Goal: Task Accomplishment & Management: Manage account settings

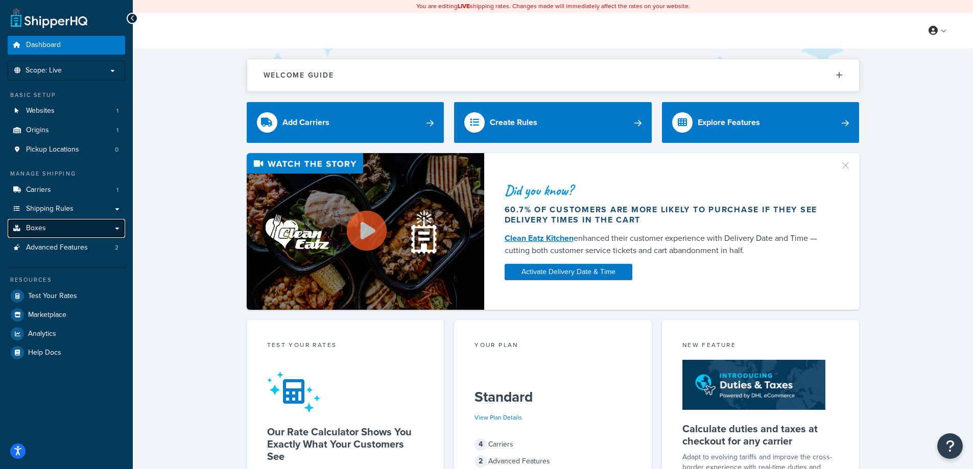
click at [79, 231] on link "Boxes" at bounding box center [66, 228] width 117 height 19
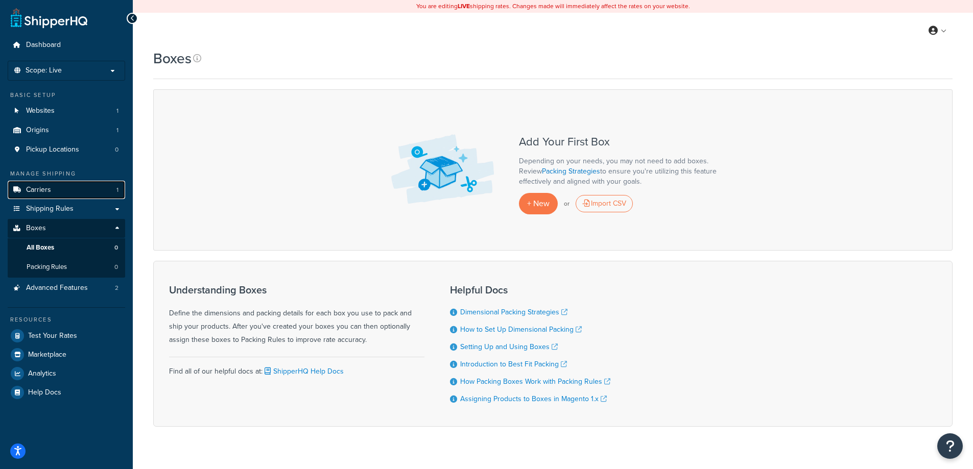
click at [78, 188] on link "Carriers 1" at bounding box center [66, 190] width 117 height 19
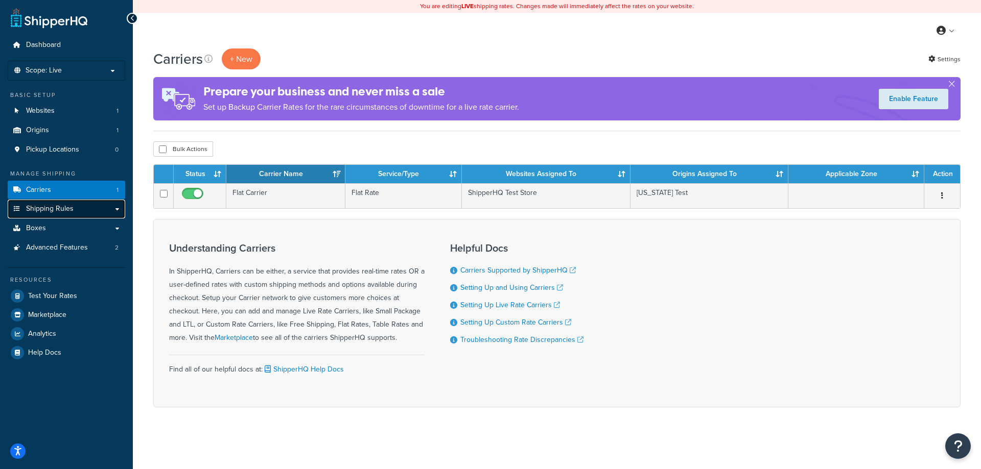
click at [54, 208] on span "Shipping Rules" at bounding box center [50, 209] width 48 height 9
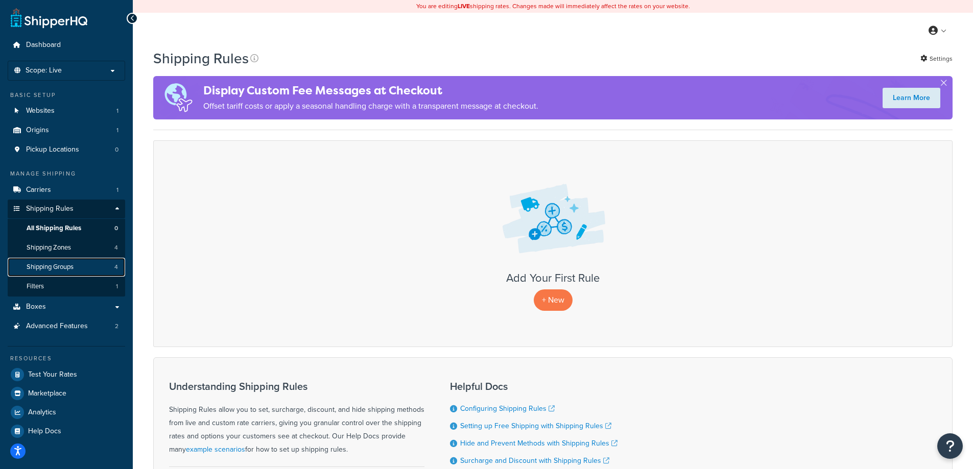
click at [49, 271] on span "Shipping Groups" at bounding box center [50, 267] width 47 height 9
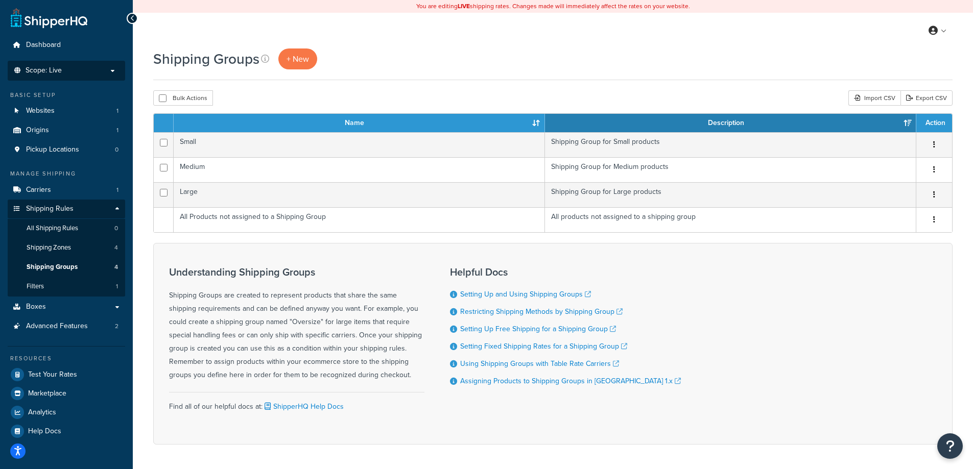
click at [97, 67] on p "Scope: Live" at bounding box center [66, 70] width 108 height 9
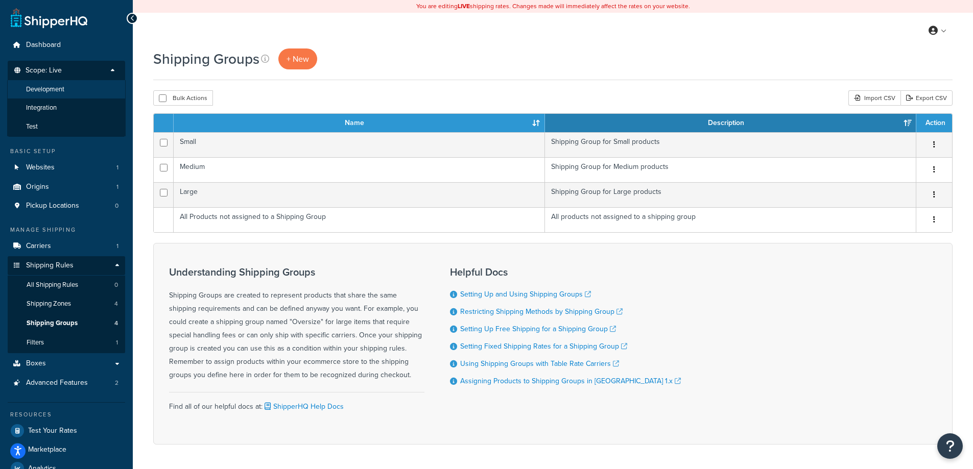
click at [67, 90] on li "Development" at bounding box center [66, 89] width 119 height 19
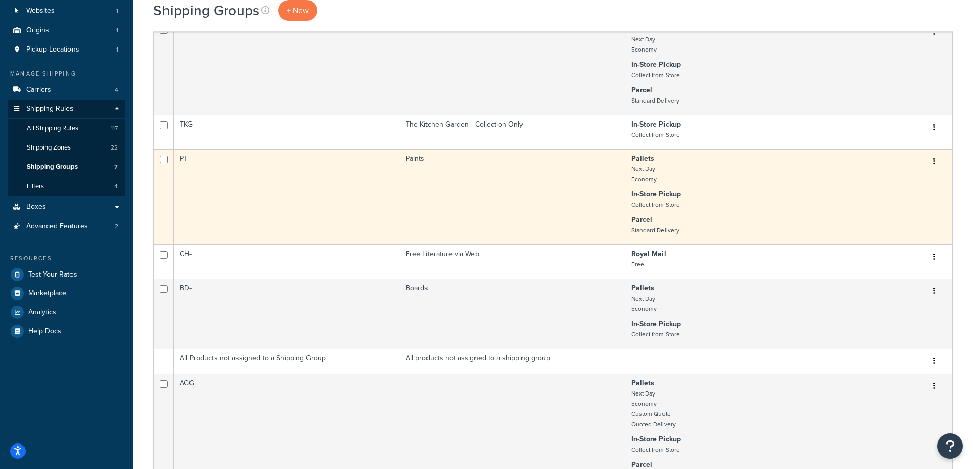
scroll to position [102, 0]
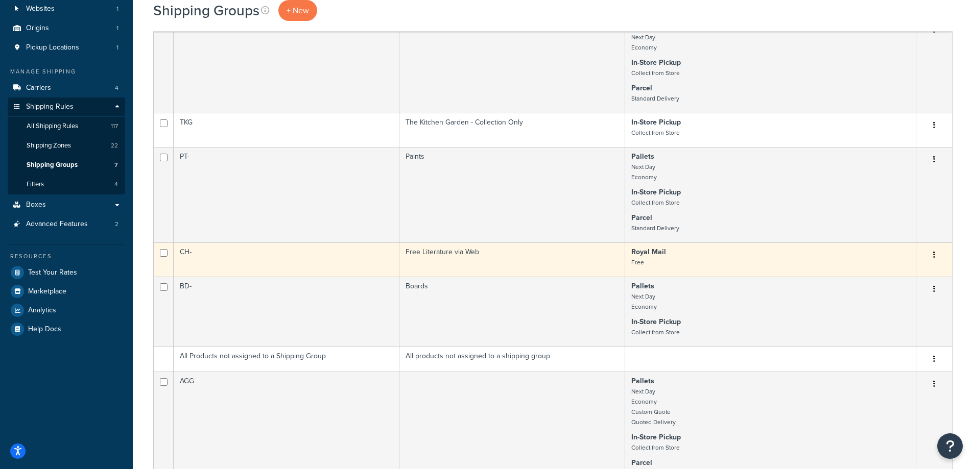
click at [931, 254] on button "button" at bounding box center [934, 255] width 14 height 16
click at [877, 278] on link "Edit" at bounding box center [893, 275] width 81 height 21
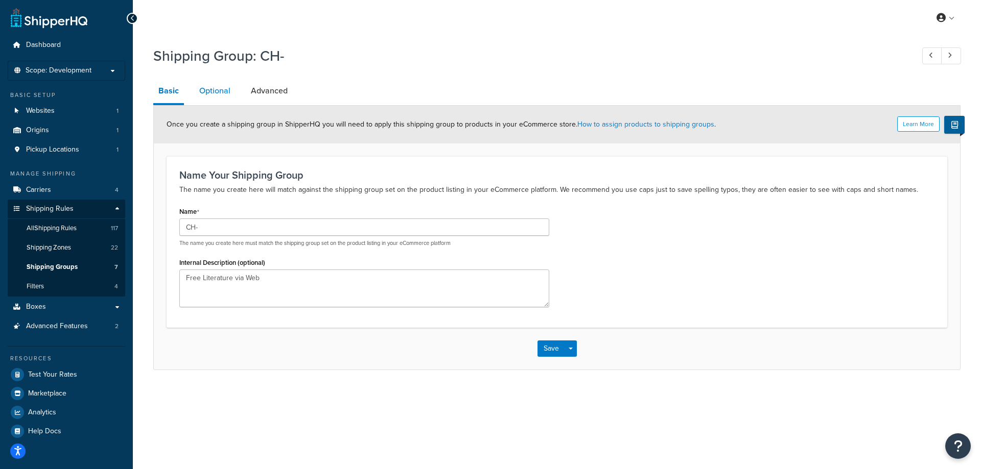
click at [207, 86] on link "Optional" at bounding box center [214, 91] width 41 height 25
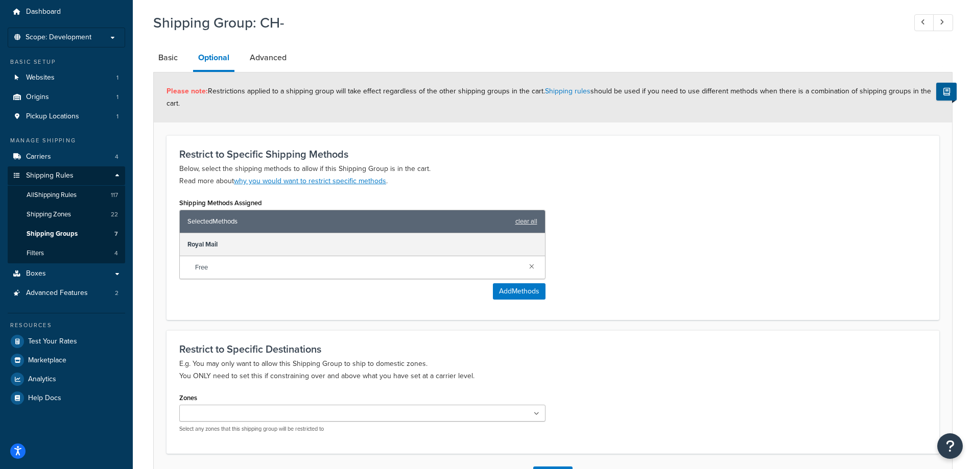
scroll to position [9, 0]
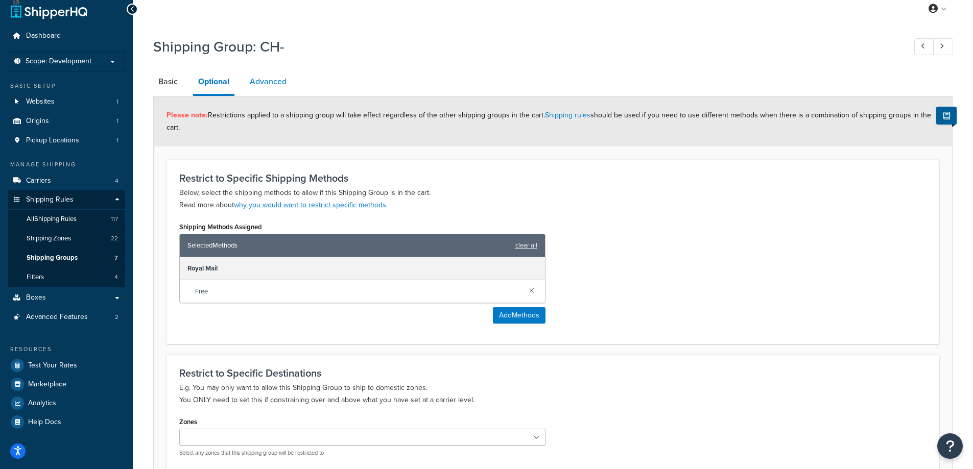
click at [267, 80] on link "Advanced" at bounding box center [268, 81] width 47 height 25
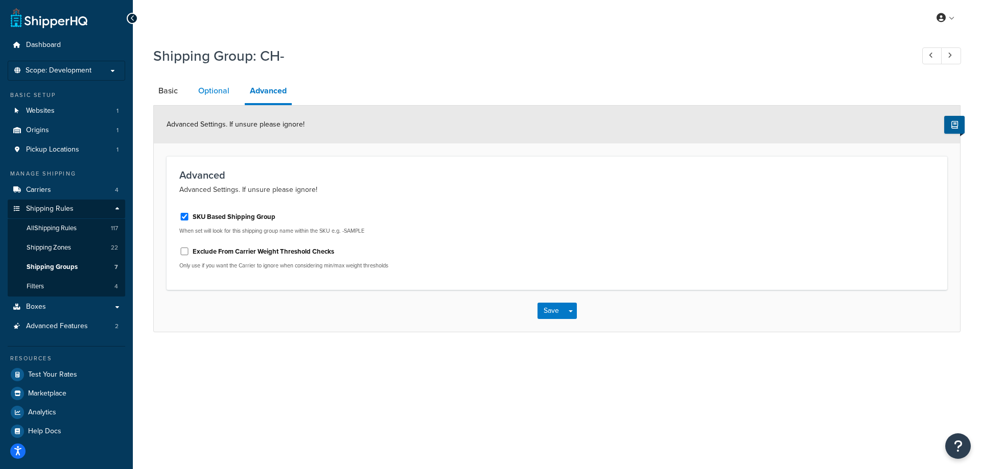
click at [220, 91] on link "Optional" at bounding box center [213, 91] width 41 height 25
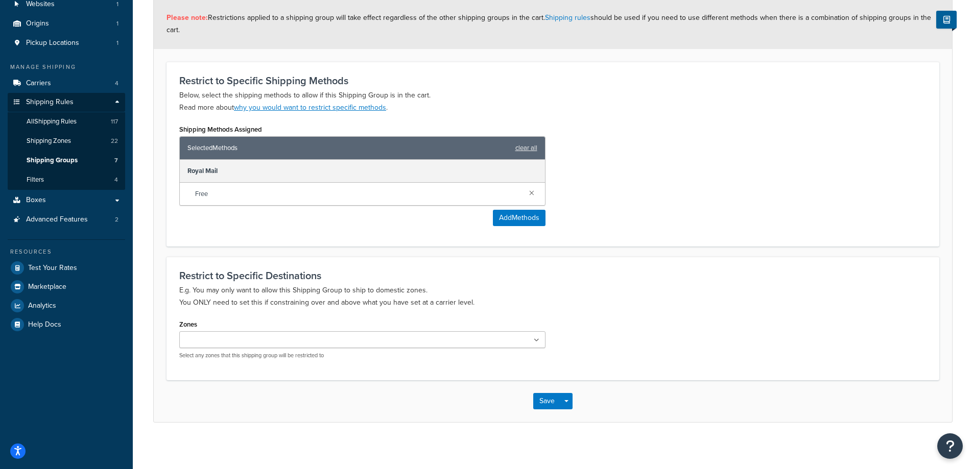
scroll to position [111, 0]
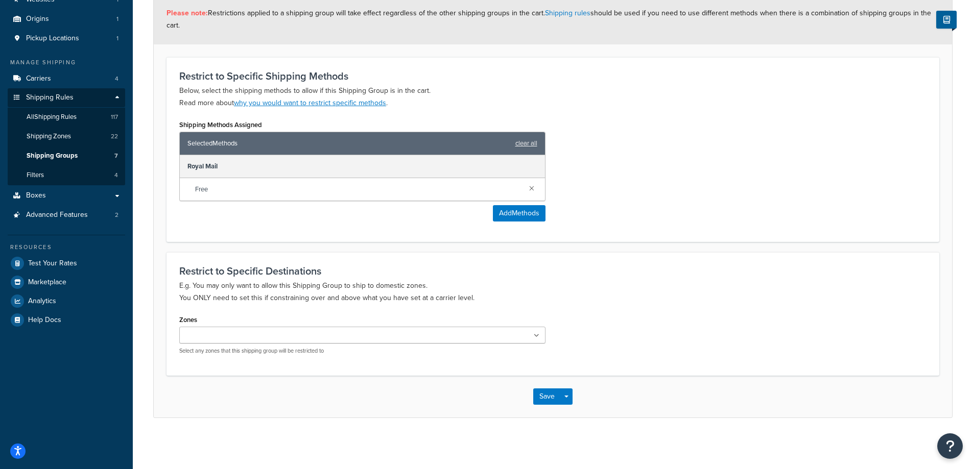
click at [419, 332] on ul at bounding box center [362, 335] width 366 height 17
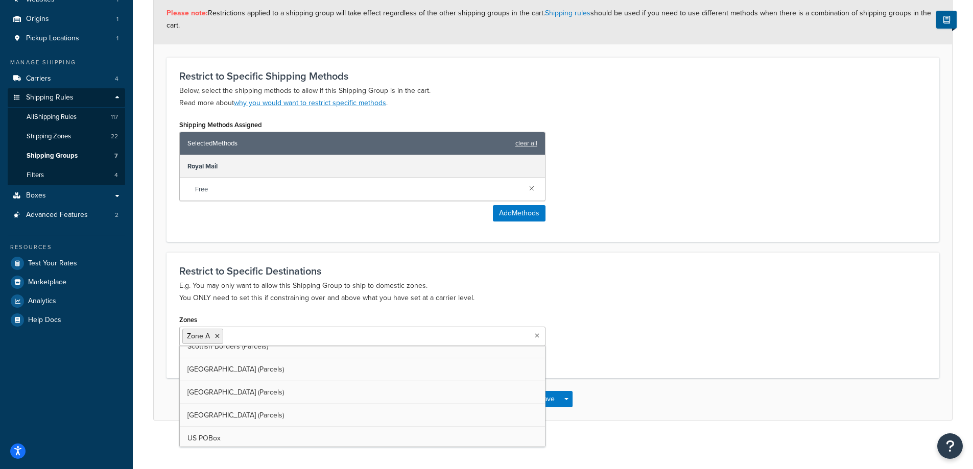
scroll to position [330, 0]
click at [219, 334] on icon at bounding box center [217, 337] width 5 height 6
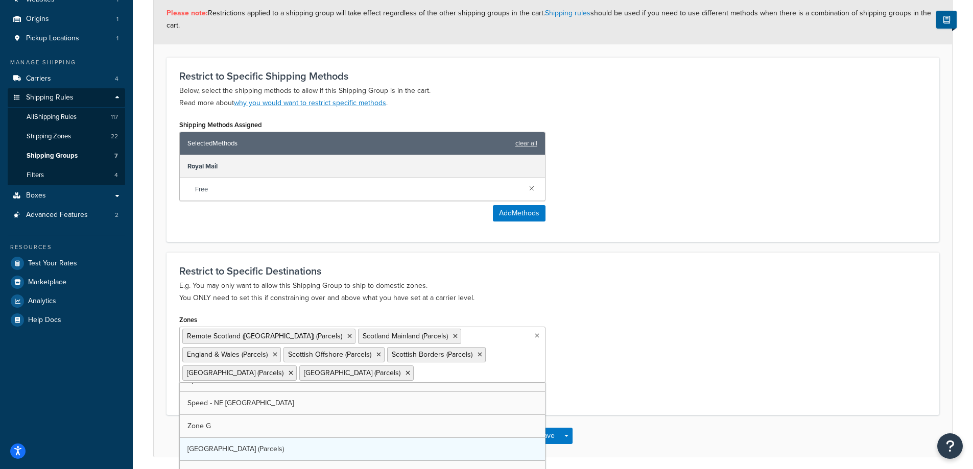
scroll to position [220, 0]
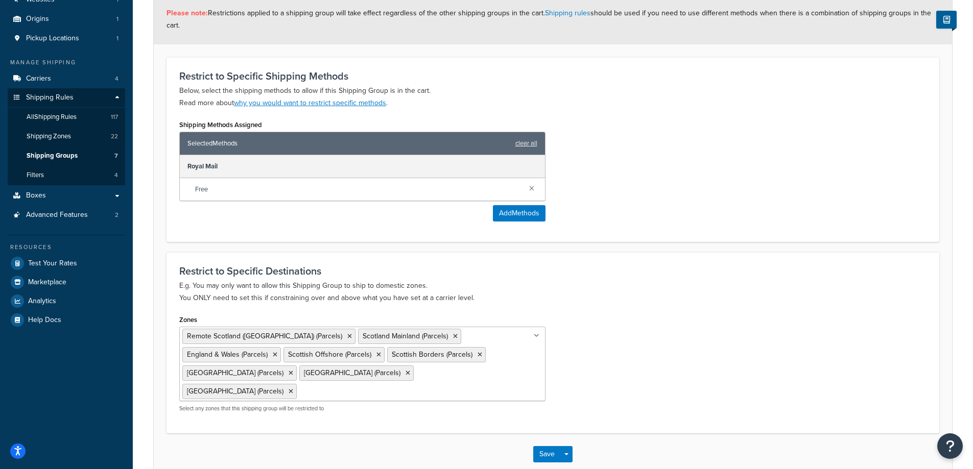
click at [616, 386] on div "Zones Remote Scotland (Highlands & Islands) (Parcels) Scotland Mainland (Parcel…" at bounding box center [553, 367] width 763 height 108
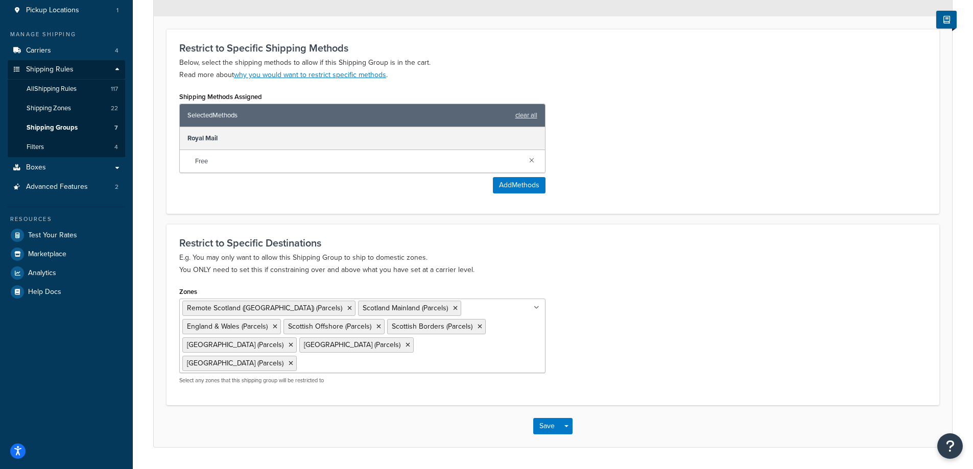
scroll to position [162, 0]
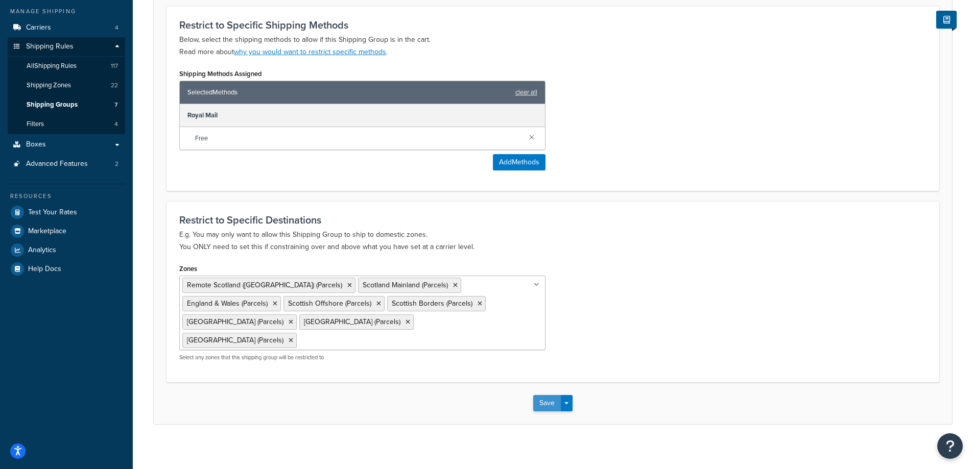
click at [548, 409] on button "Save" at bounding box center [547, 403] width 28 height 16
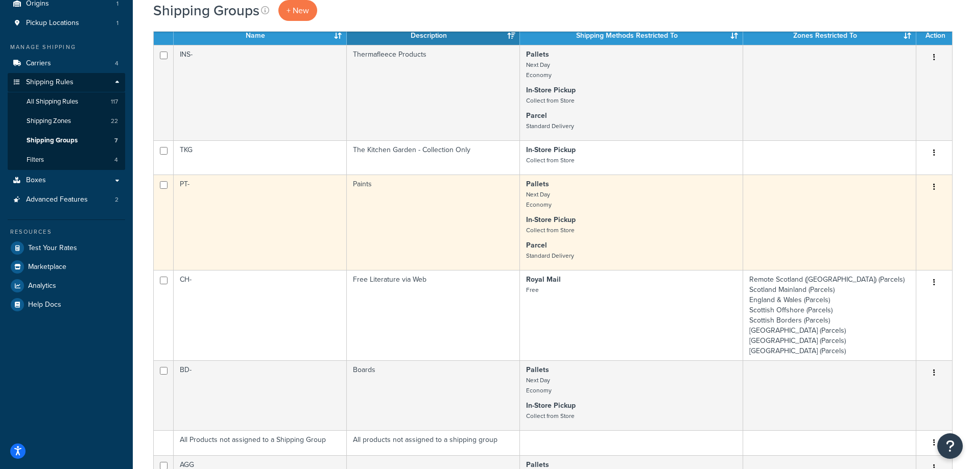
scroll to position [102, 0]
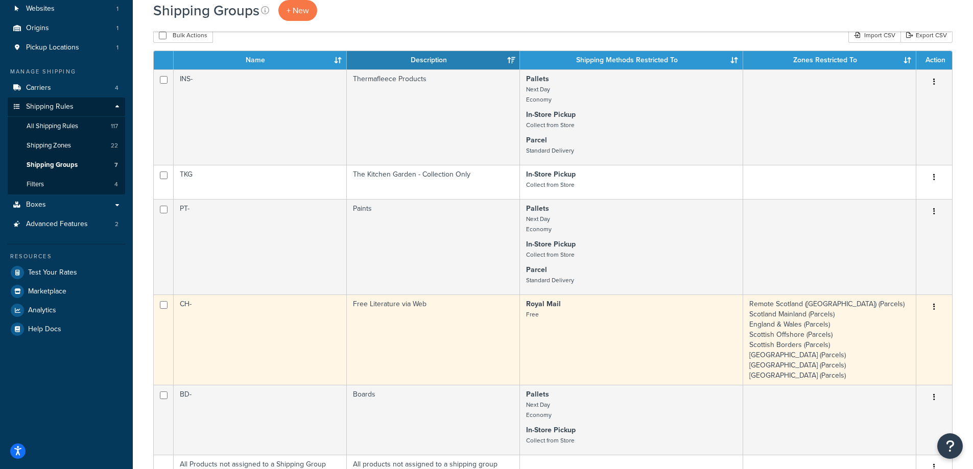
click at [933, 306] on button "button" at bounding box center [934, 307] width 14 height 16
click at [888, 324] on link "Edit" at bounding box center [893, 327] width 81 height 21
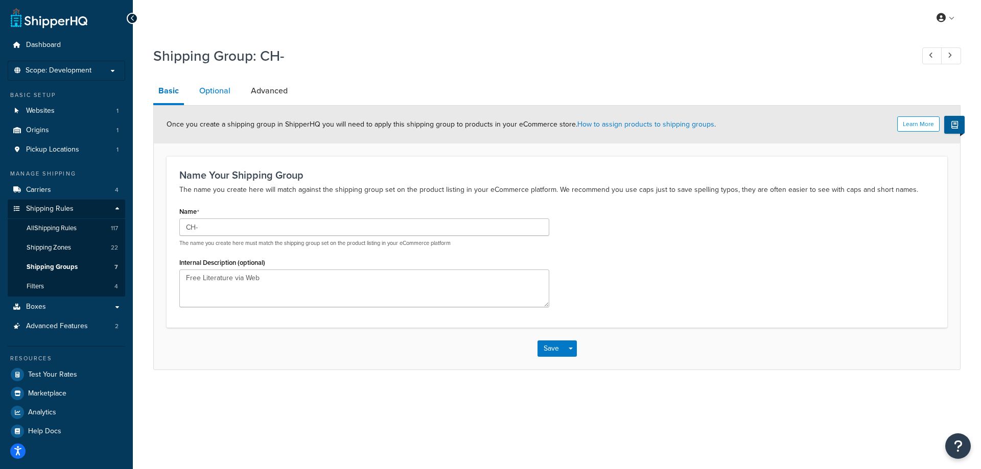
click at [219, 92] on link "Optional" at bounding box center [214, 91] width 41 height 25
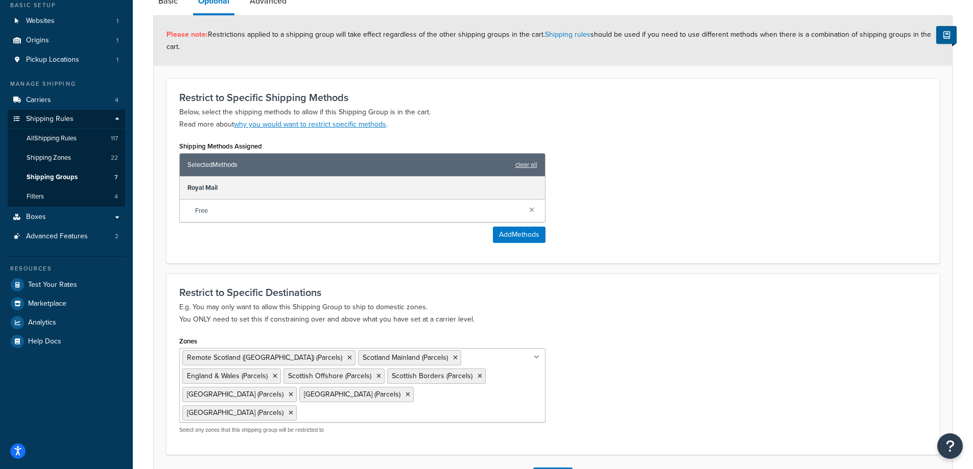
scroll to position [167, 0]
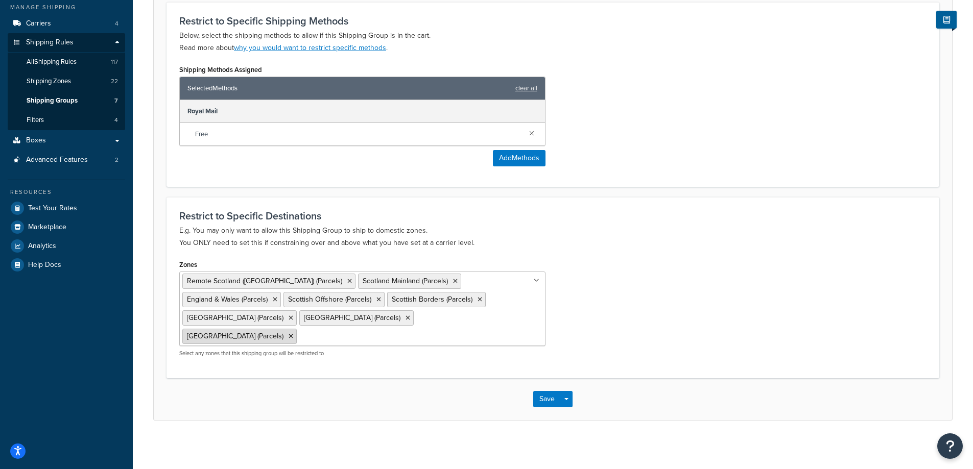
click at [293, 334] on icon at bounding box center [291, 337] width 5 height 6
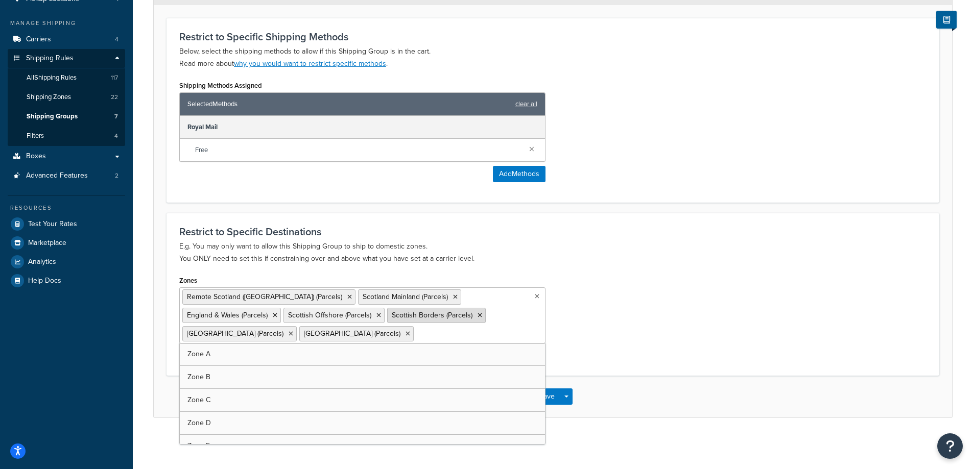
click at [478, 317] on icon at bounding box center [480, 316] width 5 height 6
click at [493, 318] on icon at bounding box center [495, 316] width 5 height 6
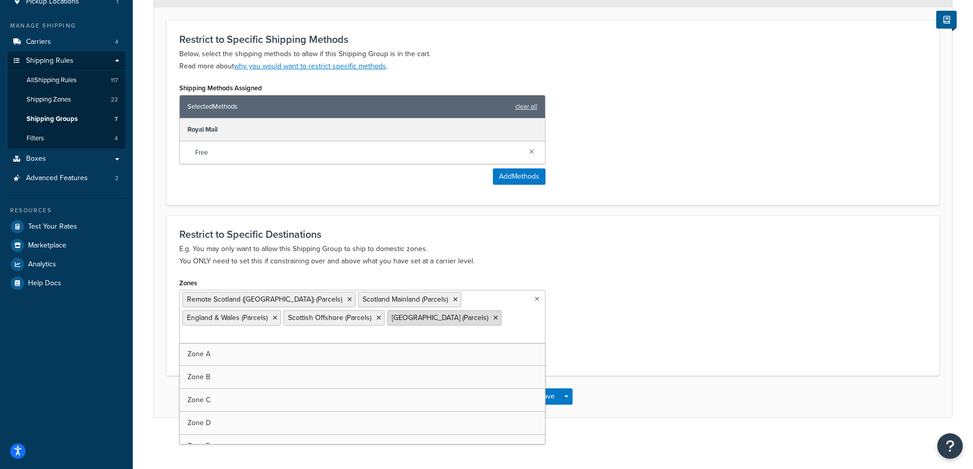
click at [467, 319] on li "[GEOGRAPHIC_DATA] (Parcels)" at bounding box center [444, 318] width 114 height 15
click at [493, 320] on icon at bounding box center [495, 318] width 5 height 6
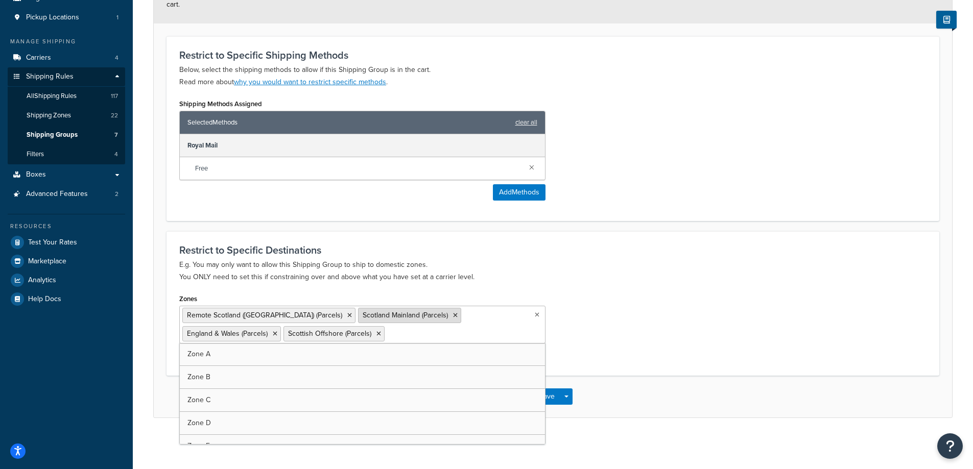
click at [453, 316] on icon at bounding box center [455, 316] width 5 height 6
click at [449, 315] on icon at bounding box center [451, 316] width 5 height 6
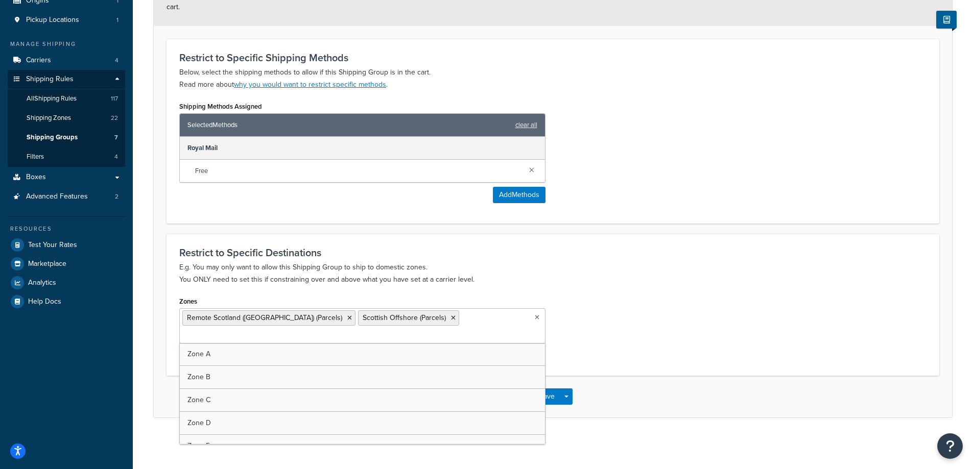
scroll to position [130, 0]
click at [347, 319] on icon at bounding box center [349, 318] width 5 height 6
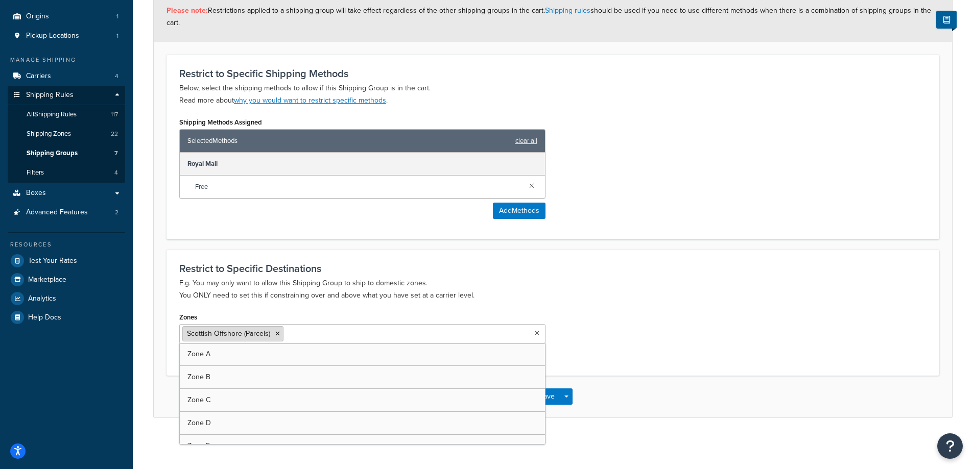
click at [277, 335] on icon at bounding box center [277, 334] width 5 height 6
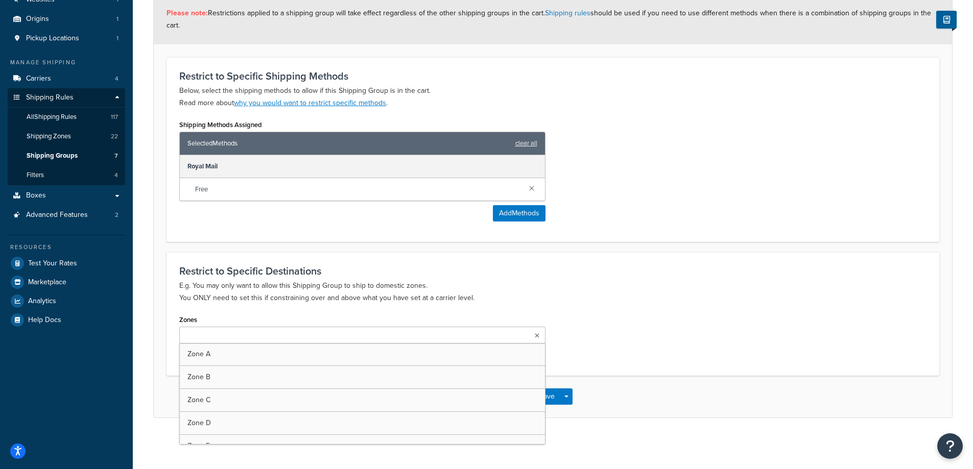
click at [963, 226] on div "Shipping Group: CH- Basic Optional Advanced Please note: Restrictions applied t…" at bounding box center [553, 187] width 840 height 514
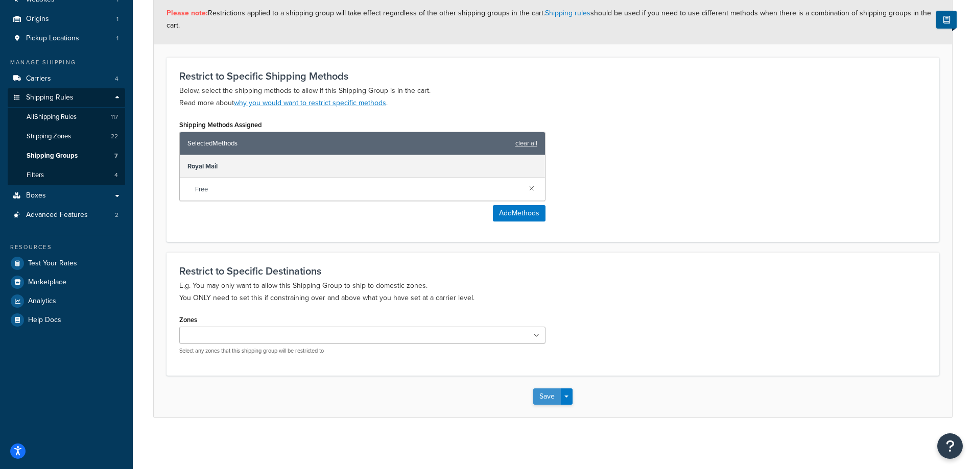
click at [547, 395] on button "Save" at bounding box center [547, 397] width 28 height 16
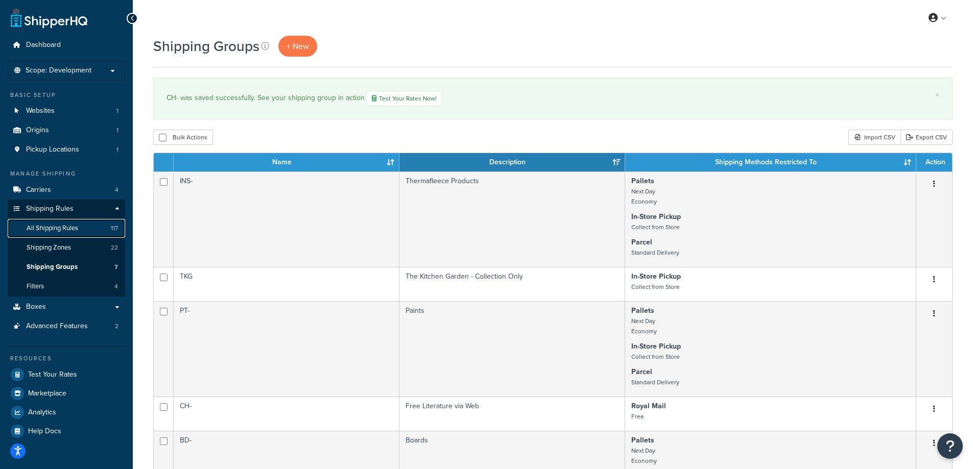
click at [57, 230] on span "All Shipping Rules" at bounding box center [53, 228] width 52 height 9
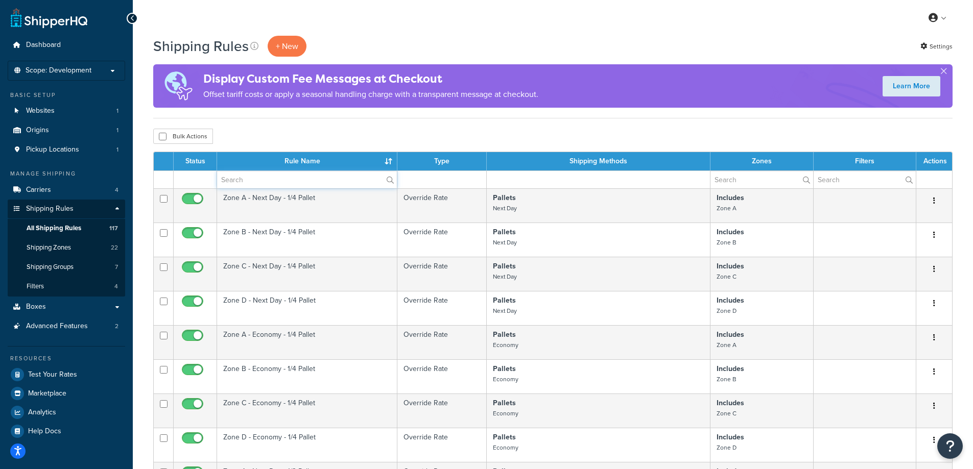
click at [250, 178] on input "text" at bounding box center [307, 179] width 180 height 17
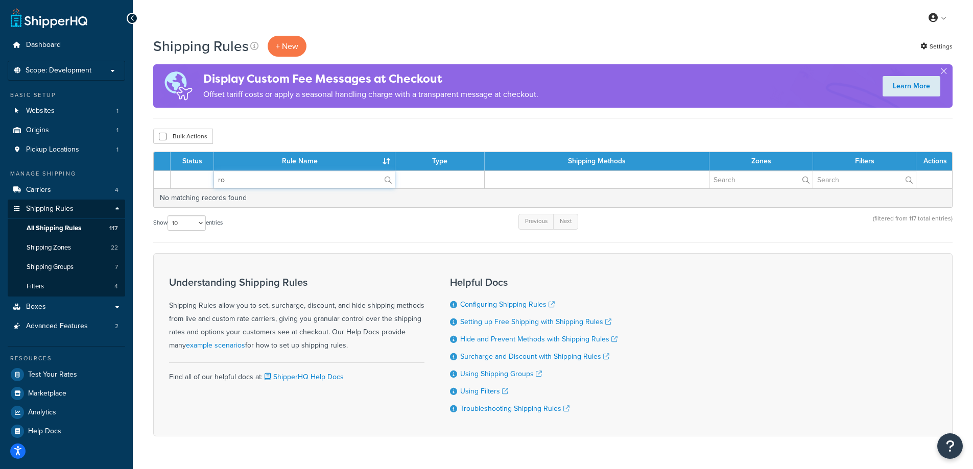
type input "r"
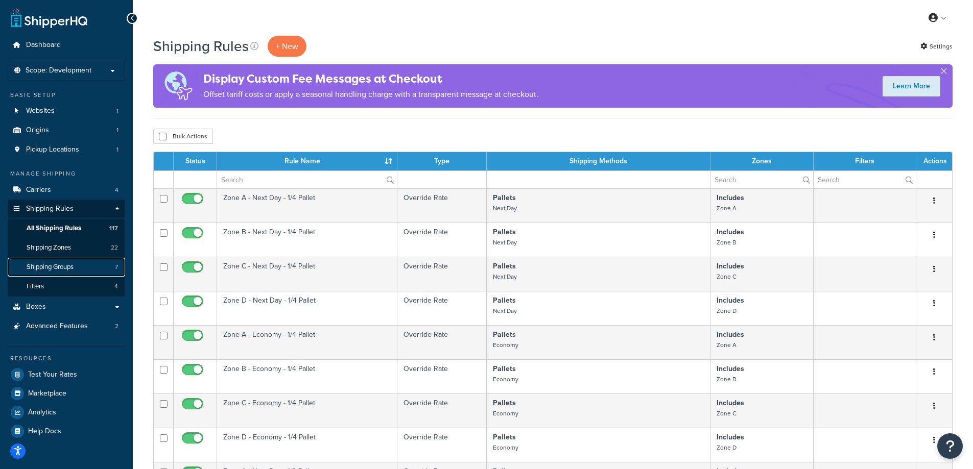
click at [96, 268] on link "Shipping Groups 7" at bounding box center [66, 267] width 117 height 19
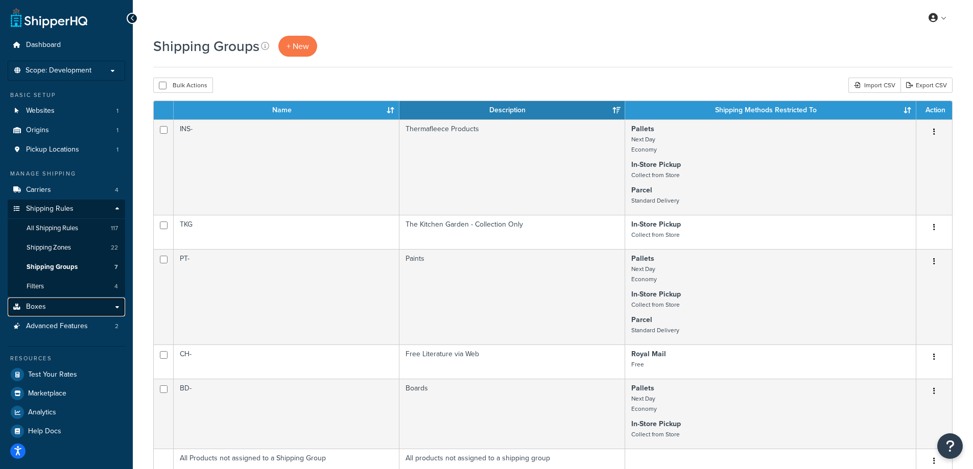
click at [63, 309] on link "Boxes" at bounding box center [66, 307] width 117 height 19
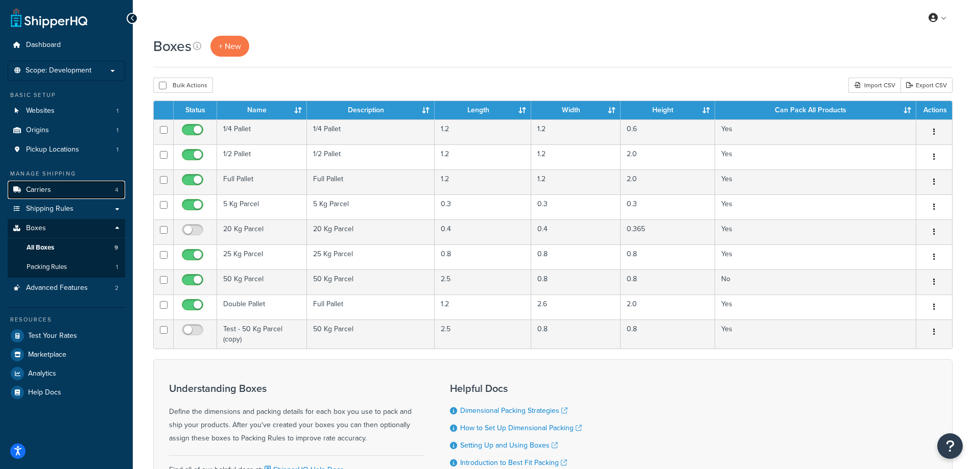
click at [108, 191] on link "Carriers 4" at bounding box center [66, 190] width 117 height 19
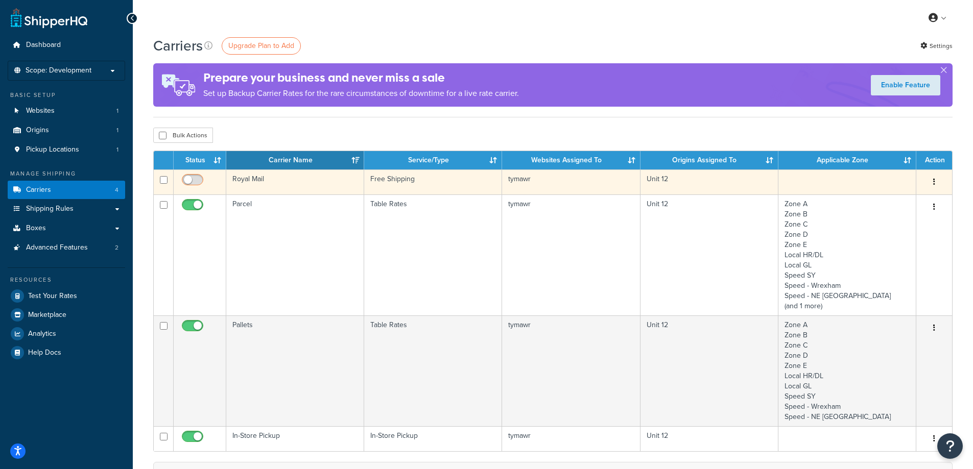
click at [192, 177] on input "checkbox" at bounding box center [194, 182] width 28 height 13
checkbox input "true"
click at [932, 182] on button "button" at bounding box center [934, 182] width 14 height 16
click at [889, 203] on link "Edit" at bounding box center [893, 202] width 81 height 21
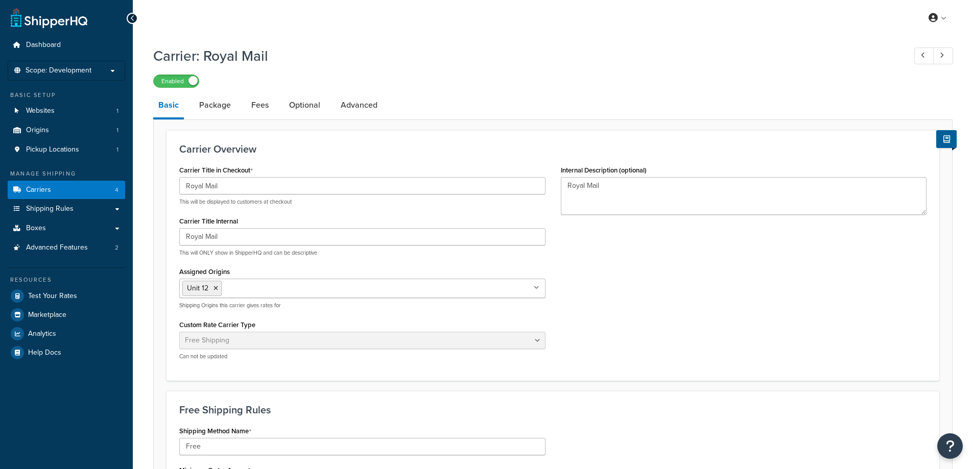
select select "free"
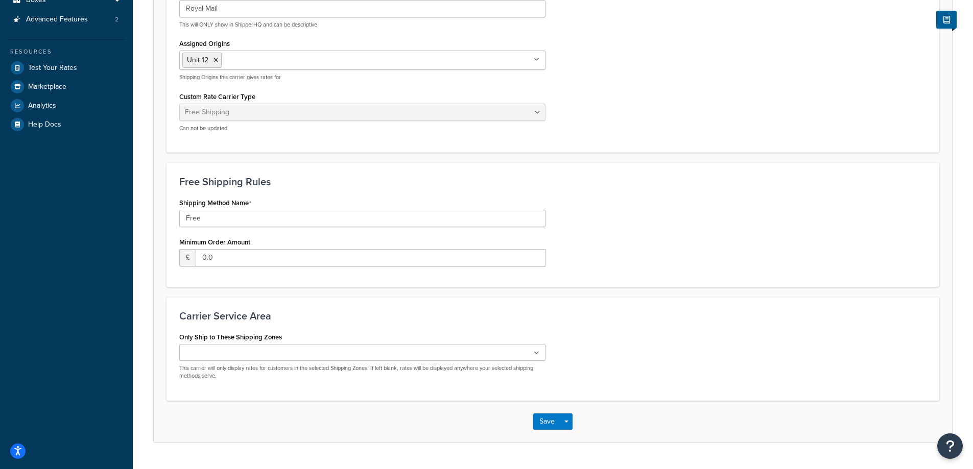
scroll to position [253, 0]
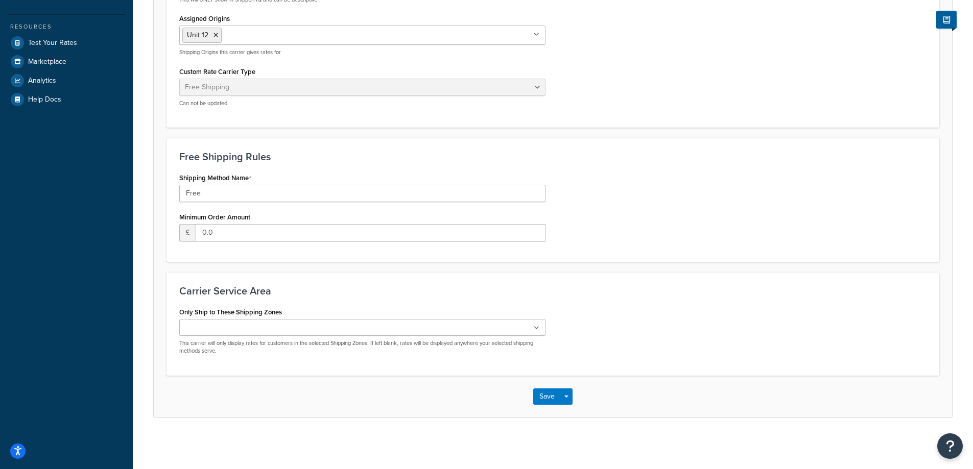
click at [503, 323] on ul at bounding box center [362, 327] width 366 height 17
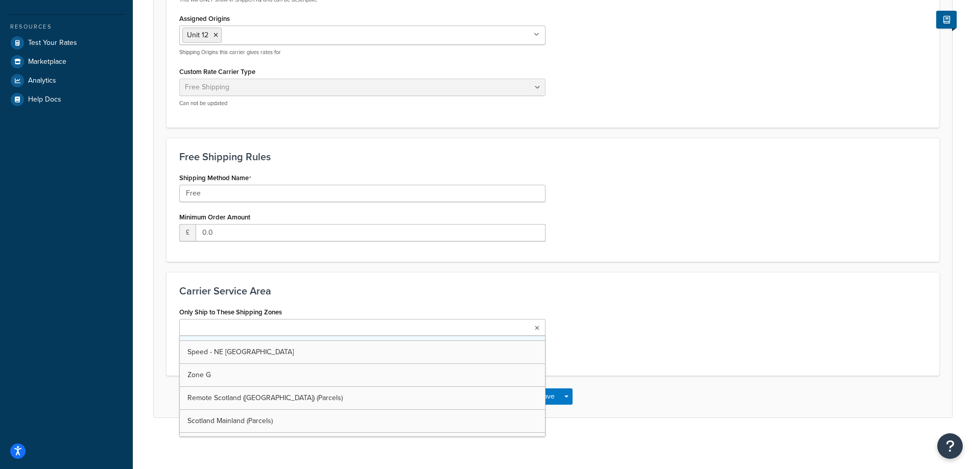
scroll to position [255, 0]
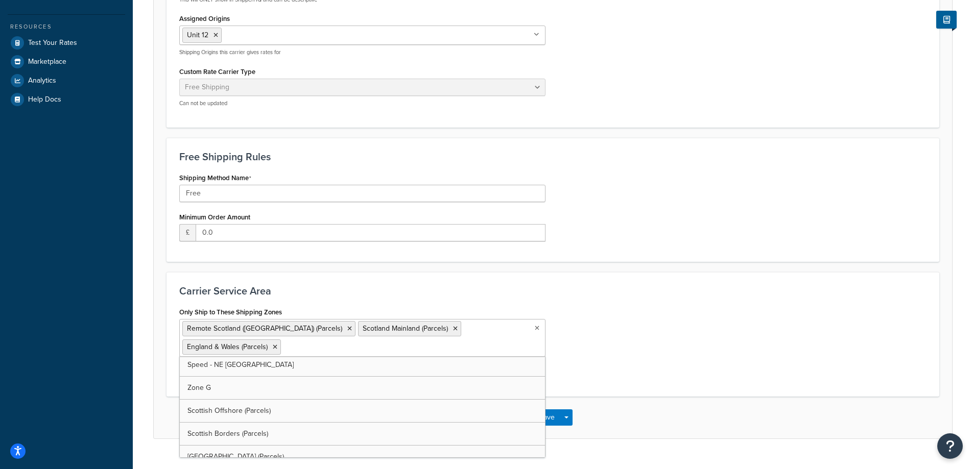
drag, startPoint x: 385, startPoint y: 407, endPoint x: 379, endPoint y: 409, distance: 6.6
drag, startPoint x: 368, startPoint y: 407, endPoint x: 355, endPoint y: 420, distance: 19.5
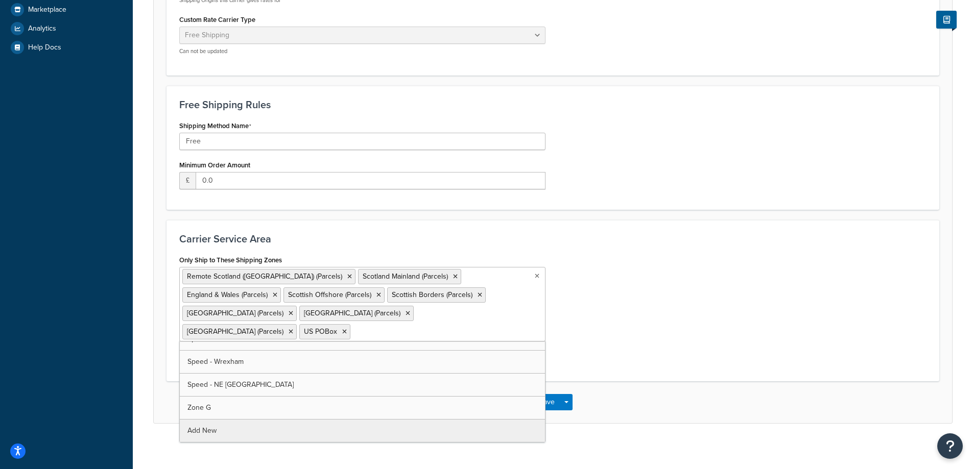
scroll to position [309, 0]
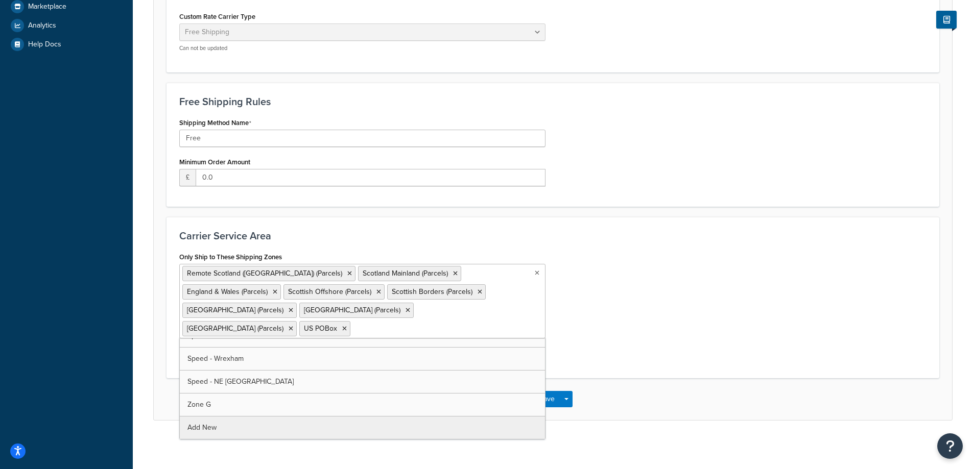
click at [682, 325] on div "Only Ship to These Shipping Zones Remote Scotland (Highlands & Islands) (Parcel…" at bounding box center [553, 308] width 763 height 116
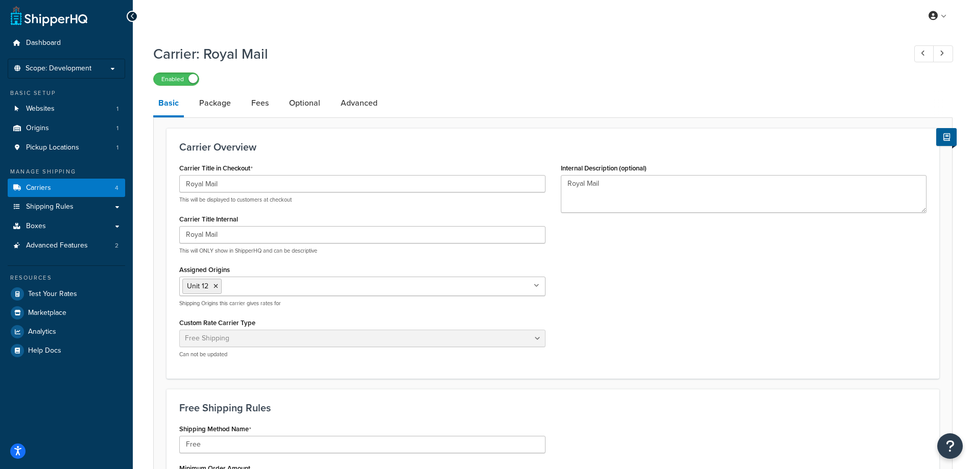
scroll to position [0, 0]
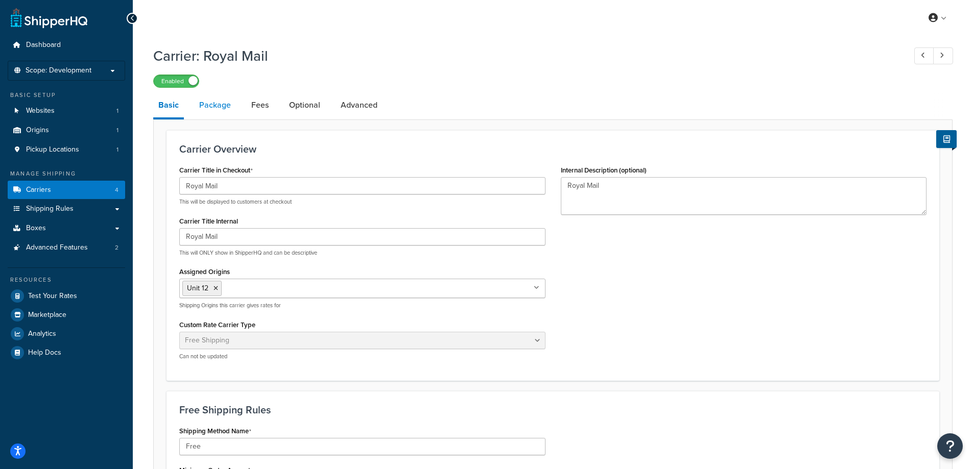
click at [210, 111] on link "Package" at bounding box center [215, 105] width 42 height 25
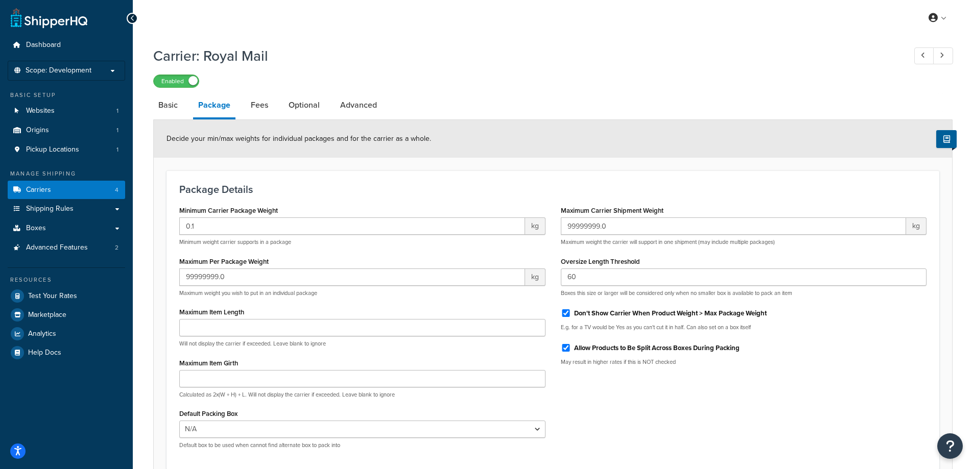
scroll to position [51, 0]
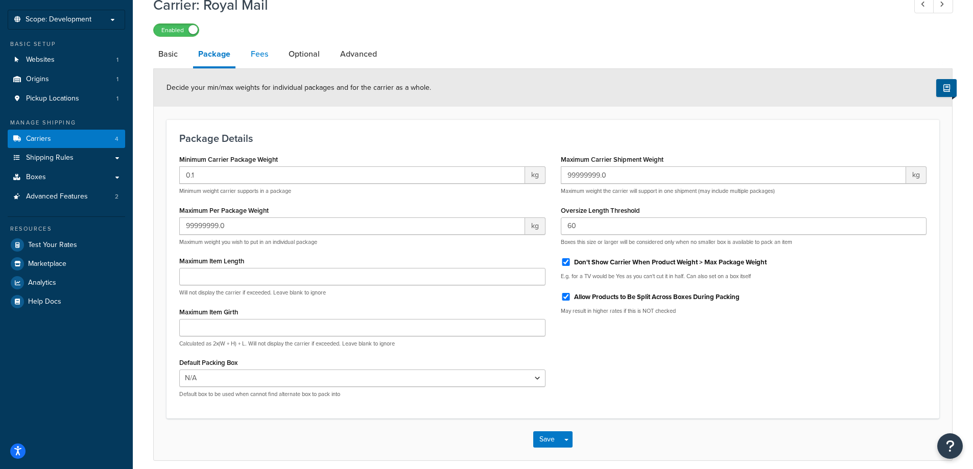
click at [257, 56] on link "Fees" at bounding box center [260, 54] width 28 height 25
select select "AFTER"
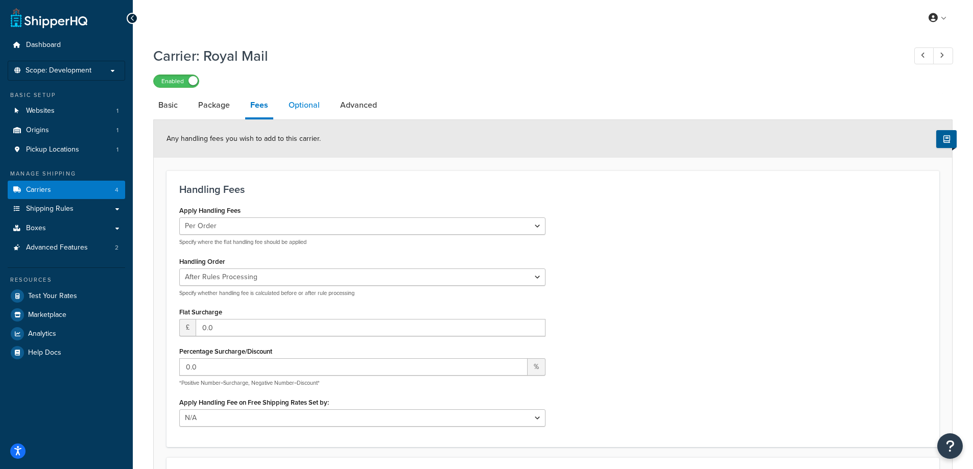
click at [315, 109] on link "Optional" at bounding box center [304, 105] width 41 height 25
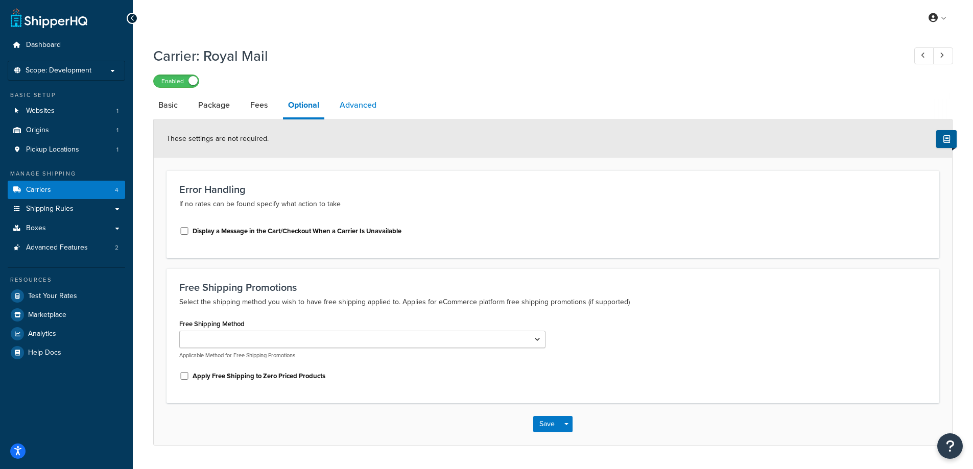
click at [364, 106] on link "Advanced" at bounding box center [358, 105] width 47 height 25
select select "false"
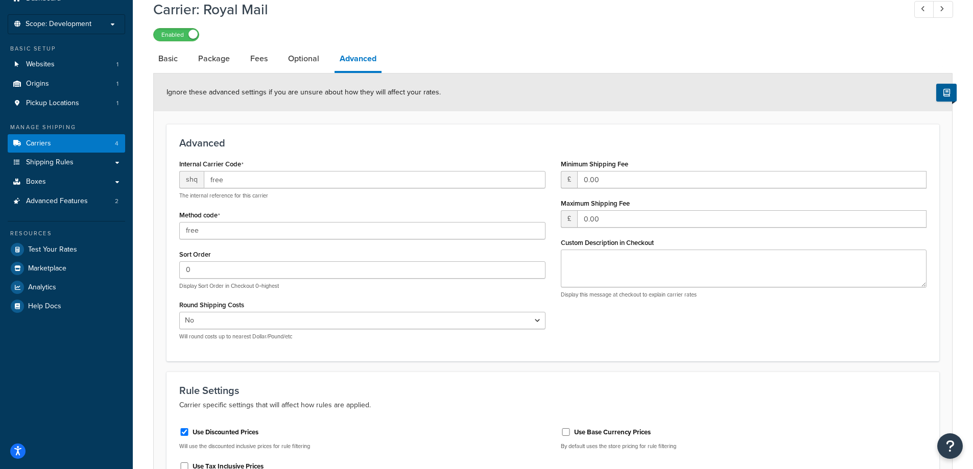
scroll to position [22, 0]
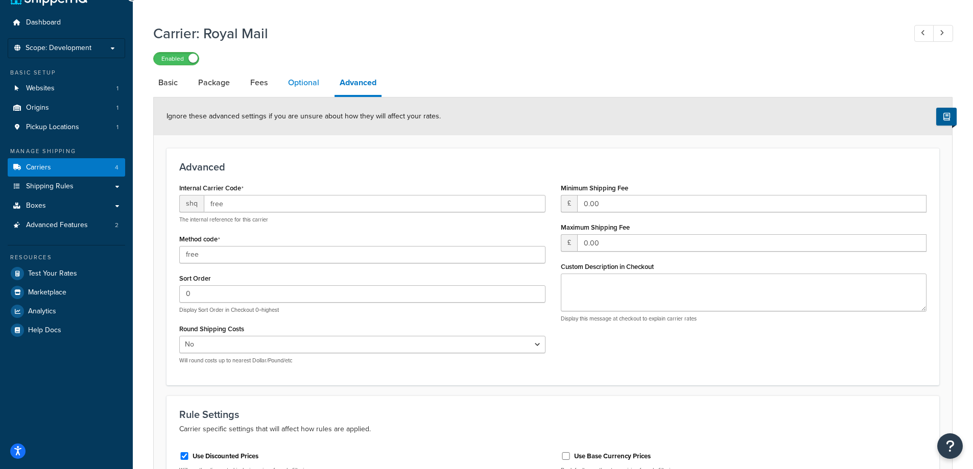
click at [310, 84] on link "Optional" at bounding box center [303, 82] width 41 height 25
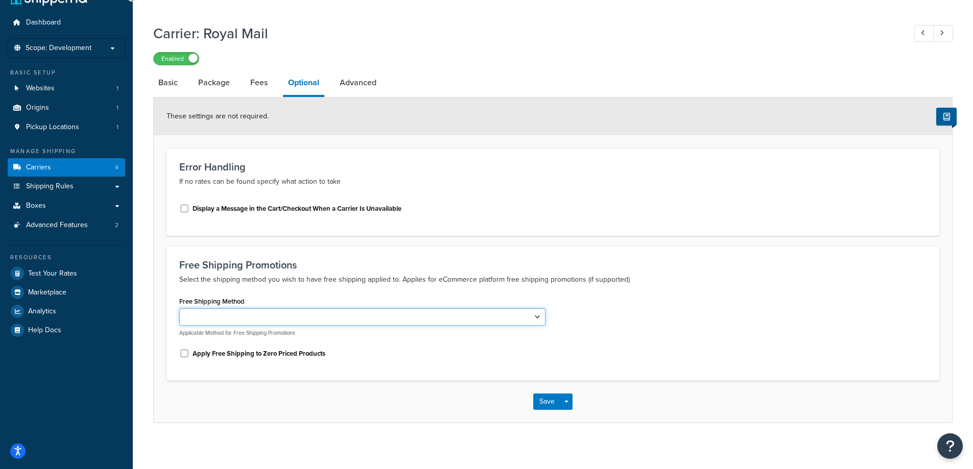
click at [347, 314] on select "Free" at bounding box center [362, 317] width 366 height 17
click at [259, 84] on link "Fees" at bounding box center [259, 82] width 28 height 25
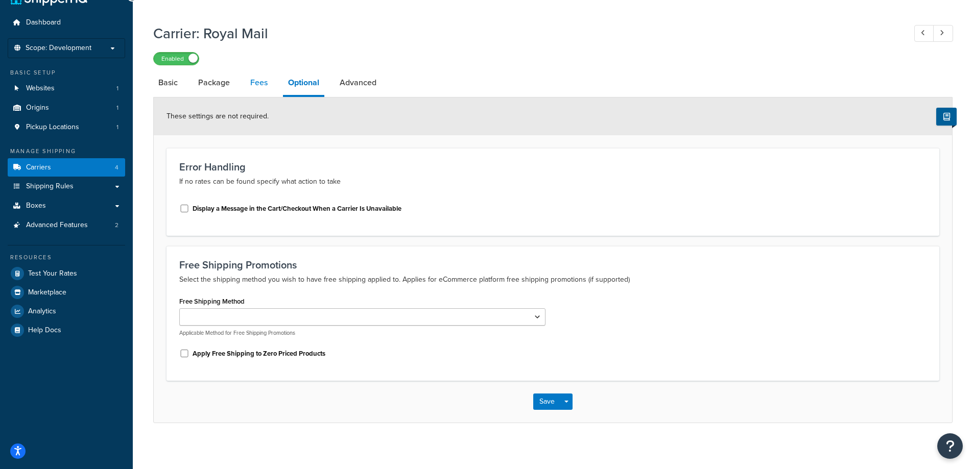
select select "AFTER"
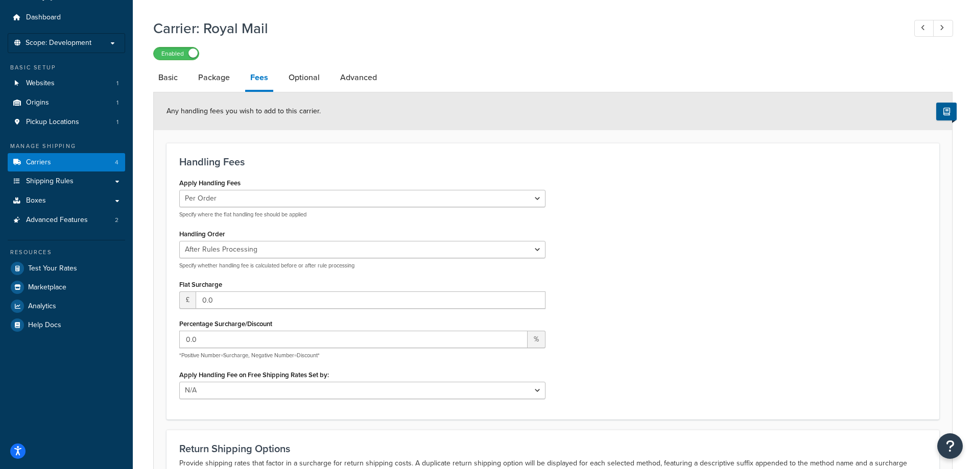
scroll to position [19, 0]
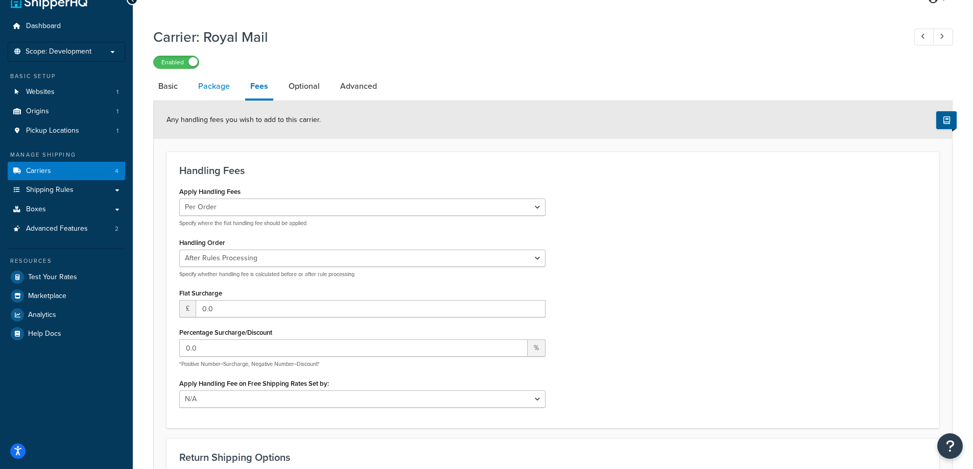
click at [211, 86] on link "Package" at bounding box center [214, 86] width 42 height 25
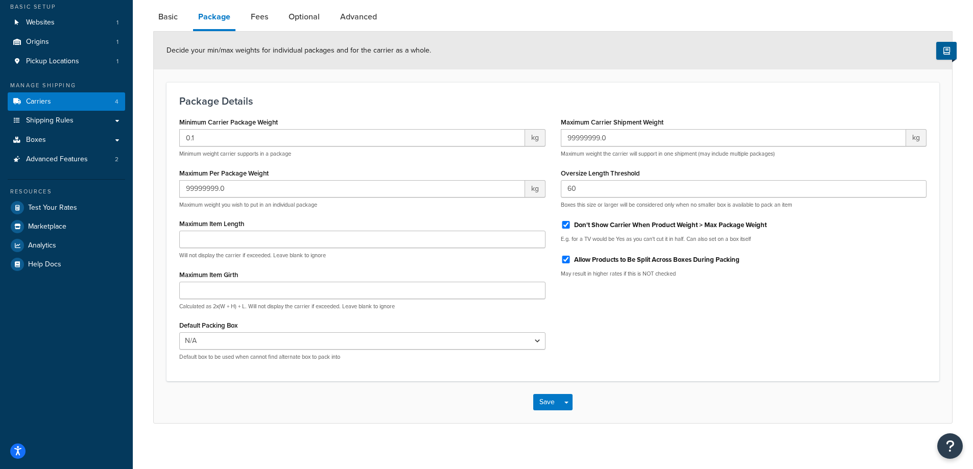
scroll to position [94, 0]
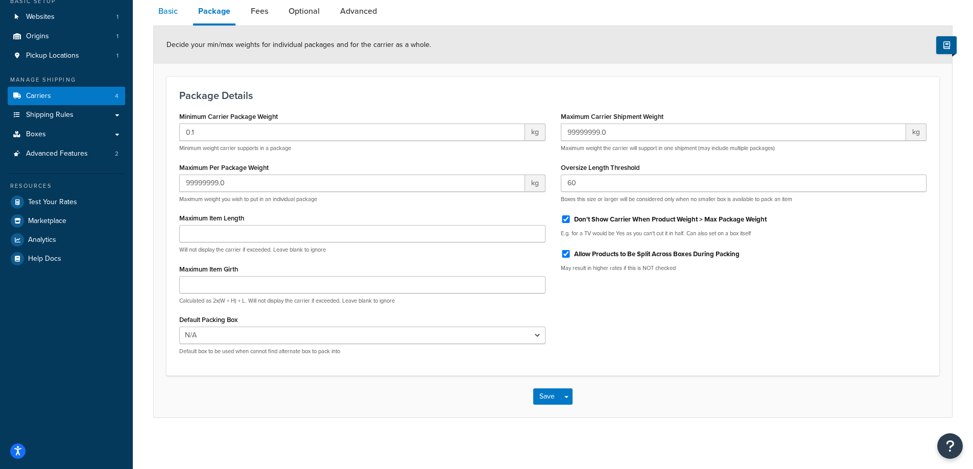
click at [169, 12] on link "Basic" at bounding box center [168, 11] width 30 height 25
select select "free"
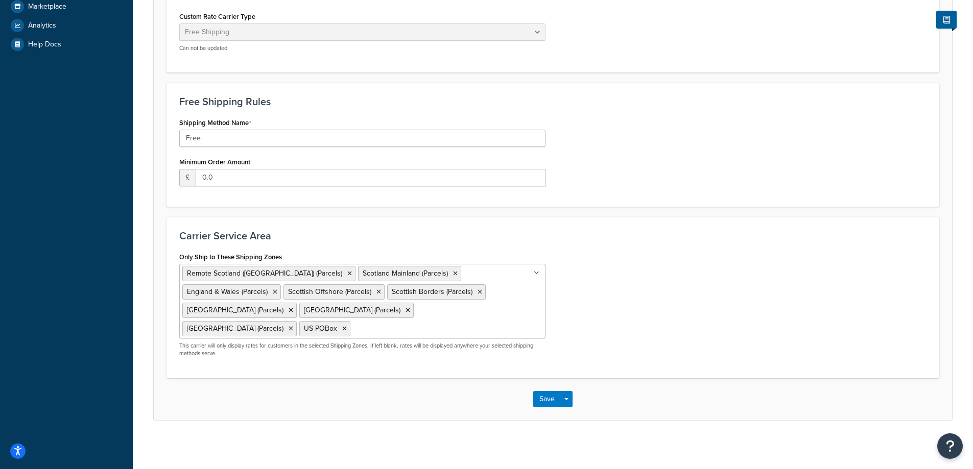
scroll to position [2, 0]
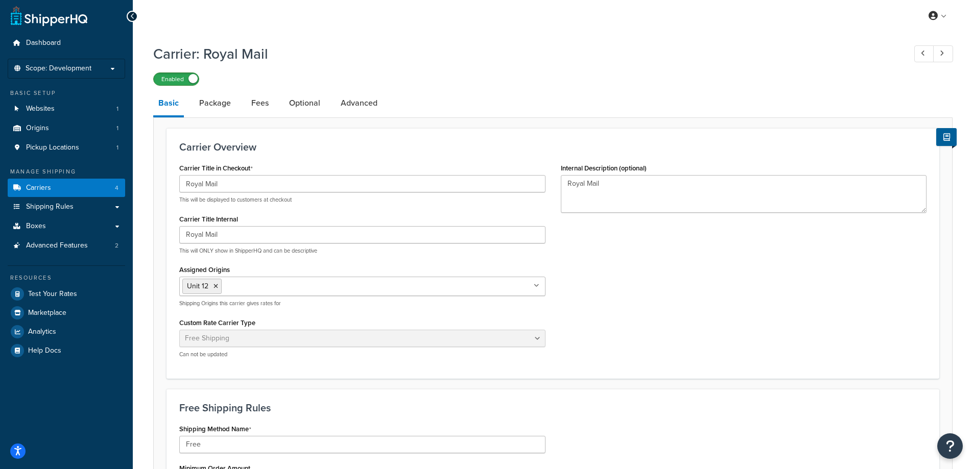
click at [175, 84] on label "Enabled" at bounding box center [176, 79] width 45 height 12
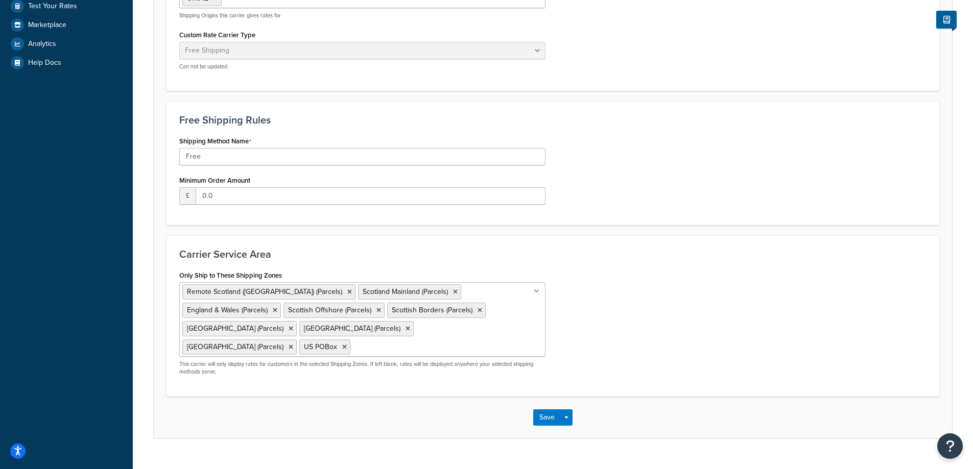
scroll to position [309, 0]
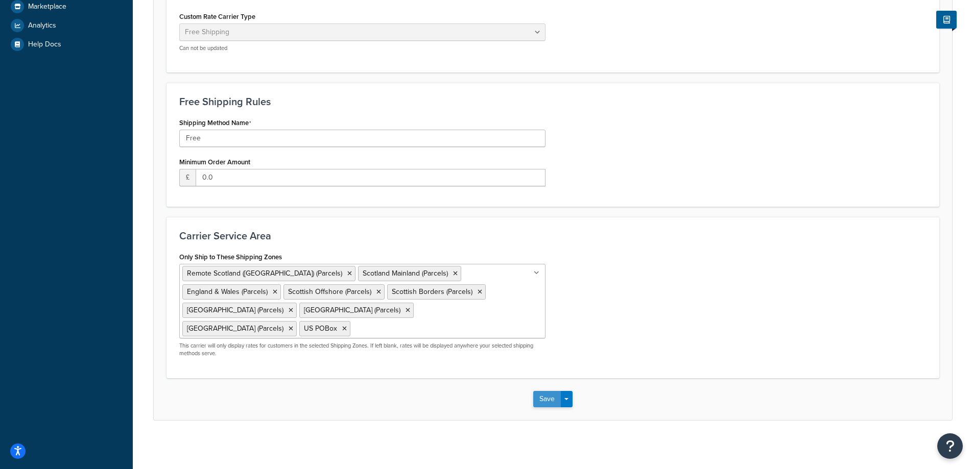
click at [544, 395] on button "Save" at bounding box center [547, 399] width 28 height 16
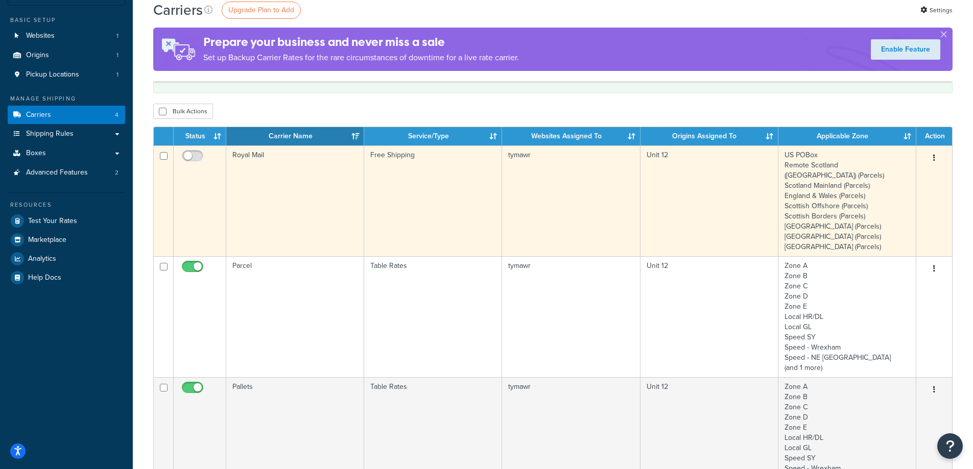
scroll to position [102, 0]
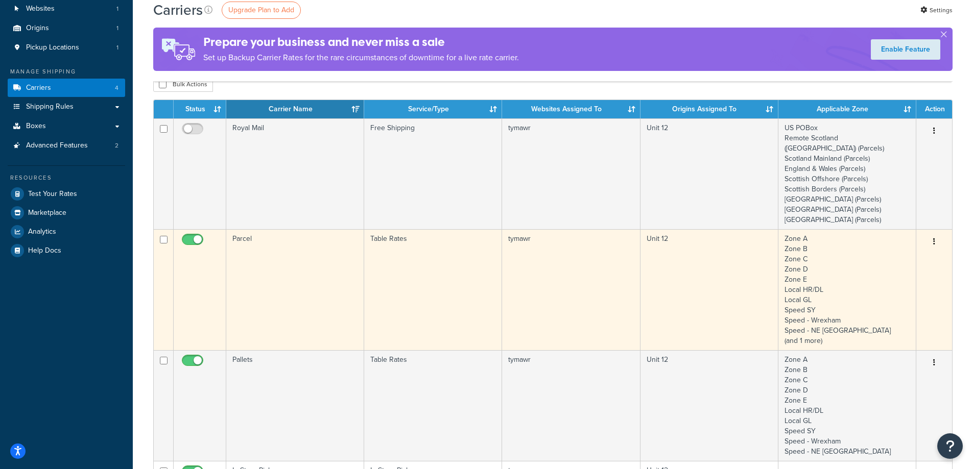
click at [936, 238] on button "button" at bounding box center [934, 242] width 14 height 16
click at [910, 262] on link "Edit" at bounding box center [893, 262] width 81 height 21
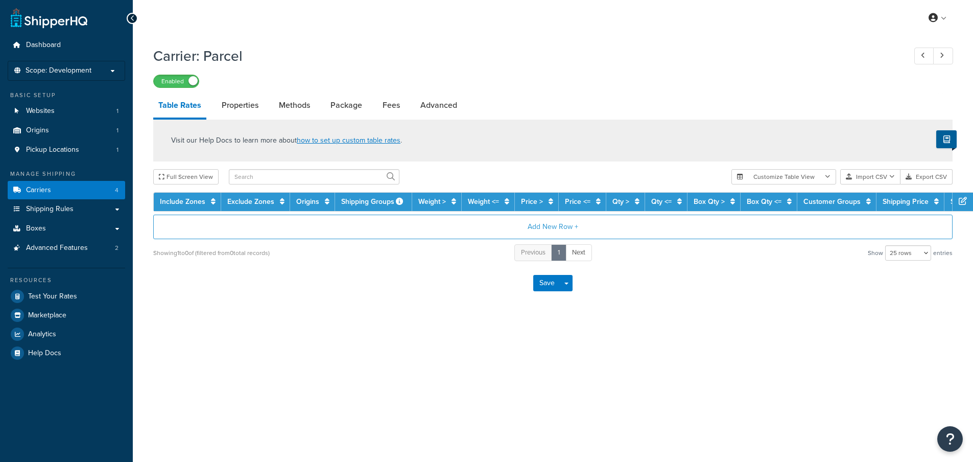
select select "25"
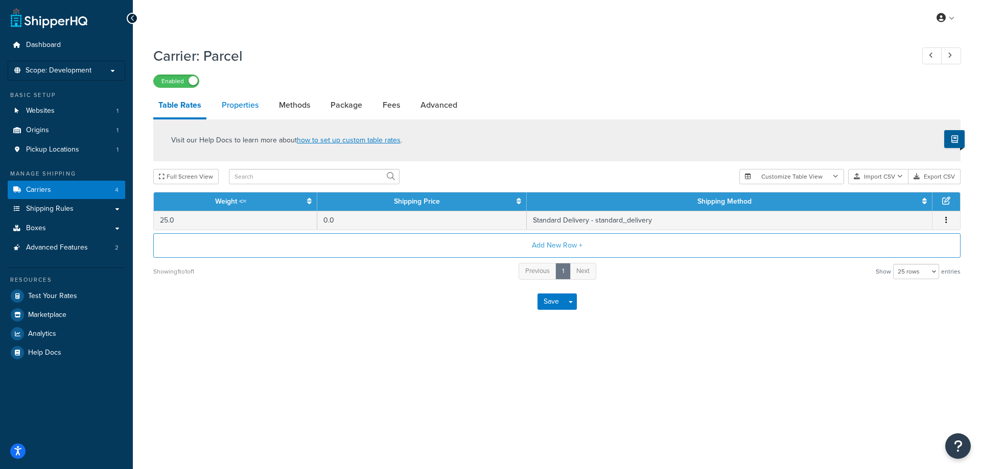
click at [227, 102] on link "Properties" at bounding box center [240, 105] width 47 height 25
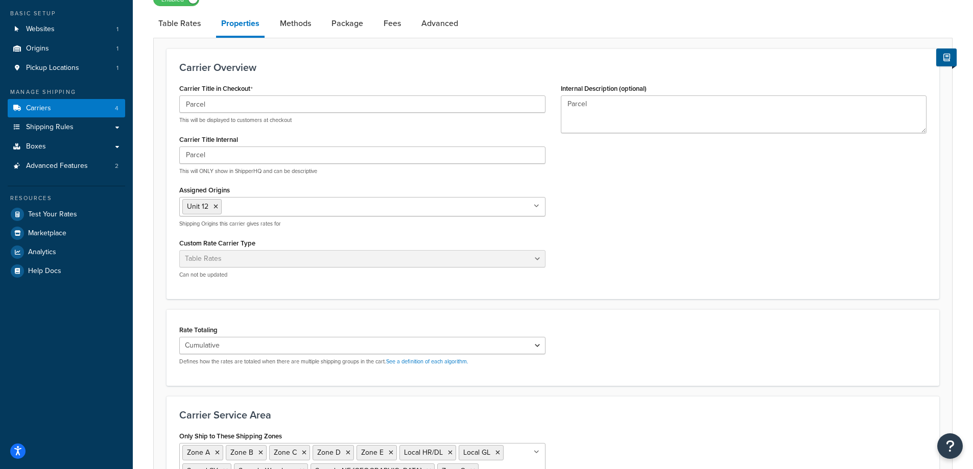
scroll to position [51, 0]
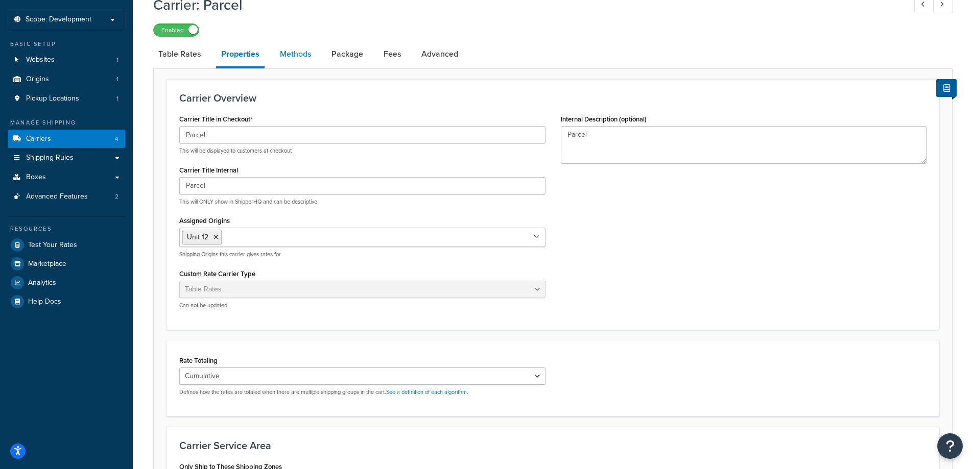
click at [278, 56] on link "Methods" at bounding box center [295, 54] width 41 height 25
select select "25"
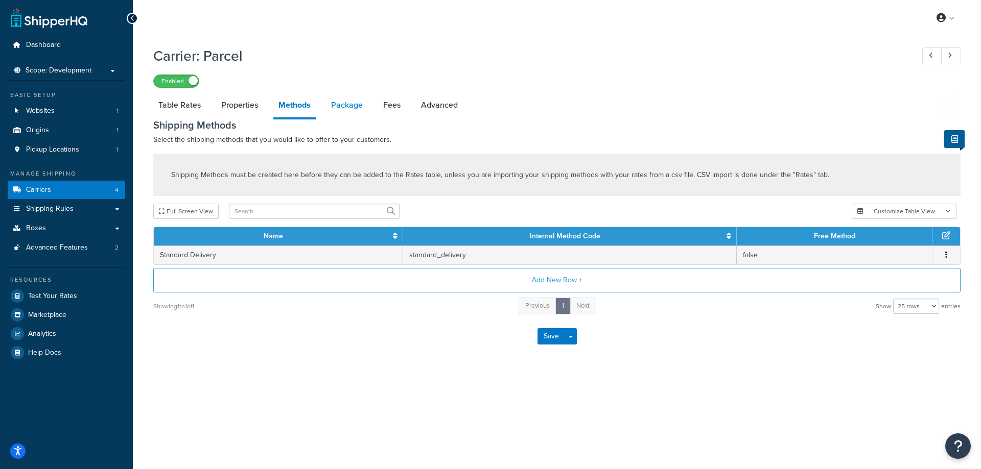
click at [343, 106] on link "Package" at bounding box center [347, 105] width 42 height 25
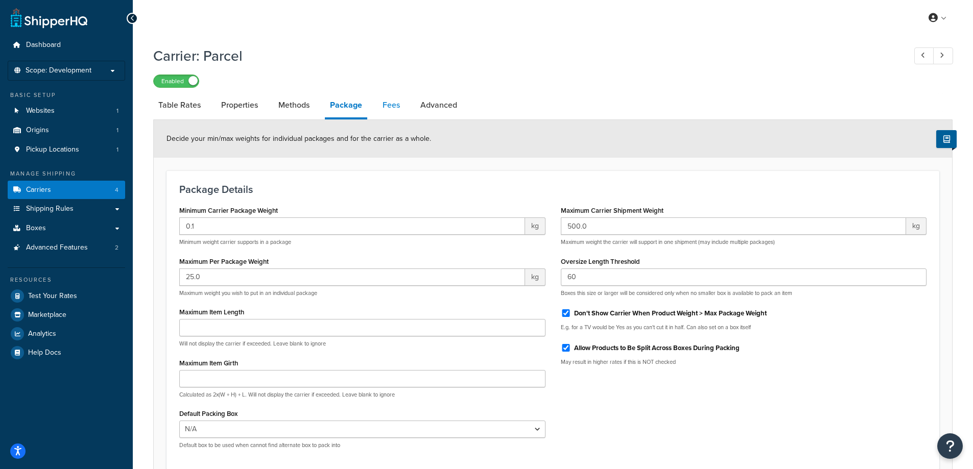
click at [390, 105] on link "Fees" at bounding box center [392, 105] width 28 height 25
select select "package"
select select "AFTER"
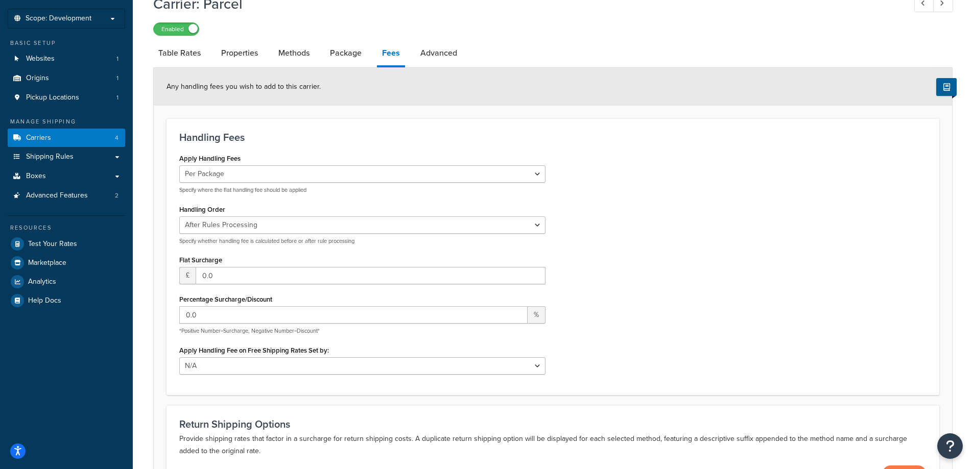
scroll to position [51, 0]
click at [428, 55] on link "Advanced" at bounding box center [438, 54] width 47 height 25
select select "false"
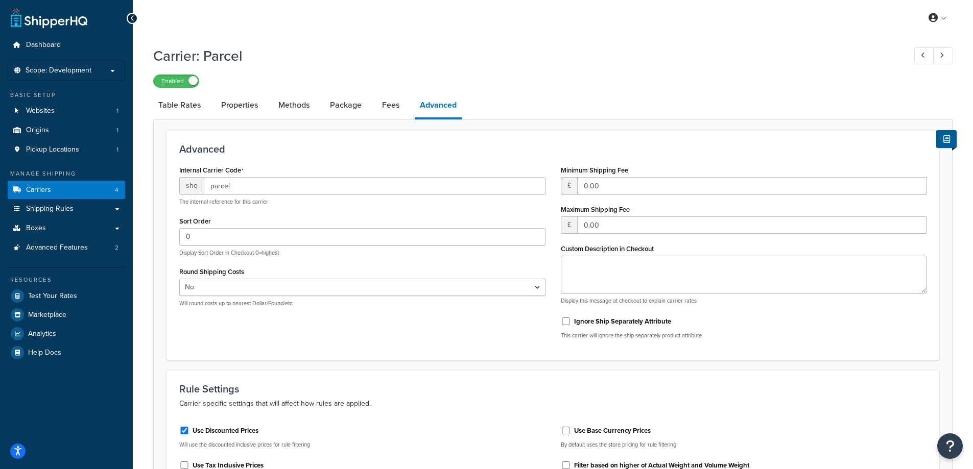
select select "package"
select select "AFTER"
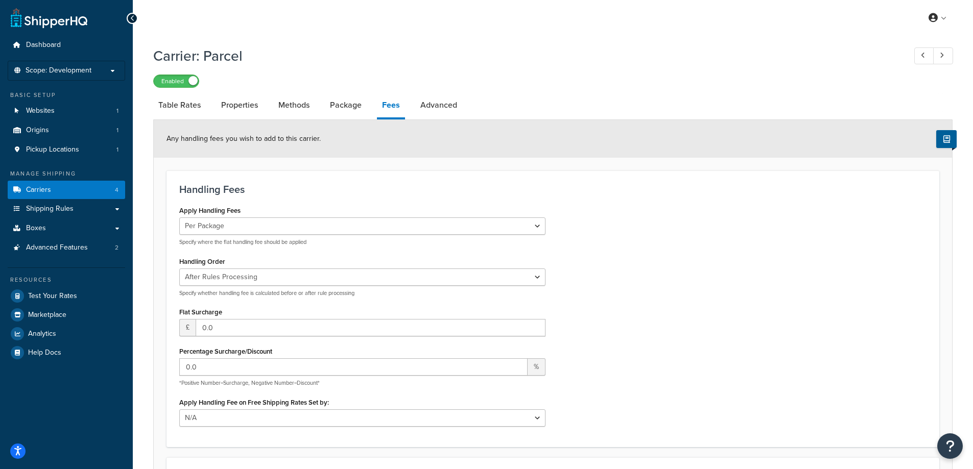
click at [130, 20] on icon at bounding box center [132, 18] width 5 height 7
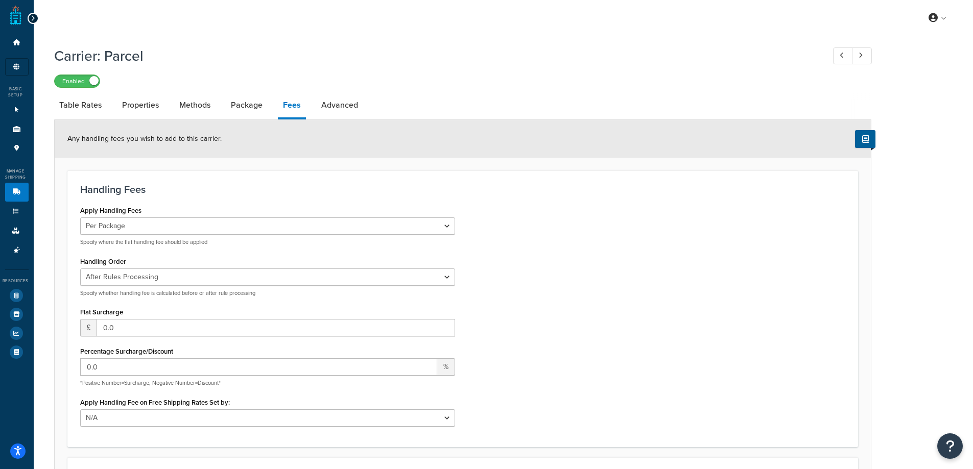
click at [34, 19] on icon at bounding box center [33, 18] width 5 height 7
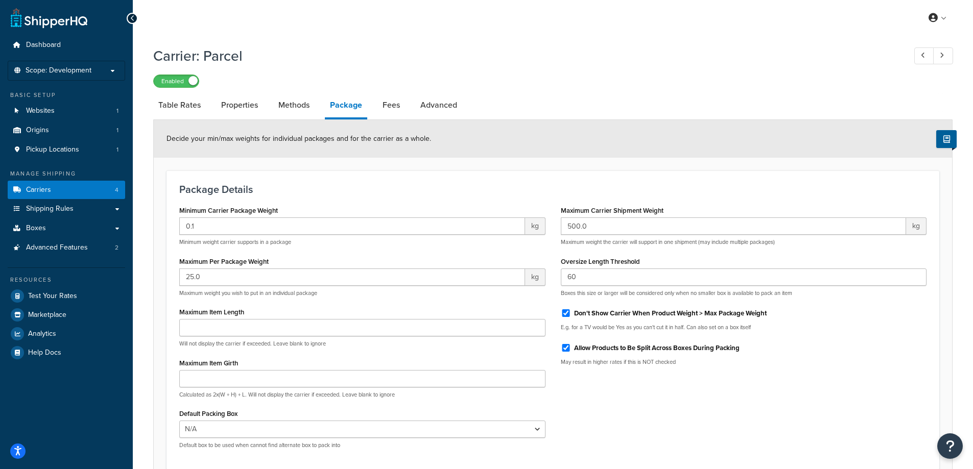
select select "25"
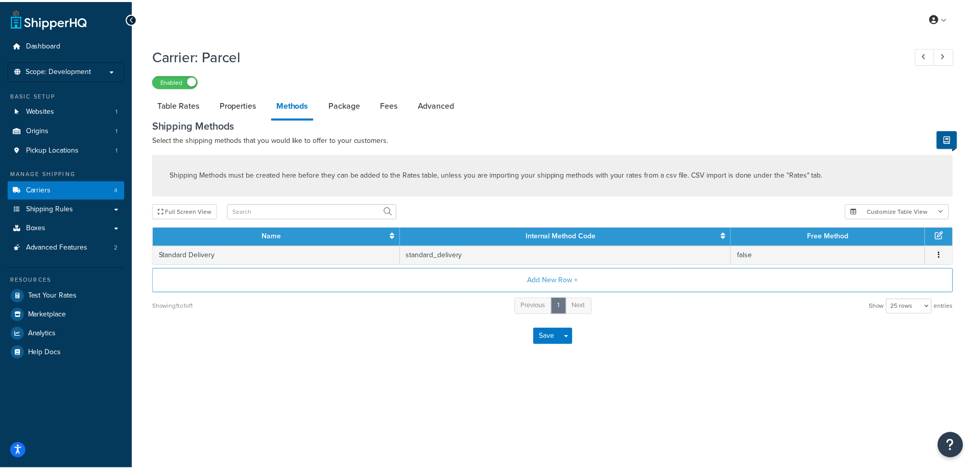
scroll to position [51, 0]
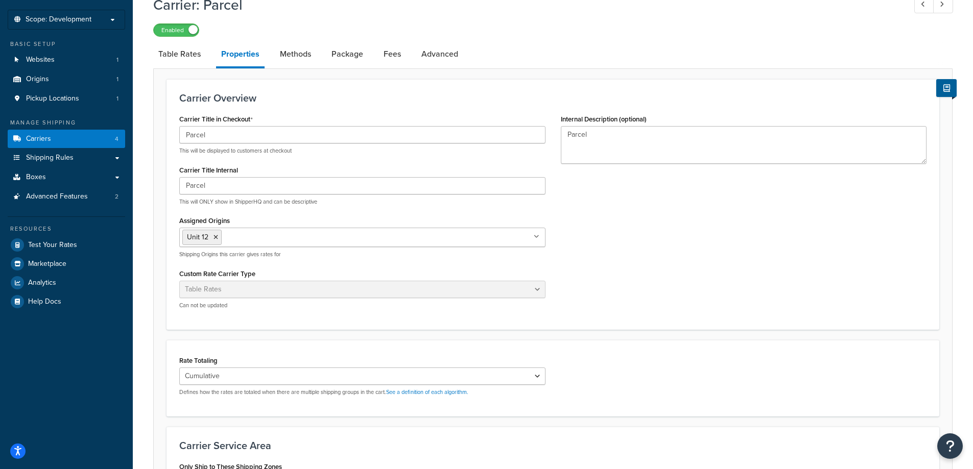
select select "25"
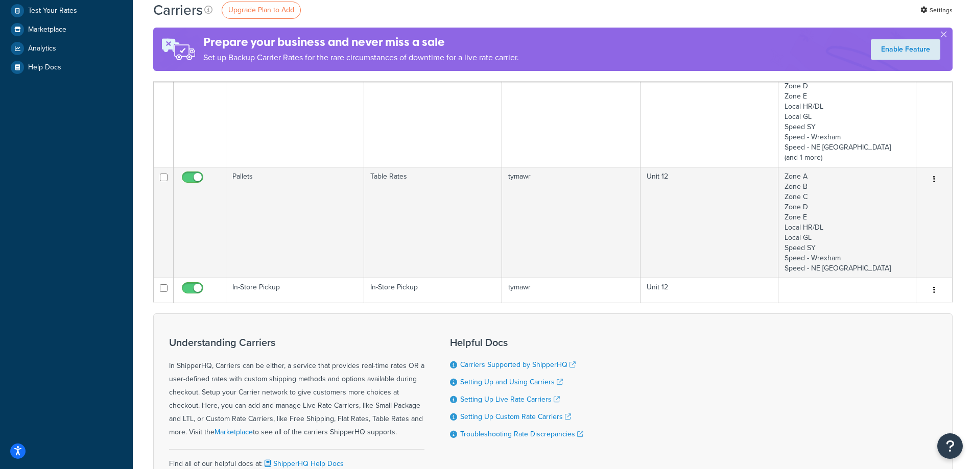
scroll to position [73, 0]
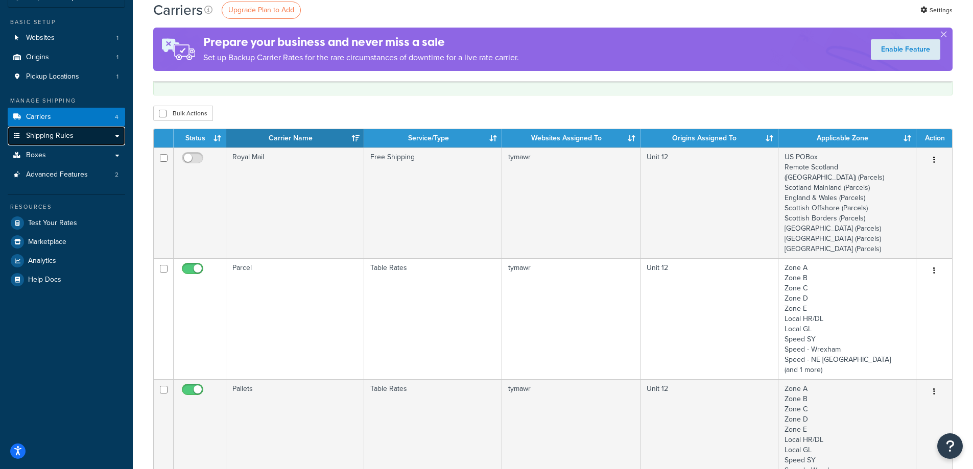
click at [60, 137] on span "Shipping Rules" at bounding box center [50, 136] width 48 height 9
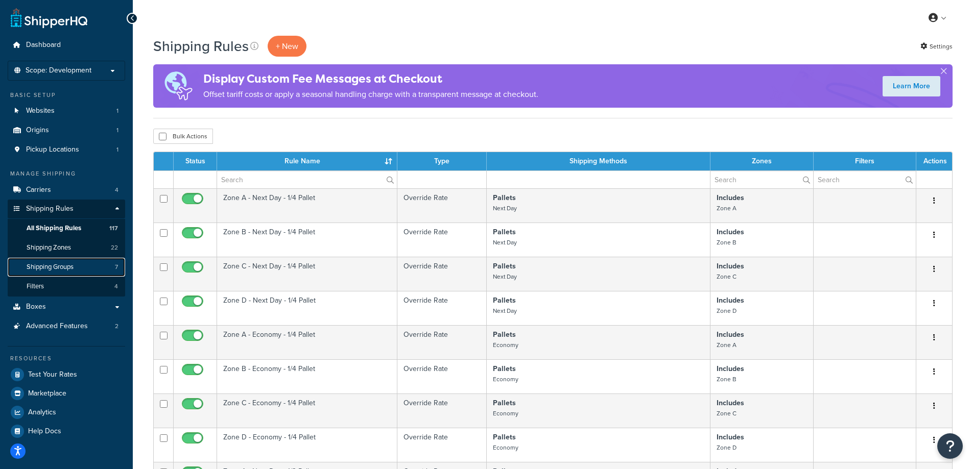
click at [72, 262] on link "Shipping Groups 7" at bounding box center [66, 267] width 117 height 19
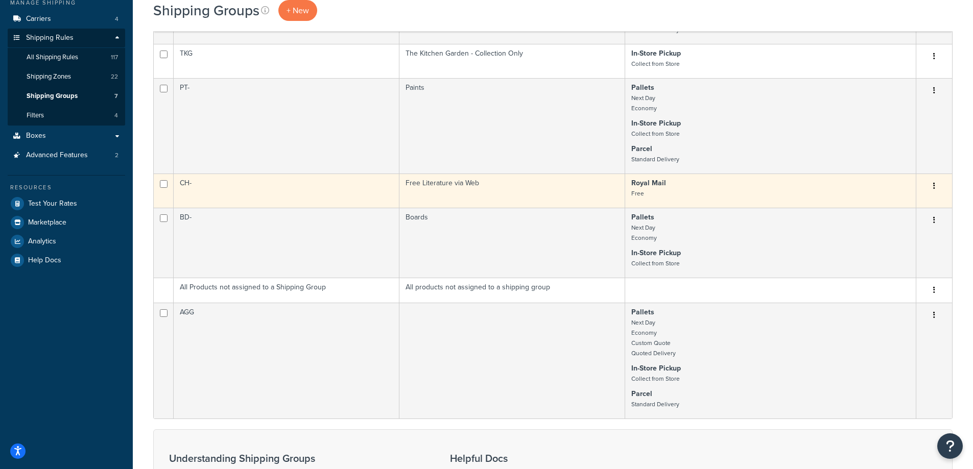
scroll to position [102, 0]
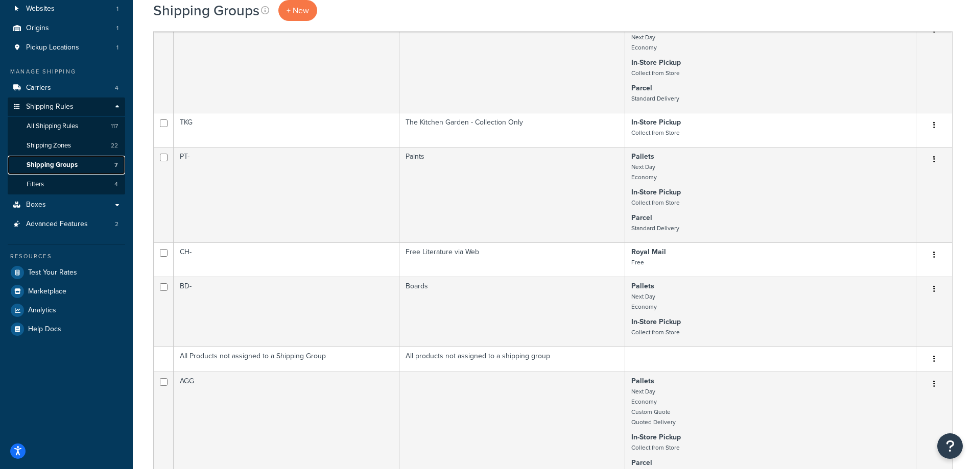
click at [90, 164] on link "Shipping Groups 7" at bounding box center [66, 165] width 117 height 19
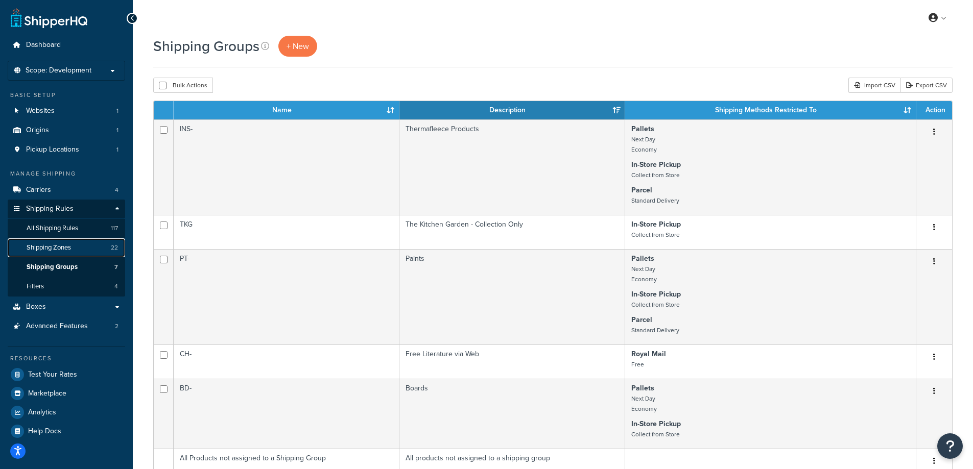
click at [61, 242] on link "Shipping Zones 22" at bounding box center [66, 248] width 117 height 19
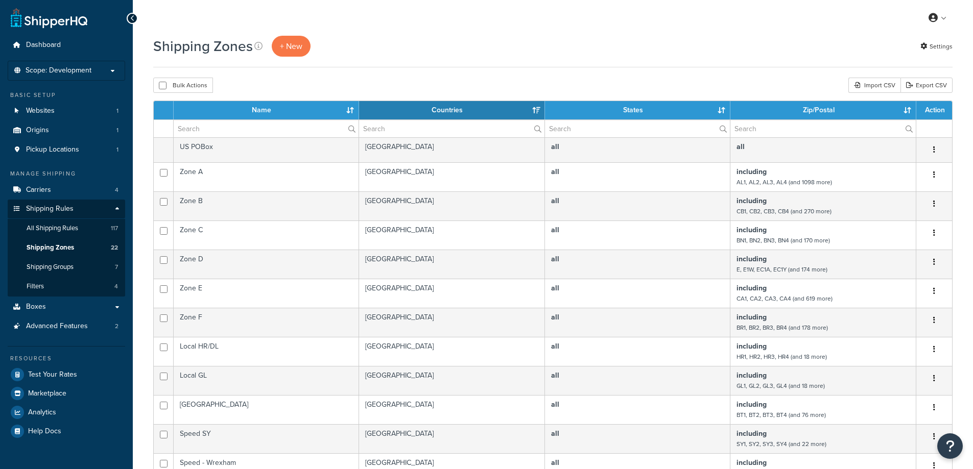
select select "15"
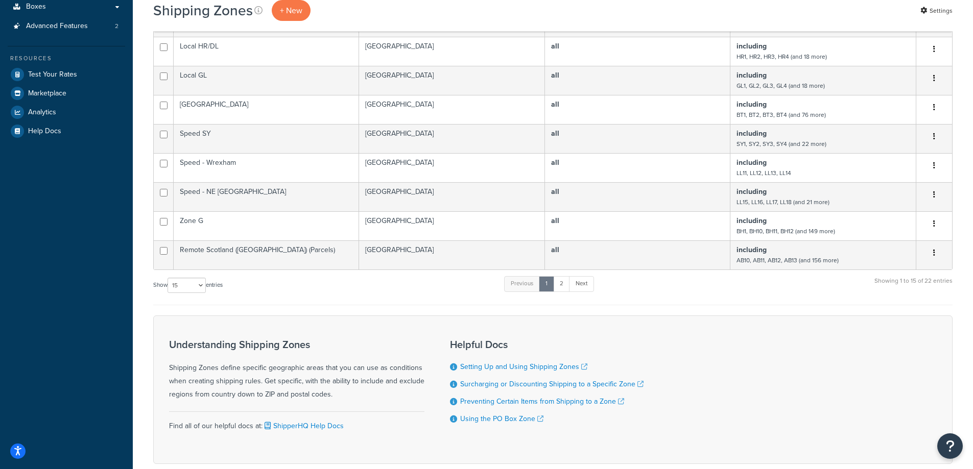
scroll to position [306, 0]
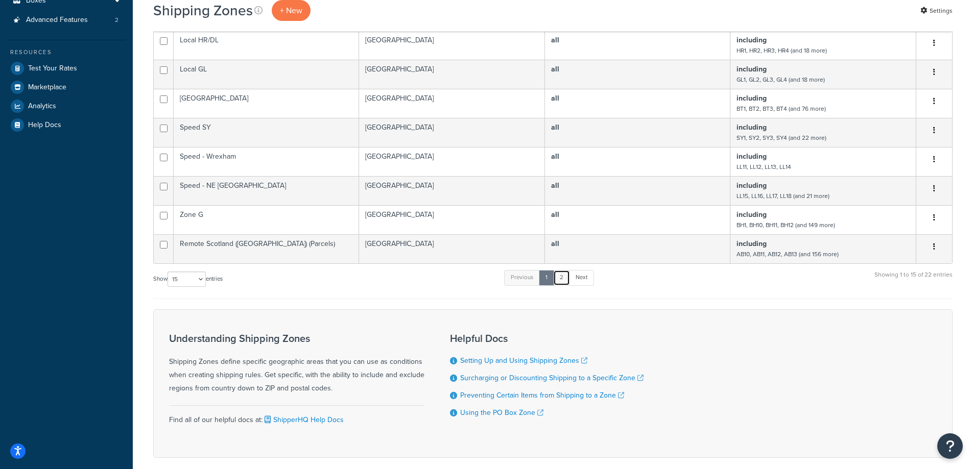
click at [567, 276] on link "2" at bounding box center [561, 277] width 17 height 15
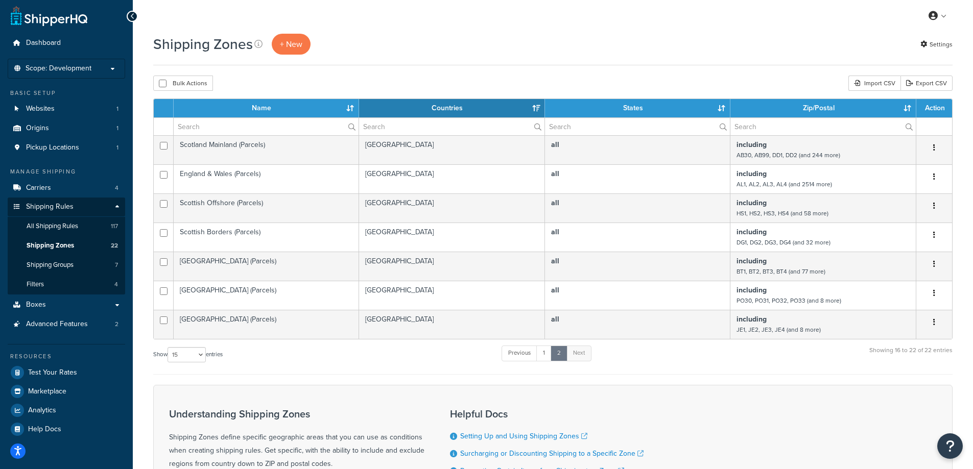
scroll to position [0, 0]
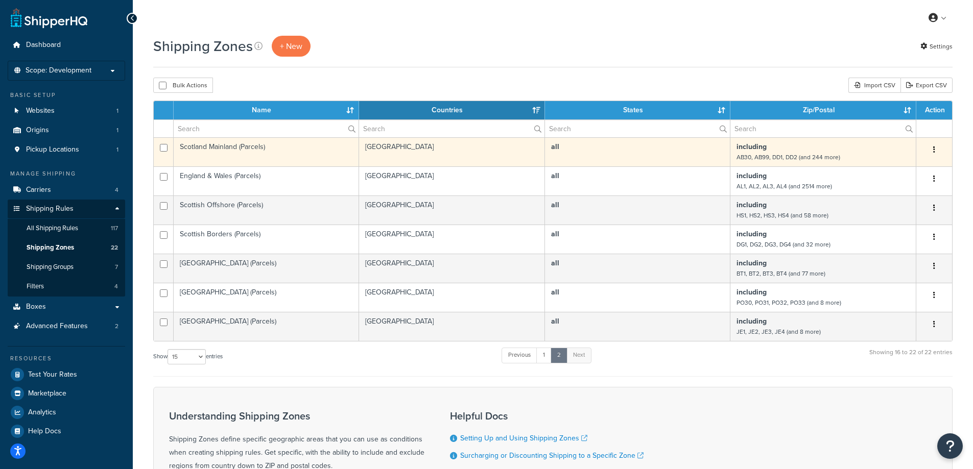
click at [256, 152] on td "Scotland Mainland (Parcels)" at bounding box center [266, 151] width 185 height 29
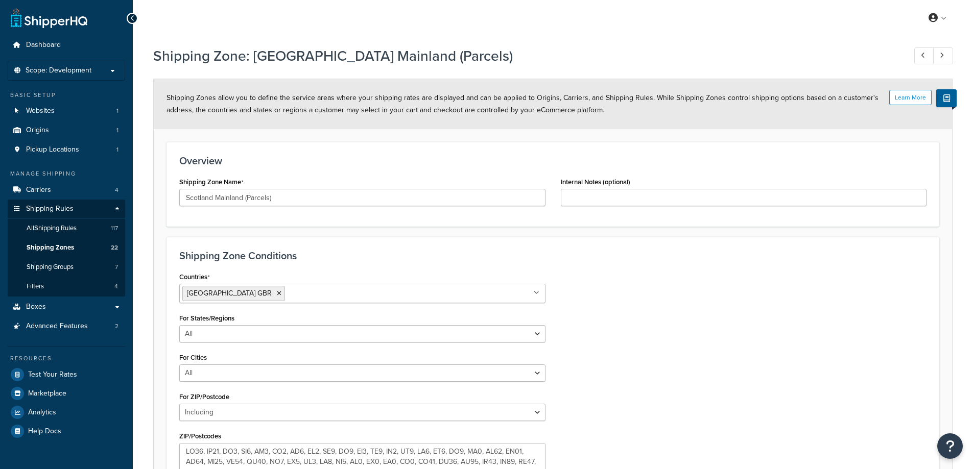
select select "including"
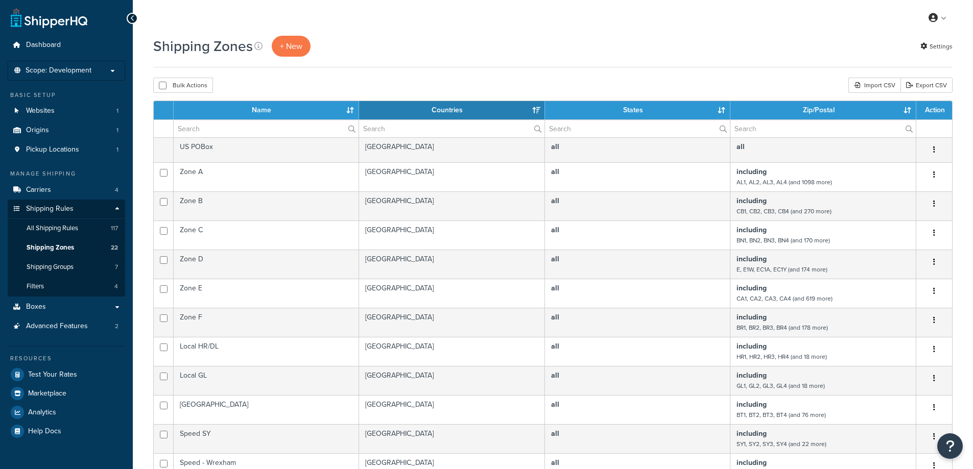
select select "15"
click at [65, 228] on span "All Shipping Rules" at bounding box center [53, 228] width 52 height 9
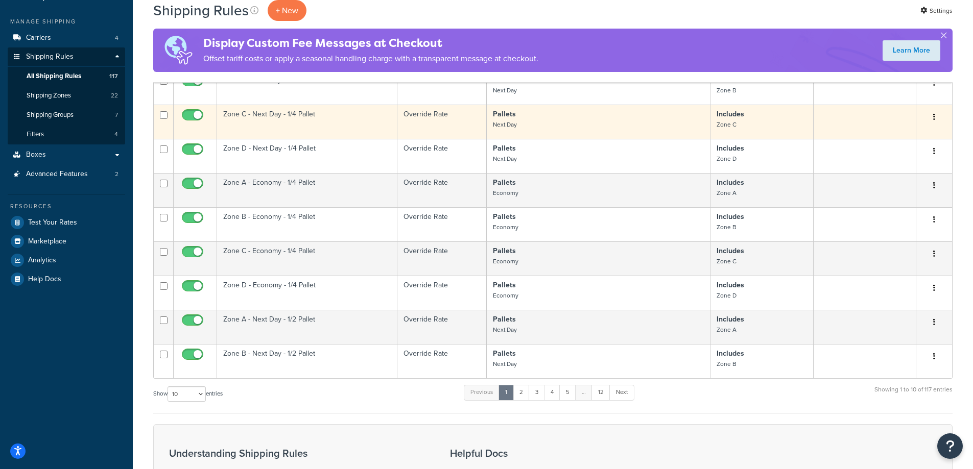
scroll to position [153, 0]
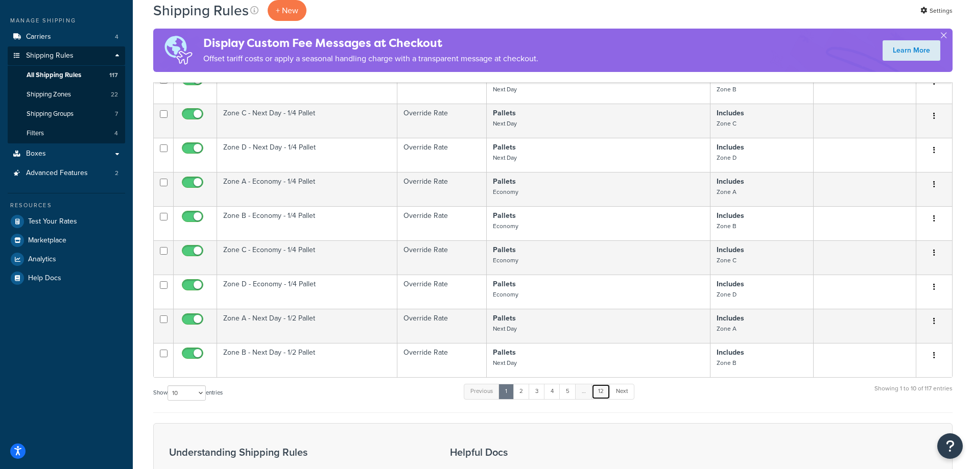
click at [607, 395] on link "12" at bounding box center [601, 391] width 19 height 15
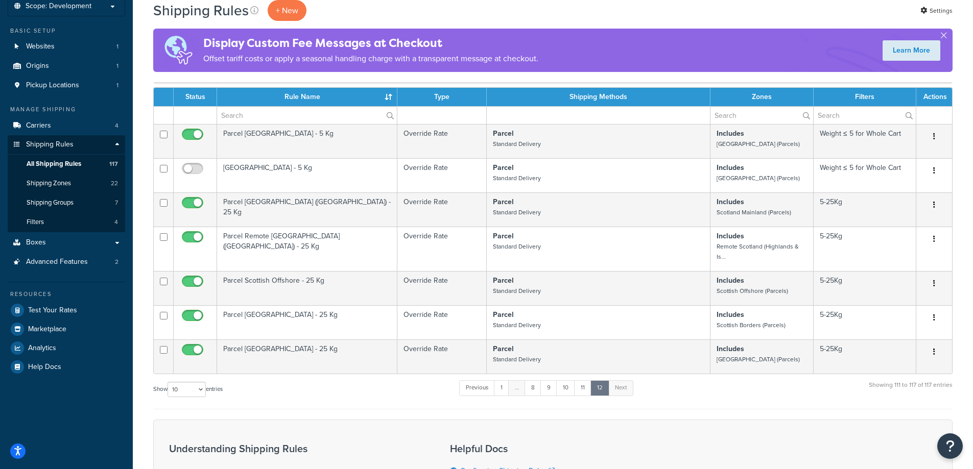
scroll to position [51, 0]
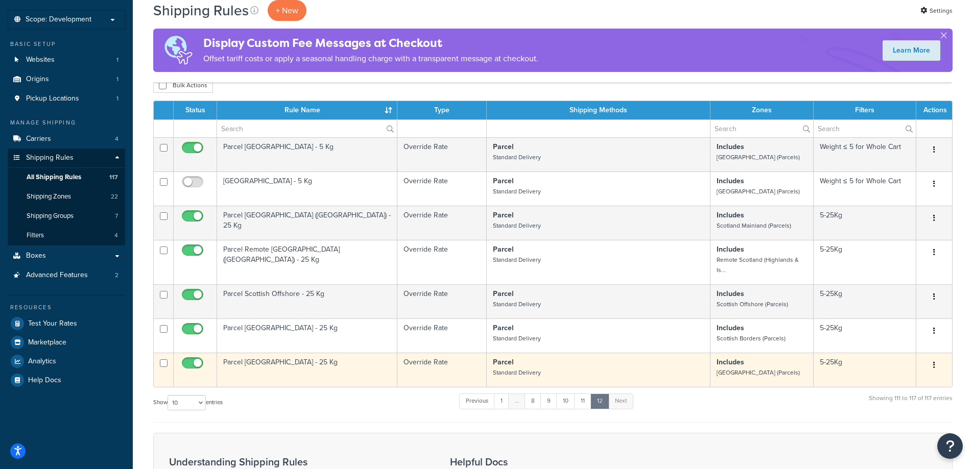
click at [317, 365] on td "Parcel [GEOGRAPHIC_DATA] - 25 Kg" at bounding box center [307, 370] width 180 height 34
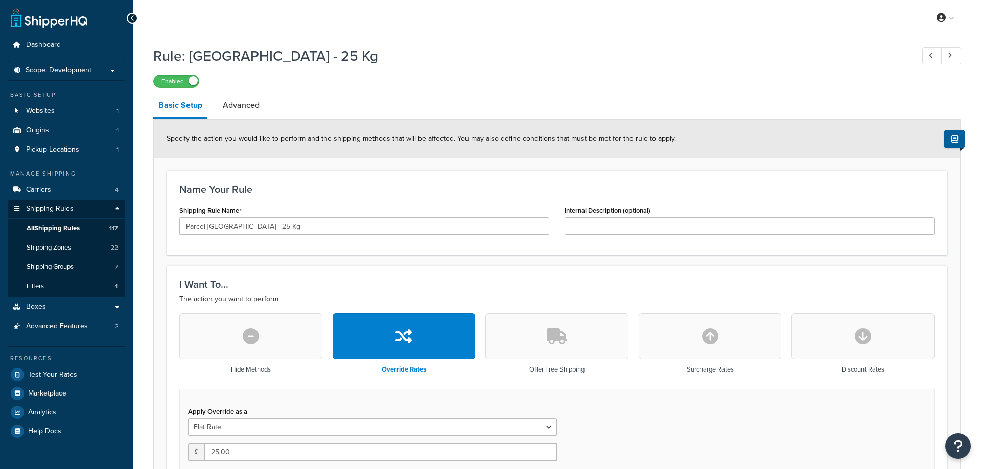
select select "BOX"
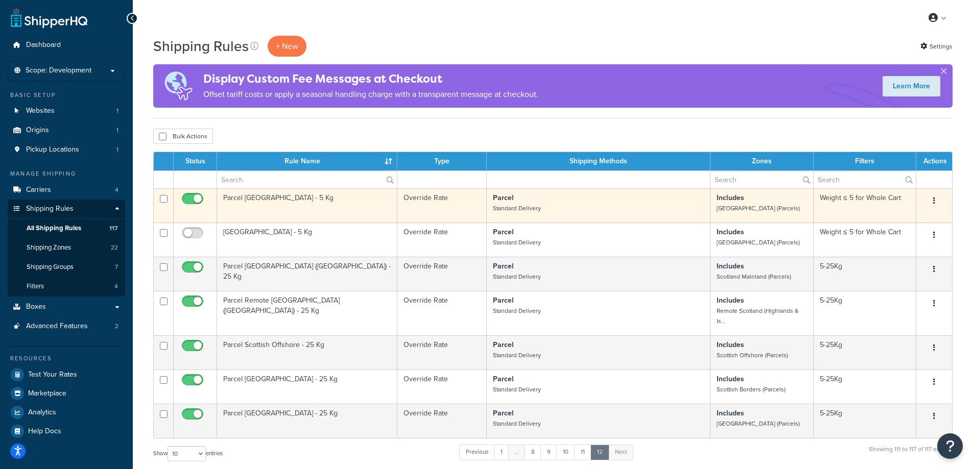
click at [321, 210] on td "Parcel Isle of Wight - 5 Kg" at bounding box center [307, 205] width 180 height 34
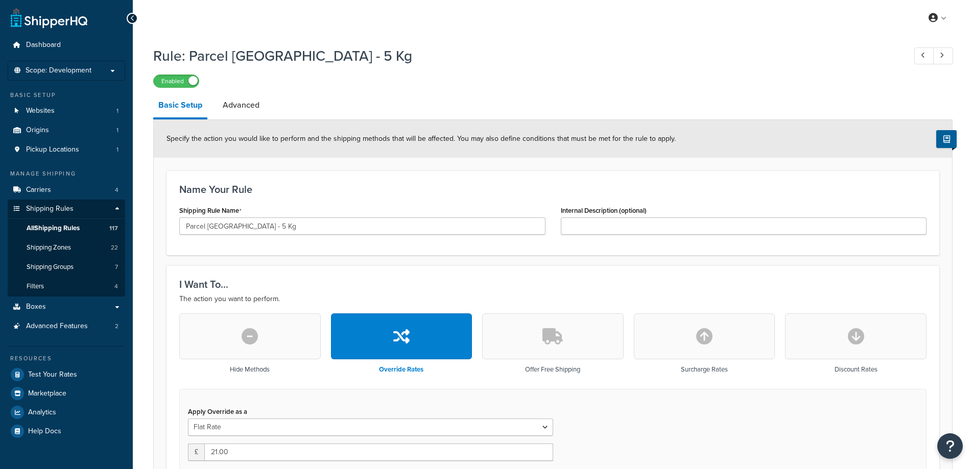
select select "BOX"
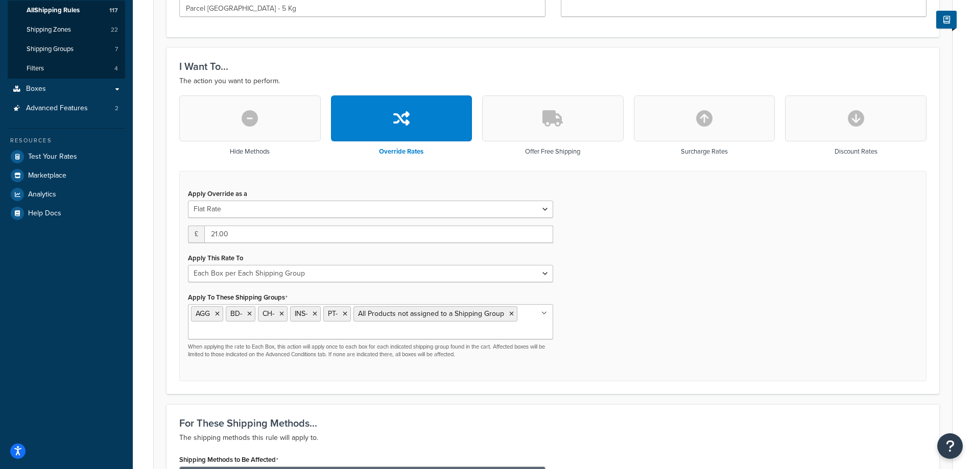
scroll to position [102, 0]
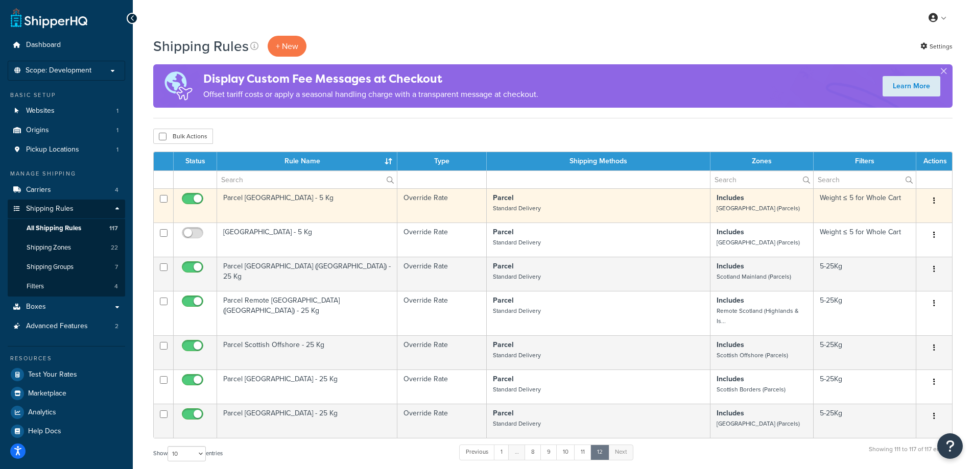
click at [160, 197] on input "checkbox" at bounding box center [164, 199] width 8 height 8
checkbox input "true"
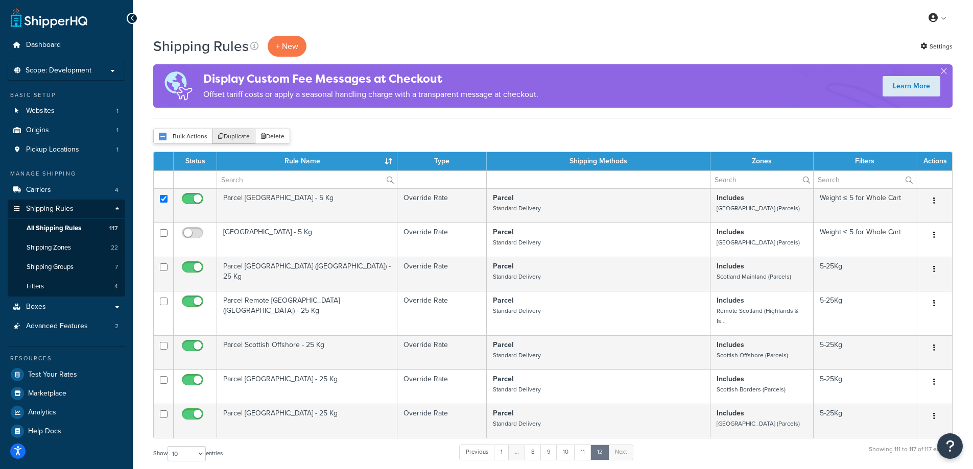
click at [229, 134] on button "Duplicate" at bounding box center [234, 136] width 43 height 15
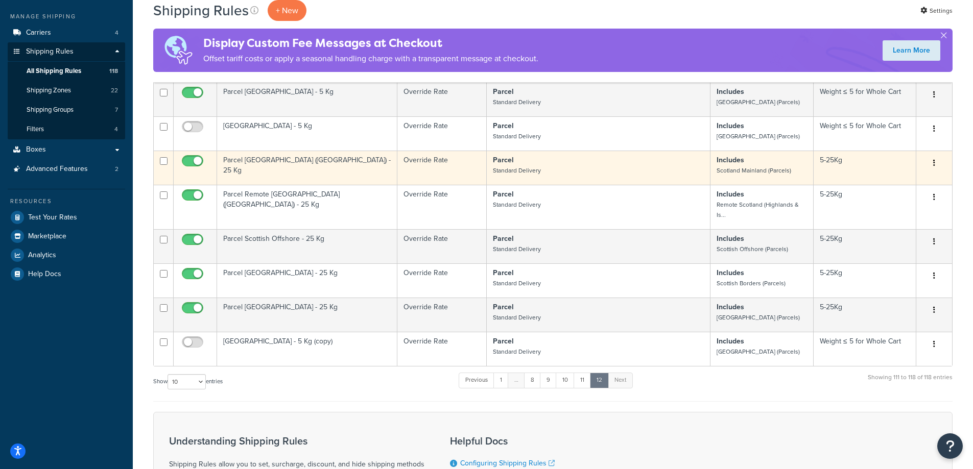
scroll to position [204, 0]
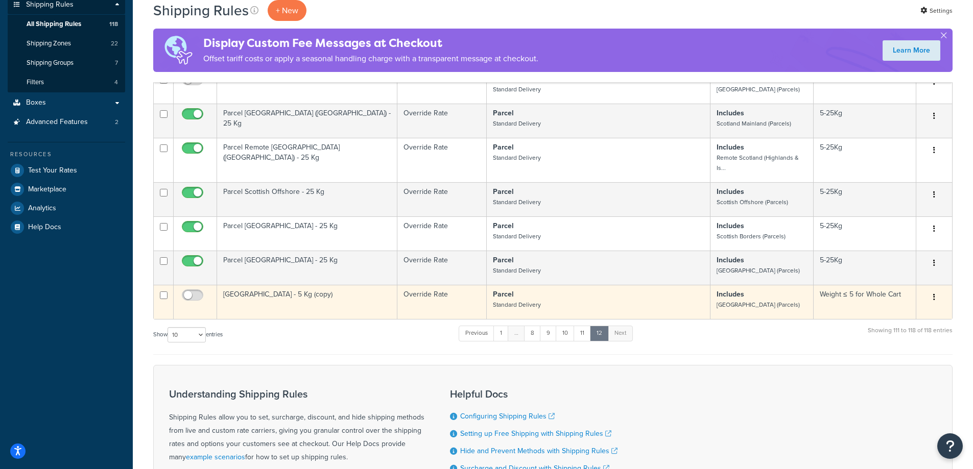
click at [294, 303] on td "Parcel Isle of Wight - 5 Kg (copy)" at bounding box center [307, 302] width 180 height 34
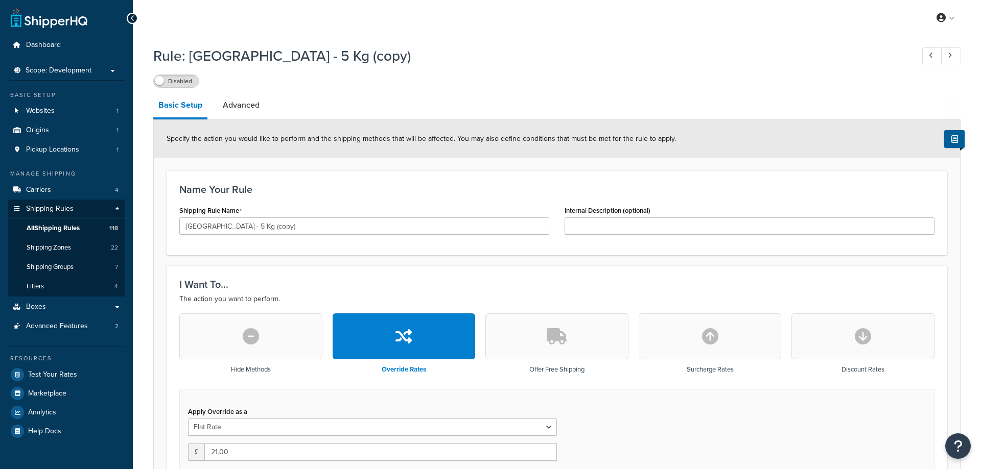
select select "BOX"
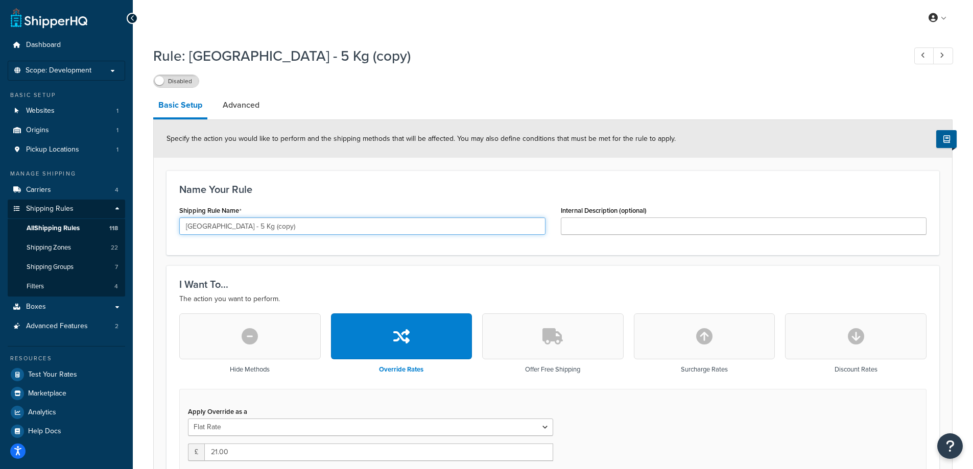
drag, startPoint x: 318, startPoint y: 223, endPoint x: 159, endPoint y: 228, distance: 159.0
type input "Royal Mail - Free of Charge"
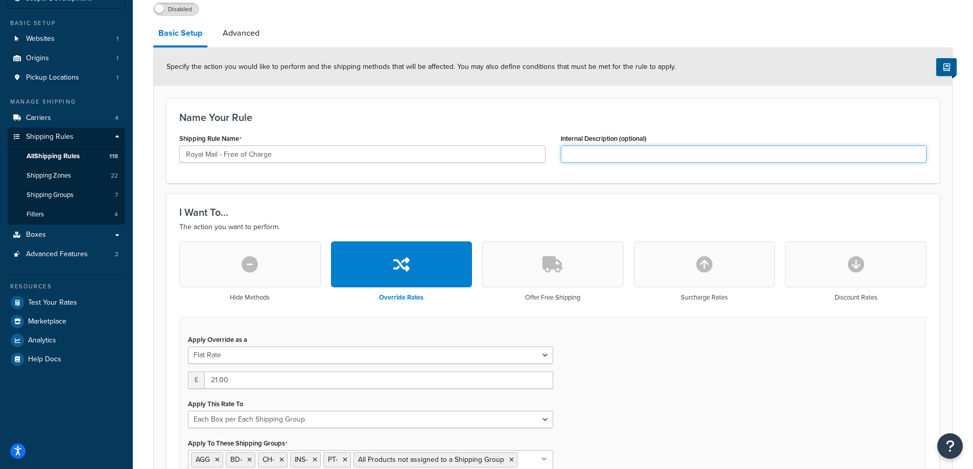
scroll to position [102, 0]
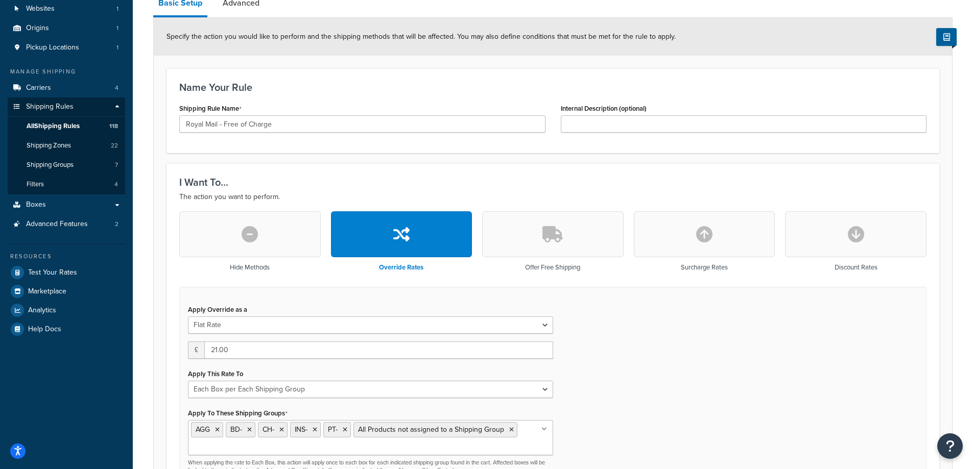
click at [562, 242] on icon "button" at bounding box center [552, 234] width 20 height 16
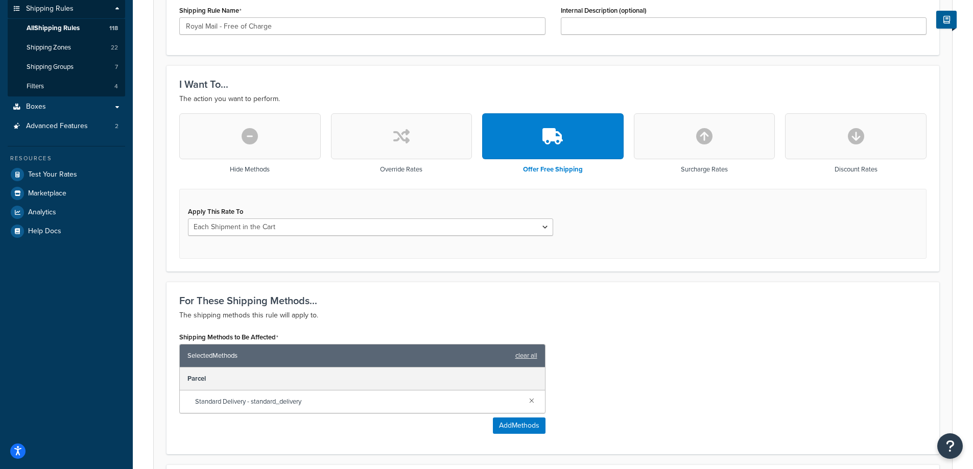
scroll to position [204, 0]
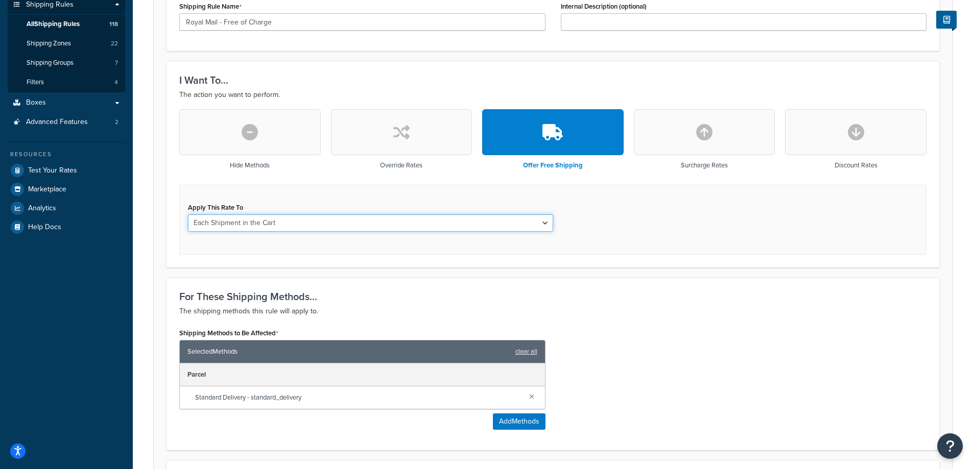
click at [321, 227] on select "Each Shipment in the Cart Each Shipping Group in the Cart Each Item within a Sh…" at bounding box center [370, 223] width 365 height 17
select select "ITEM"
click at [188, 215] on select "Each Shipment in the Cart Each Shipping Group in the Cart Each Item within a Sh…" at bounding box center [370, 223] width 365 height 17
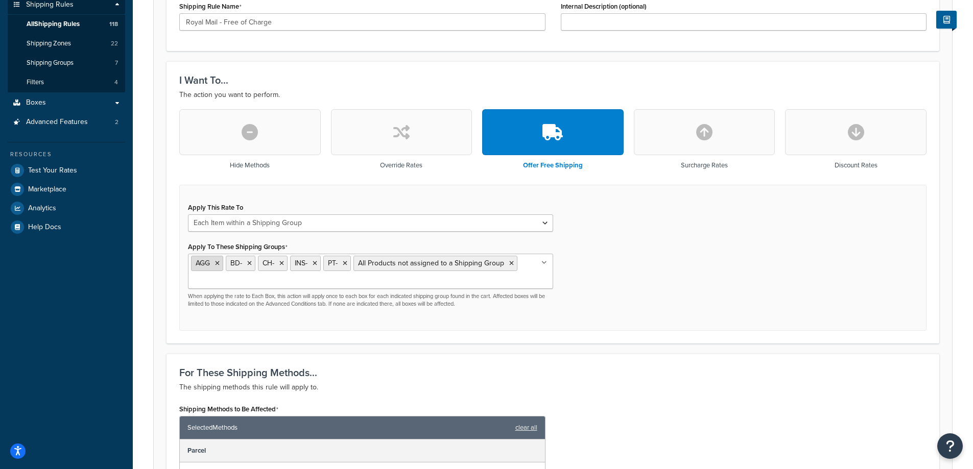
click at [219, 264] on icon at bounding box center [217, 264] width 5 height 6
click at [216, 264] on icon at bounding box center [215, 264] width 5 height 6
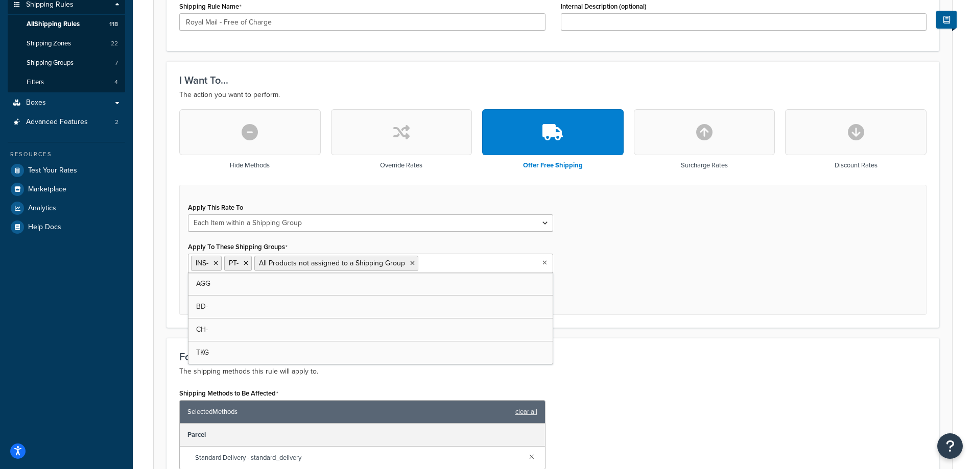
click at [216, 264] on icon at bounding box center [216, 264] width 5 height 6
click at [214, 264] on icon at bounding box center [212, 264] width 5 height 6
click at [347, 266] on icon at bounding box center [349, 264] width 5 height 6
click at [718, 260] on div "Apply This Rate To Each Shipment in the Cart Each Shipping Group in the Cart Ea…" at bounding box center [552, 250] width 747 height 131
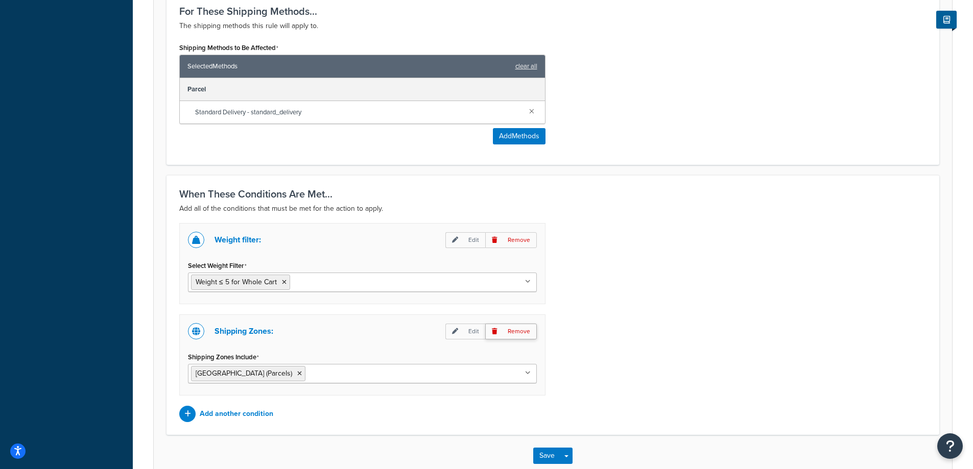
scroll to position [562, 0]
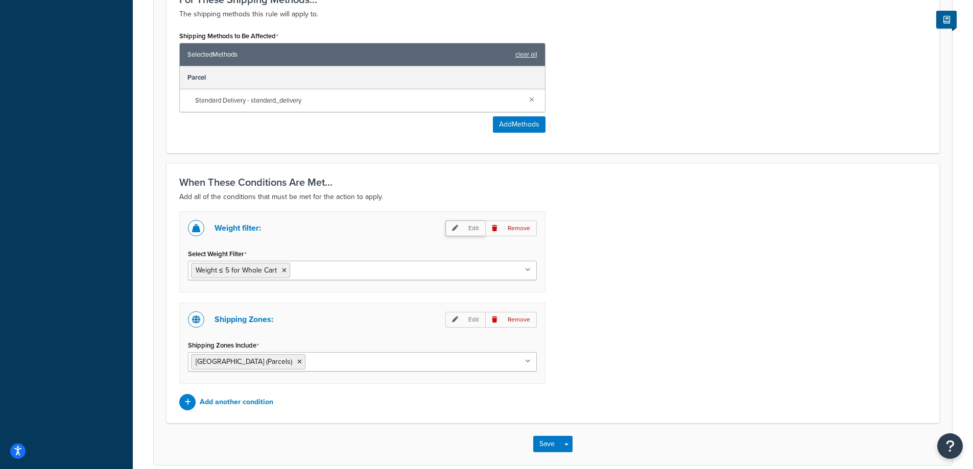
click at [473, 232] on p "Edit" at bounding box center [465, 229] width 40 height 16
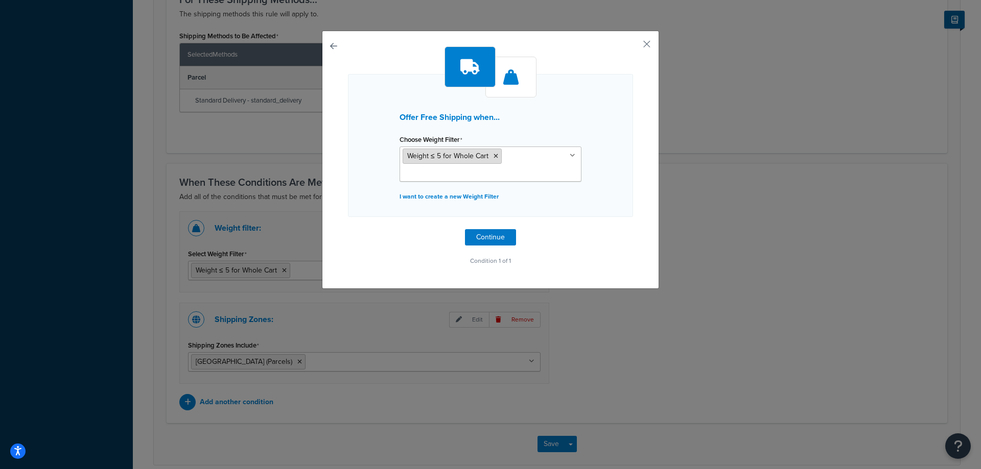
click at [466, 157] on span "Weight ≤ 5 for Whole Cart" at bounding box center [447, 156] width 81 height 11
click at [482, 196] on p "I want to create a new Weight Filter" at bounding box center [490, 197] width 182 height 14
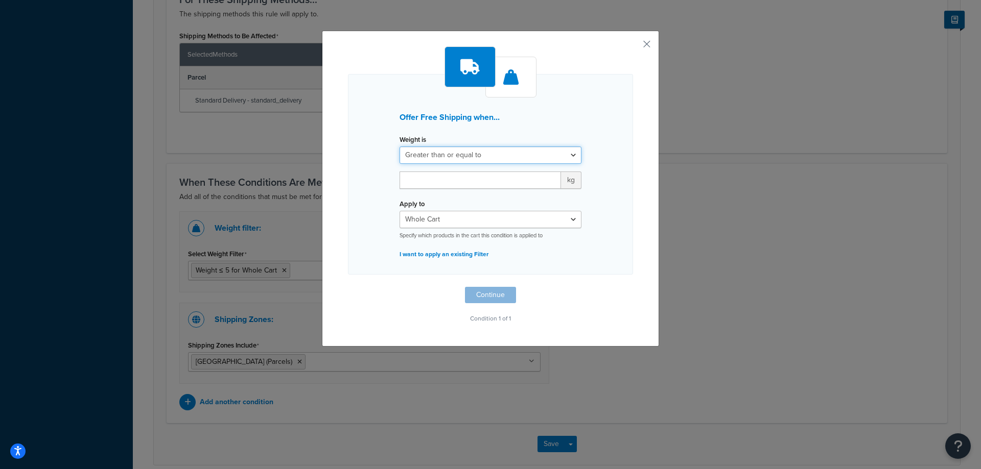
click at [515, 154] on select "Greater than or equal to Between or equal to Less than or equal to" at bounding box center [490, 155] width 182 height 17
select select "UNDER"
click at [399, 147] on select "Greater than or equal to Between or equal to Less than or equal to" at bounding box center [490, 155] width 182 height 17
click at [463, 183] on input "number" at bounding box center [479, 180] width 161 height 17
type input "1"
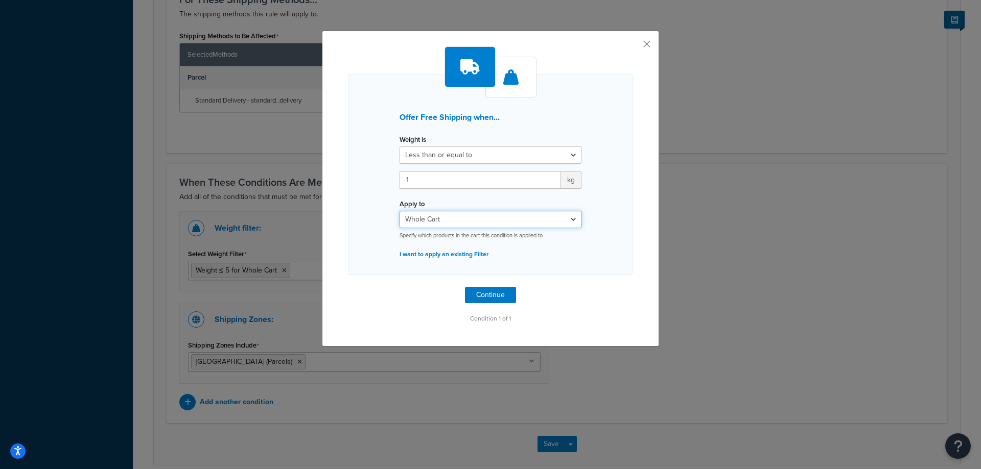
click at [478, 216] on select "Whole Cart Everything in Shipping Group Everything at Origin Each Item within S…" at bounding box center [490, 219] width 182 height 17
select select "ITEM"
click at [399, 211] on select "Whole Cart Everything in Shipping Group Everything at Origin Each Item within S…" at bounding box center [490, 219] width 182 height 17
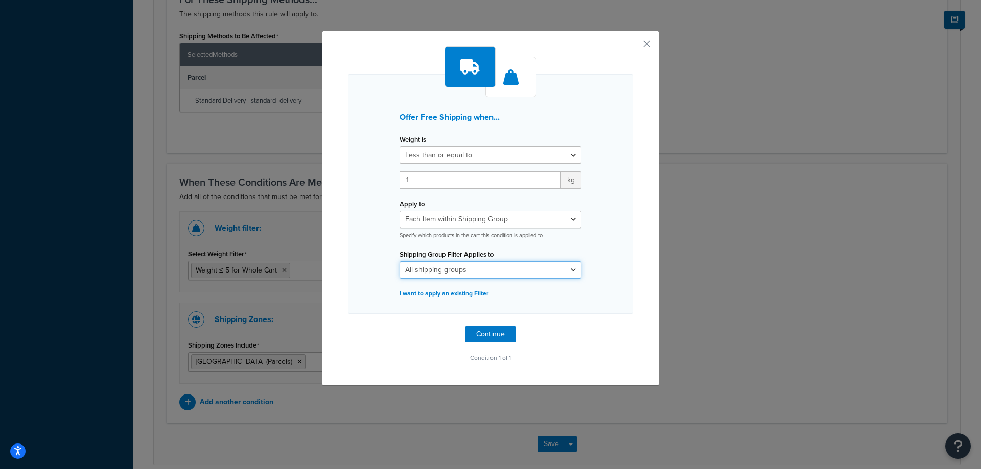
click at [477, 275] on select "All shipping groups AGG BD- CH- INS- PT- TKG All Products not assigned to a Shi…" at bounding box center [490, 270] width 182 height 17
select select "42496"
click at [399, 262] on select "All shipping groups AGG BD- CH- INS- PT- TKG All Products not assigned to a Shi…" at bounding box center [490, 270] width 182 height 17
click at [475, 331] on button "Continue" at bounding box center [490, 334] width 51 height 16
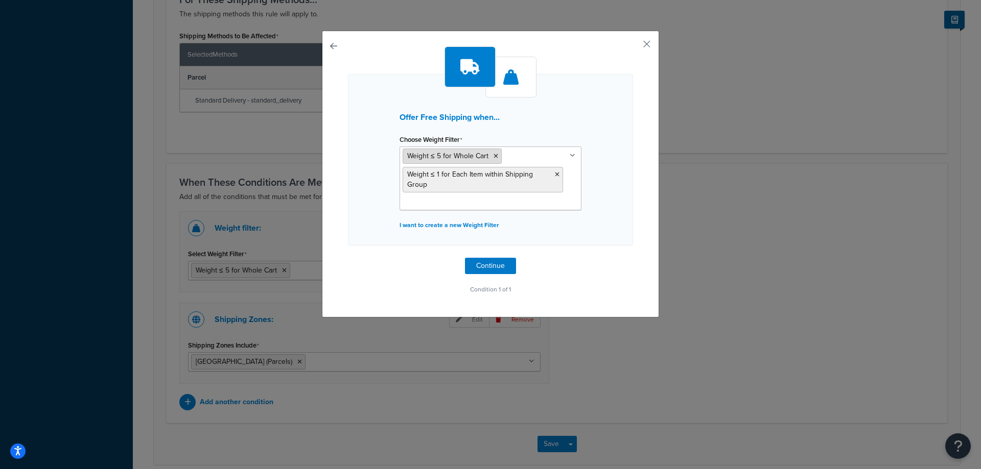
click at [493, 156] on icon at bounding box center [495, 156] width 5 height 6
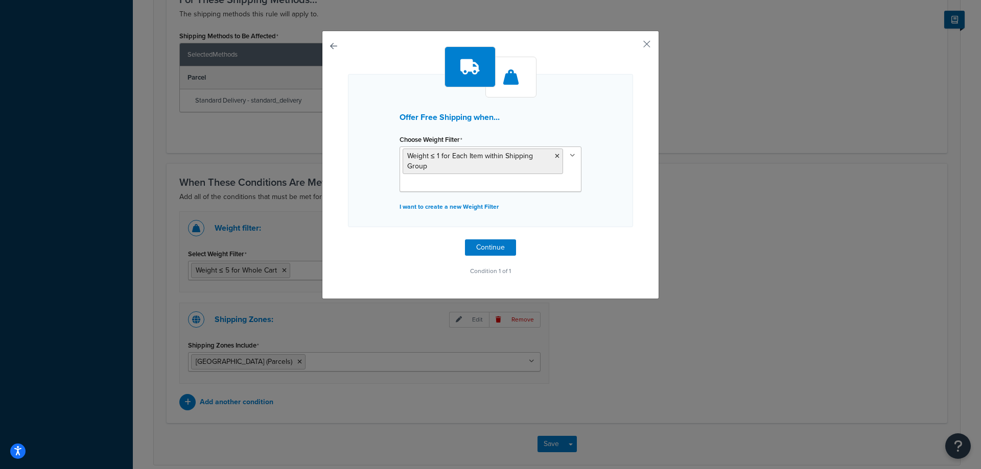
click at [639, 207] on div "Offer Free Shipping when... Choose Weight Filter Weight ≤ 1 for Each Item withi…" at bounding box center [490, 165] width 337 height 269
click at [491, 244] on button "Continue" at bounding box center [490, 248] width 51 height 16
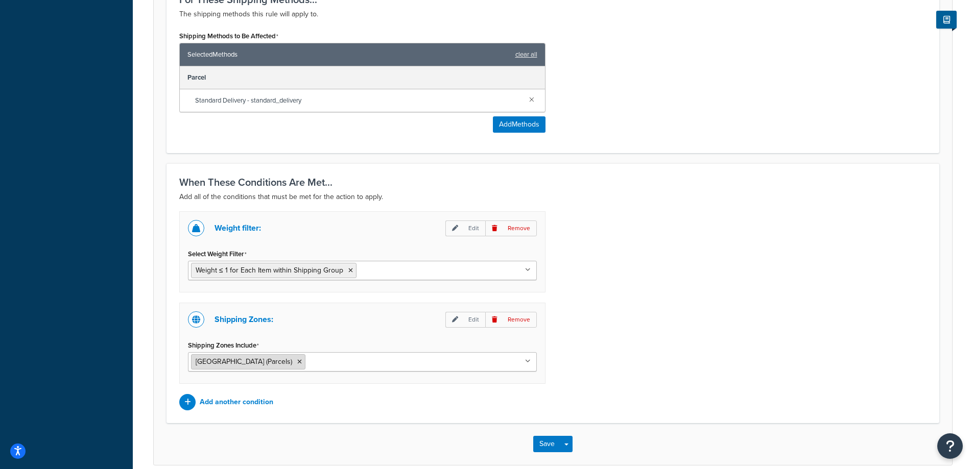
click at [297, 361] on icon at bounding box center [299, 362] width 5 height 6
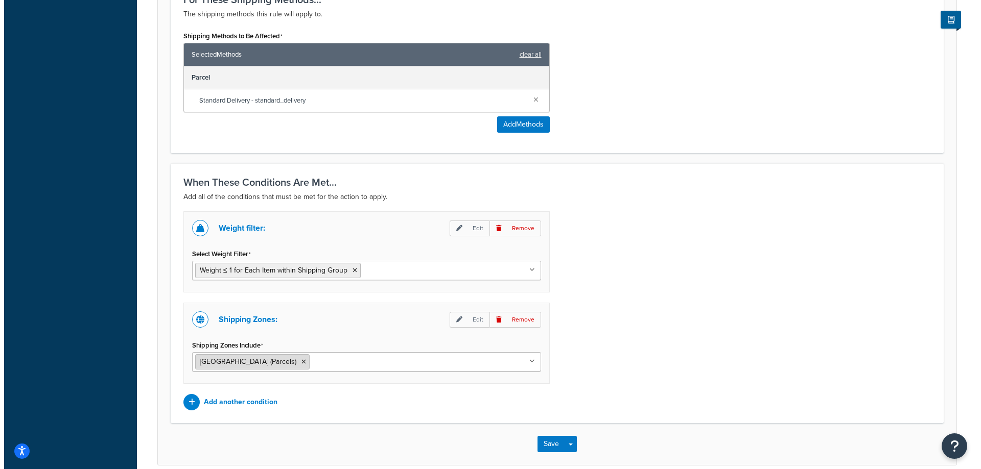
scroll to position [518, 0]
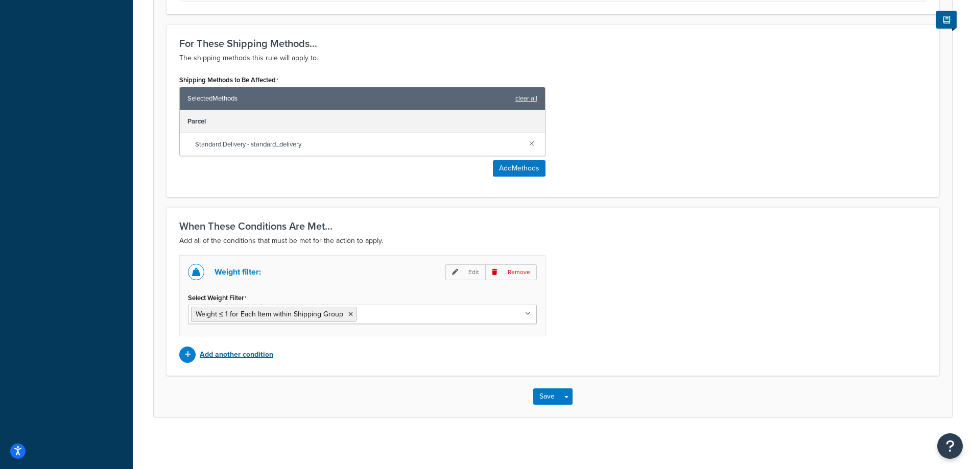
click at [230, 357] on p "Add another condition" at bounding box center [237, 355] width 74 height 14
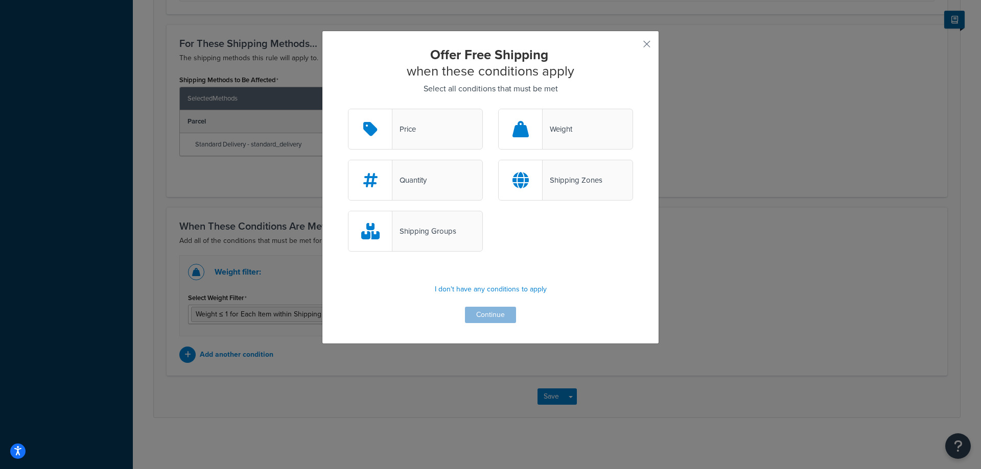
click at [442, 228] on div "Shipping Groups" at bounding box center [424, 231] width 64 height 14
click at [0, 0] on input "Shipping Groups" at bounding box center [0, 0] width 0 height 0
click at [560, 179] on div "Shipping Zones" at bounding box center [572, 180] width 60 height 14
click at [0, 0] on input "Shipping Zones" at bounding box center [0, 0] width 0 height 0
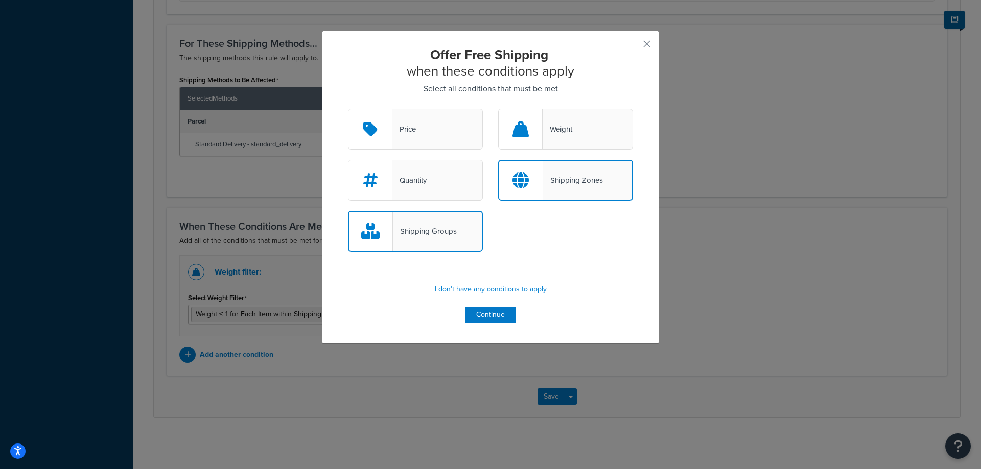
click at [443, 247] on div "Shipping Groups" at bounding box center [415, 231] width 135 height 41
click at [0, 0] on input "Shipping Groups" at bounding box center [0, 0] width 0 height 0
click at [482, 317] on button "Continue" at bounding box center [490, 315] width 51 height 16
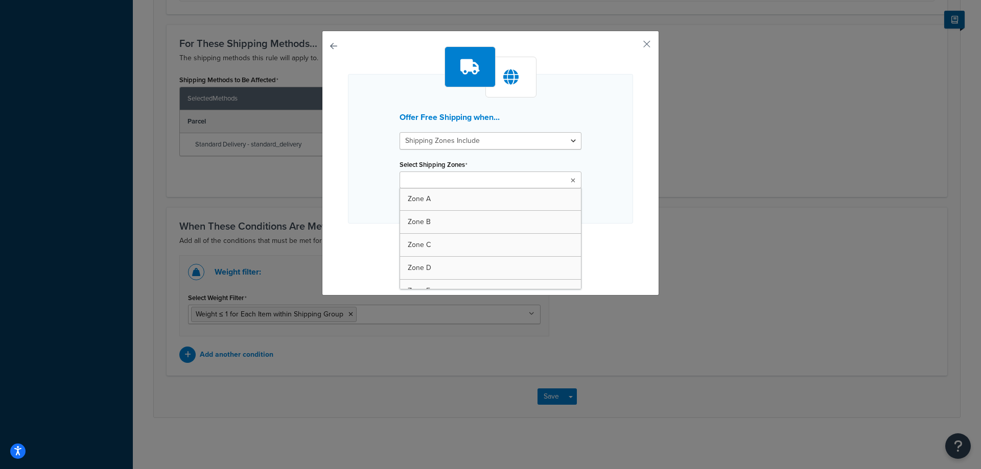
click at [491, 179] on ul at bounding box center [490, 180] width 182 height 17
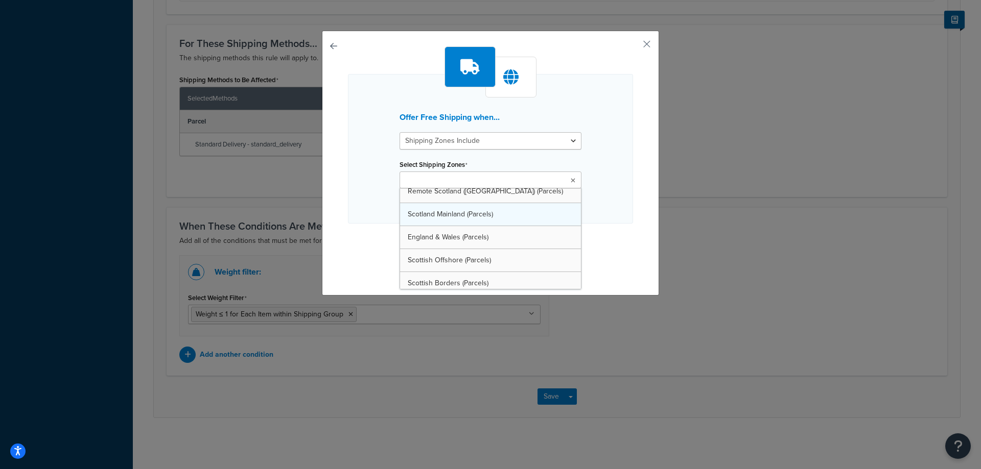
scroll to position [255, 0]
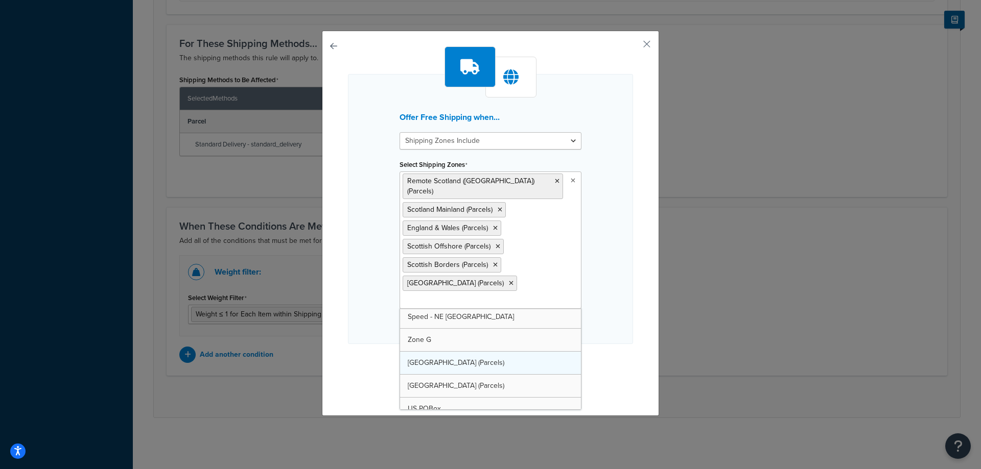
drag, startPoint x: 438, startPoint y: 348, endPoint x: 435, endPoint y: 363, distance: 14.7
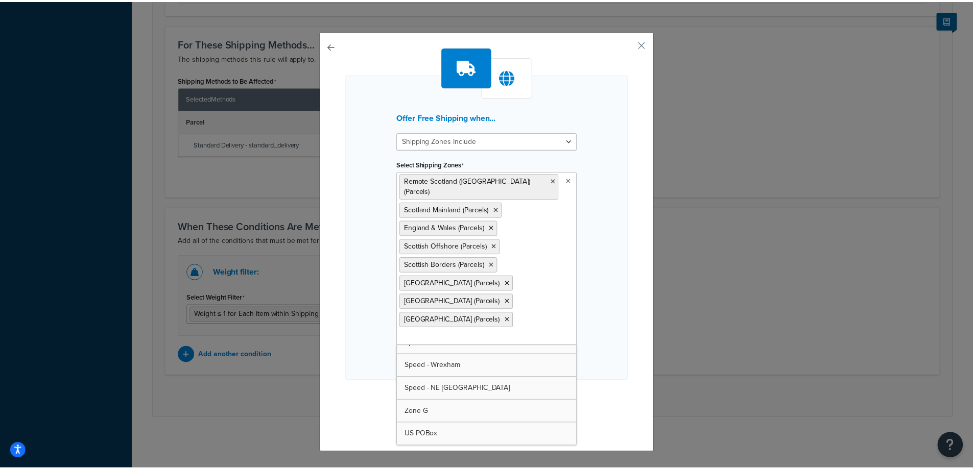
scroll to position [220, 0]
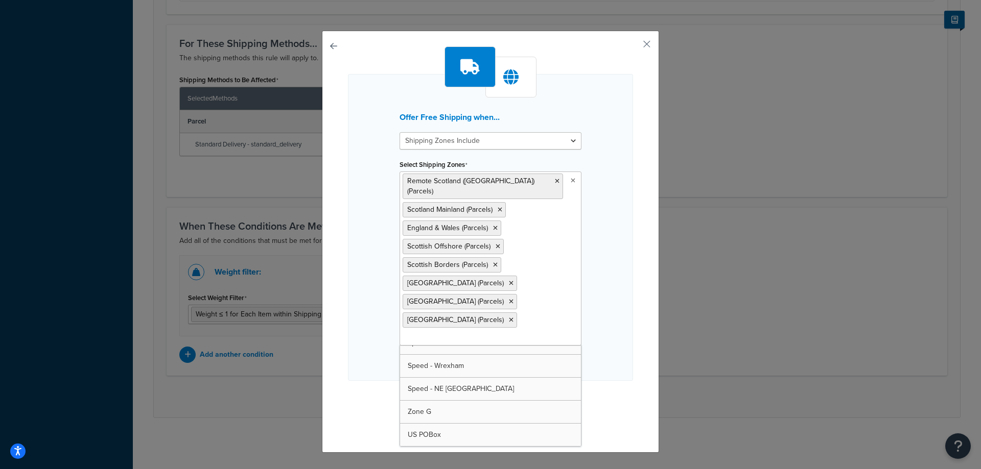
click at [609, 276] on div "Offer Free Shipping when... Shipping Zones Include Shipping Zones Do Not Includ…" at bounding box center [490, 227] width 285 height 307
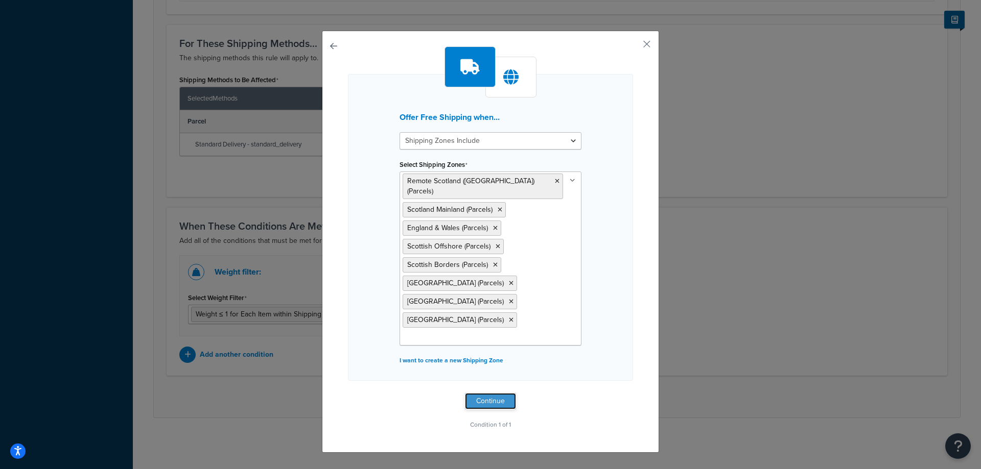
click at [497, 400] on button "Continue" at bounding box center [490, 401] width 51 height 16
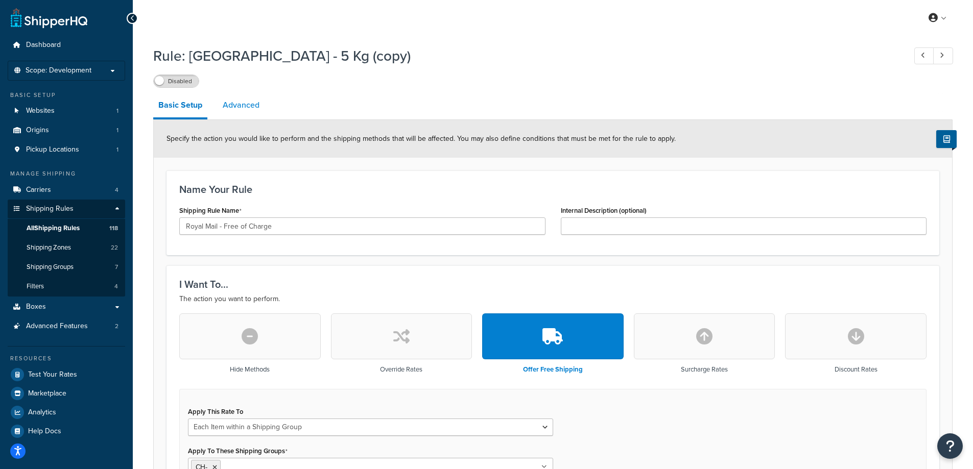
click at [252, 109] on link "Advanced" at bounding box center [241, 105] width 47 height 25
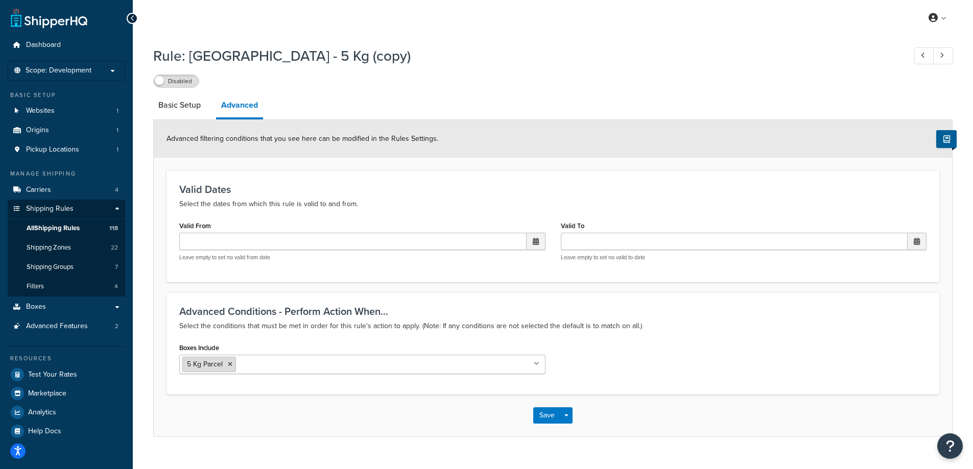
click at [231, 366] on icon at bounding box center [230, 365] width 5 height 6
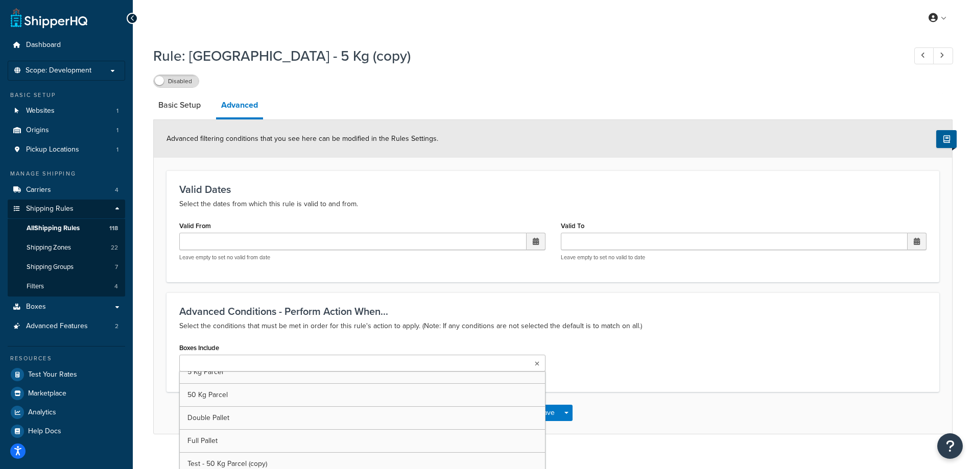
scroll to position [105, 0]
click at [815, 401] on div "Save Save Dropdown Save and Edit Save and Duplicate Save and Create New" at bounding box center [553, 413] width 798 height 42
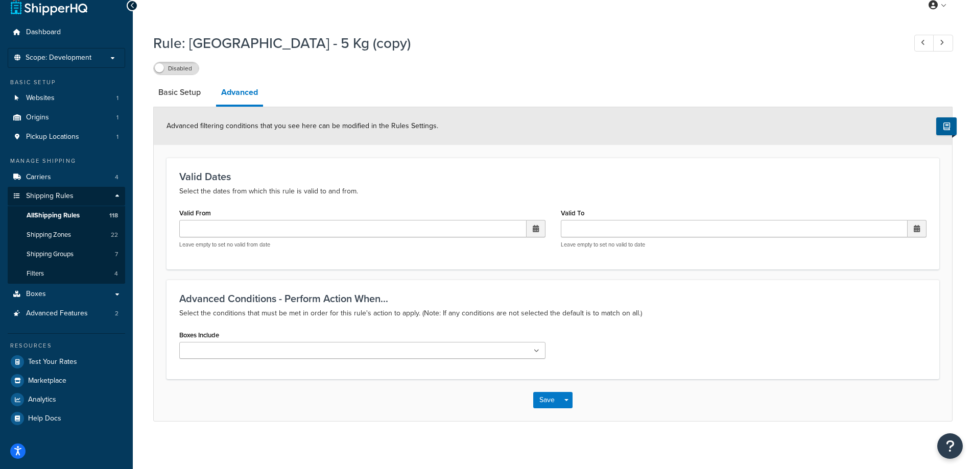
scroll to position [16, 0]
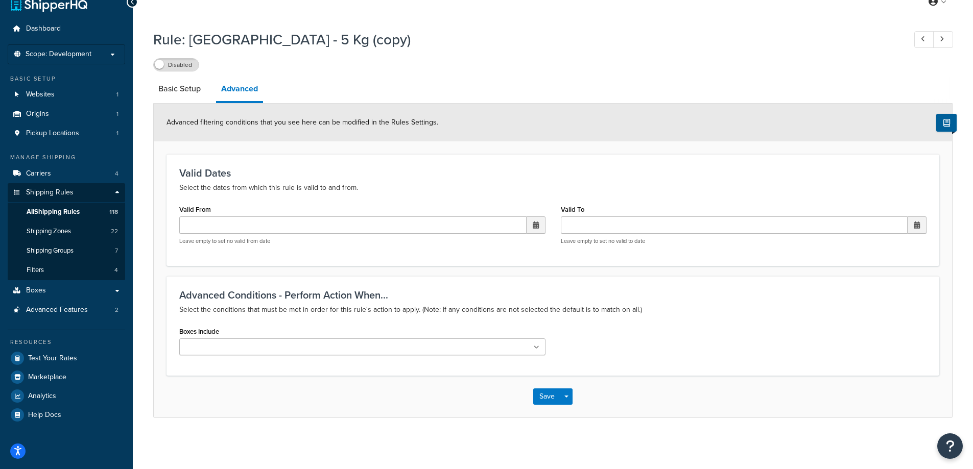
click at [511, 357] on div "Boxes Include 1/2 Pallet 1/4 Pallet 20 Kg Parcel 25 Kg Parcel 5 Kg Parcel 50 Kg…" at bounding box center [363, 343] width 382 height 39
click at [545, 396] on button "Save" at bounding box center [547, 397] width 28 height 16
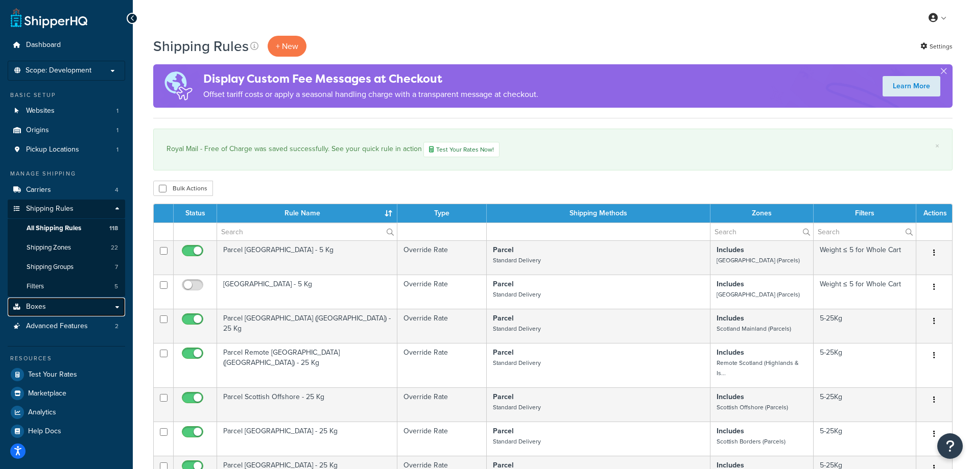
click at [79, 302] on link "Boxes" at bounding box center [66, 307] width 117 height 19
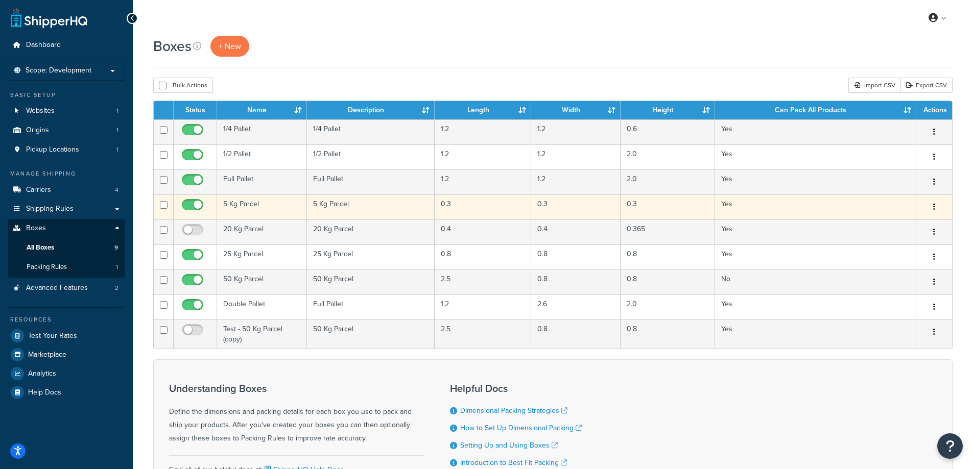
click at [163, 203] on input "checkbox" at bounding box center [164, 205] width 8 height 8
checkbox input "true"
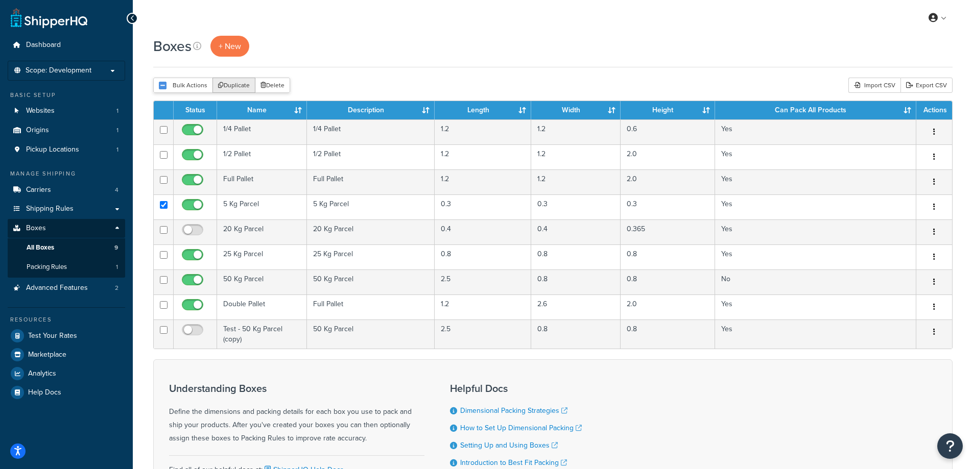
click at [228, 82] on button "Duplicate" at bounding box center [234, 85] width 43 height 15
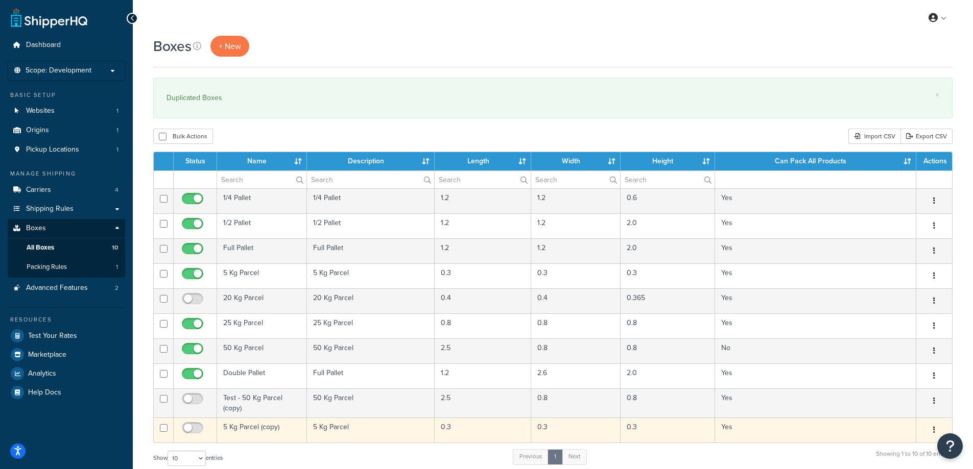
click at [250, 431] on td "5 Kg Parcel (copy)" at bounding box center [262, 430] width 90 height 25
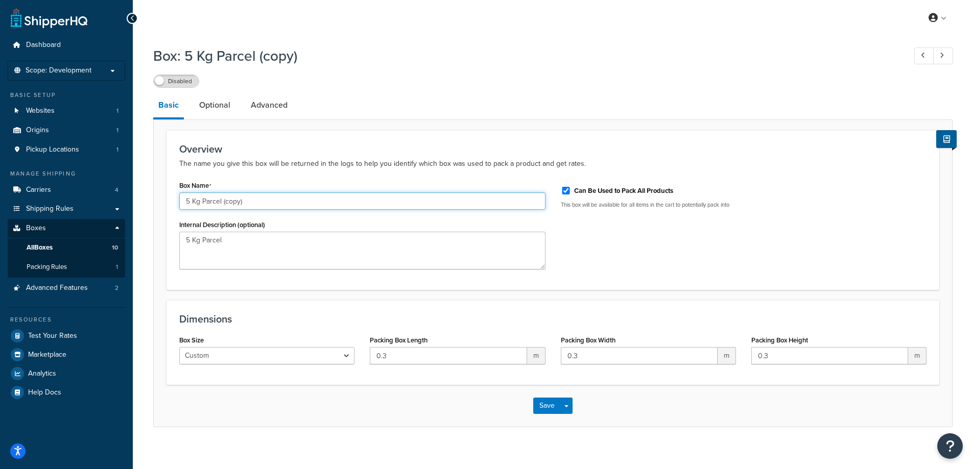
drag, startPoint x: 248, startPoint y: 200, endPoint x: 150, endPoint y: 199, distance: 98.1
click at [150, 199] on div "Box: 5 Kg Parcel (copy) Disabled Basic Optional Advanced Overview The name you …" at bounding box center [553, 247] width 840 height 412
drag, startPoint x: 251, startPoint y: 197, endPoint x: 115, endPoint y: 196, distance: 135.4
click at [115, 196] on div "Dashboard Scope: Development Basic Setup Websites 1 Origins 1 Pickup Locations …" at bounding box center [486, 239] width 973 height 479
type input "1kg Royal Mail"
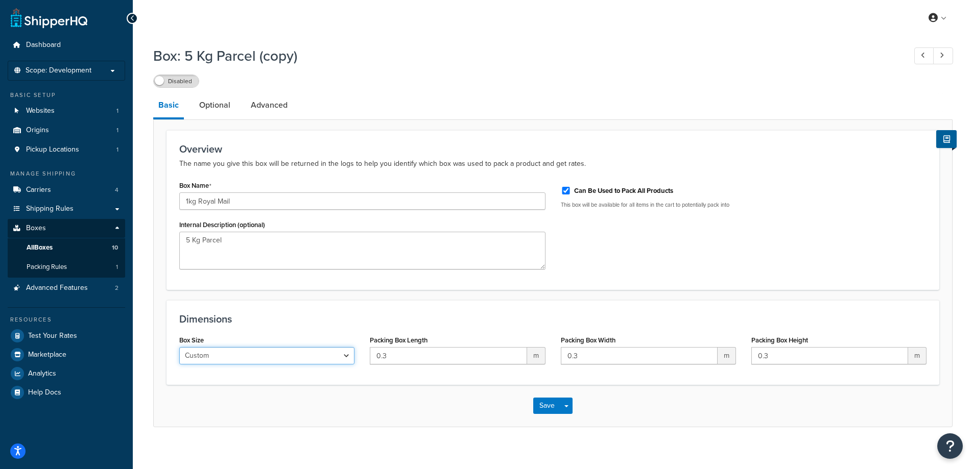
drag, startPoint x: 230, startPoint y: 353, endPoint x: 131, endPoint y: 342, distance: 99.2
click at [131, 342] on div "Dashboard Scope: Development Basic Setup Websites 1 Origins 1 Pickup Locations …" at bounding box center [486, 239] width 973 height 479
click at [212, 355] on select "Custom USPS Small Flat Box USPS Medium Flat Box USPS Large Flat Box USPS Flat E…" at bounding box center [266, 355] width 175 height 17
click at [211, 356] on select "Custom USPS Small Flat Box USPS Medium Flat Box USPS Large Flat Box USPS Flat E…" at bounding box center [266, 355] width 175 height 17
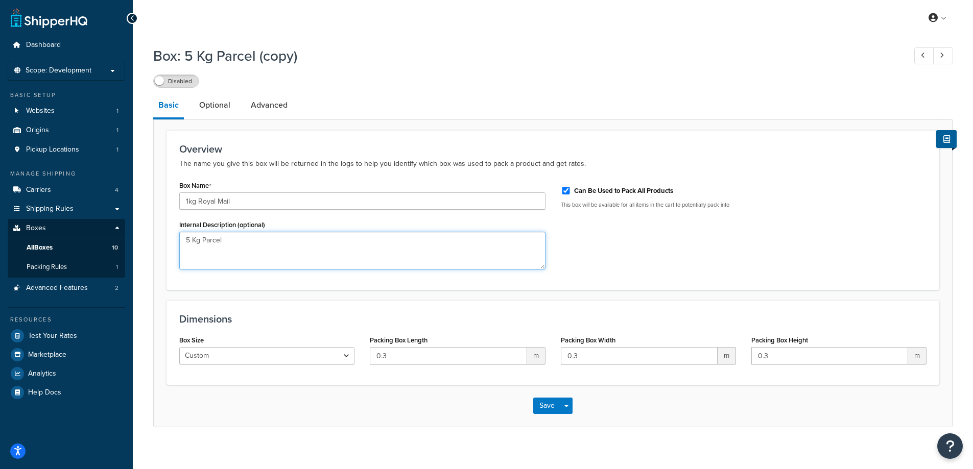
drag, startPoint x: 232, startPoint y: 245, endPoint x: 170, endPoint y: 238, distance: 63.2
click at [170, 238] on div "Overview The name you give this box will be returned in the logs to help you id…" at bounding box center [553, 210] width 773 height 160
paste textarea "1kg Royal Mail"
type textarea "1kg Royal Mail"
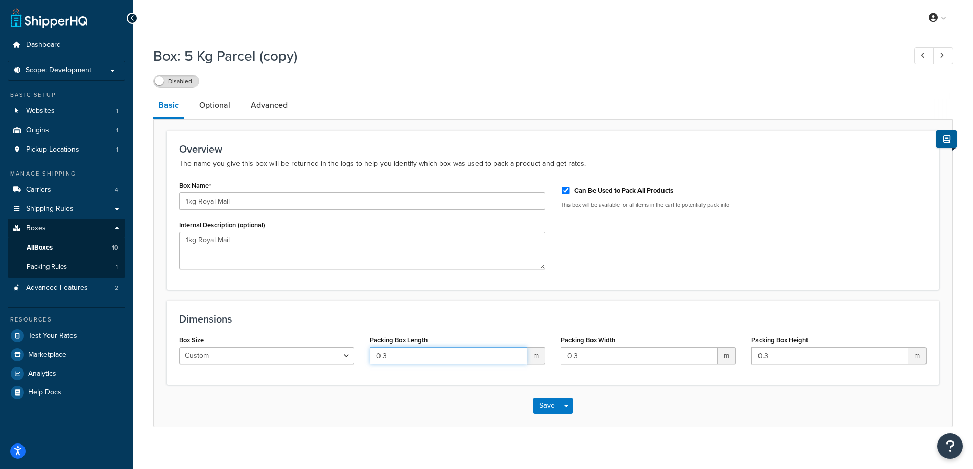
click at [372, 358] on input "0.3" at bounding box center [448, 355] width 157 height 17
type input "0.1"
click at [218, 105] on link "Optional" at bounding box center [214, 105] width 41 height 25
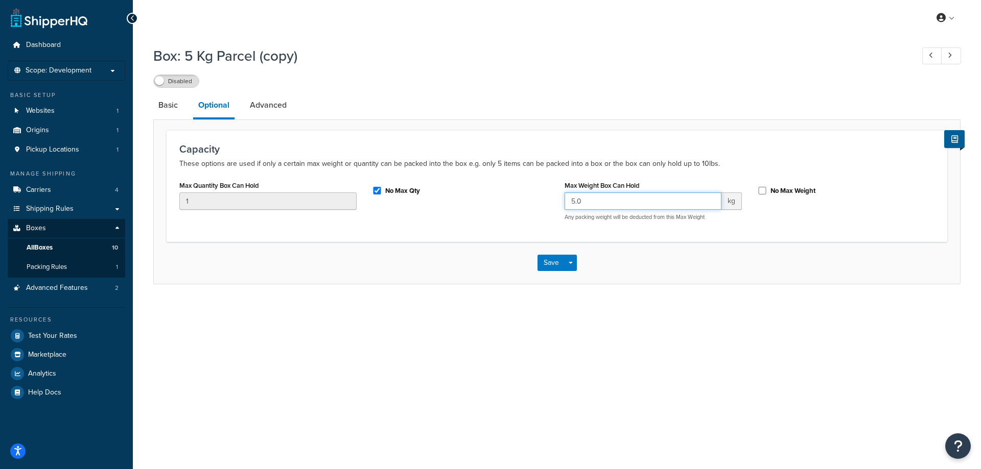
drag, startPoint x: 599, startPoint y: 199, endPoint x: 526, endPoint y: 194, distance: 72.8
click at [527, 194] on div "Max Quantity Box Can Hold 1 No Max Qty Max Weight Box Can Hold 5.0 kg Any packi…" at bounding box center [557, 203] width 770 height 51
type input "1"
click at [265, 113] on link "Advanced" at bounding box center [268, 105] width 47 height 25
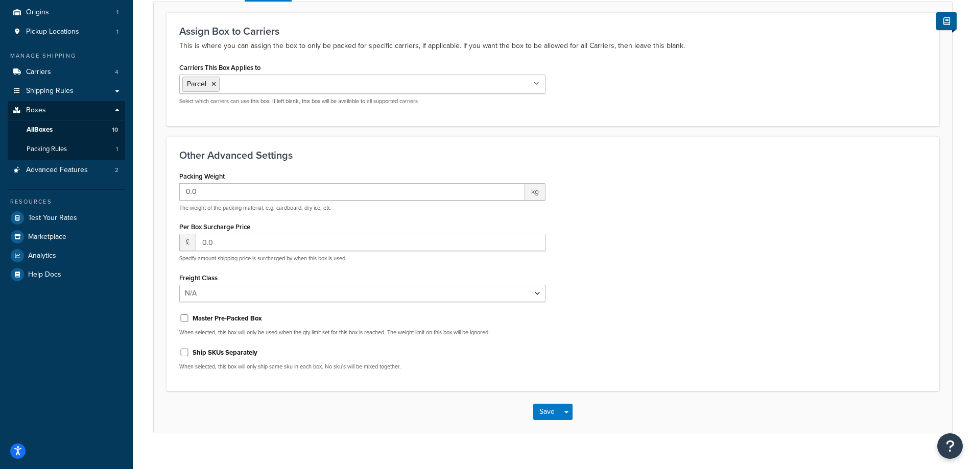
scroll to position [133, 0]
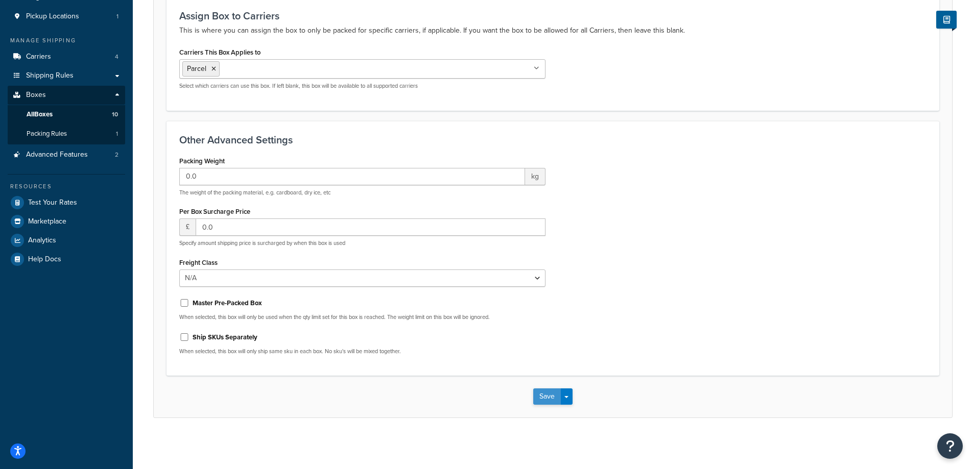
click at [550, 395] on button "Save" at bounding box center [547, 397] width 28 height 16
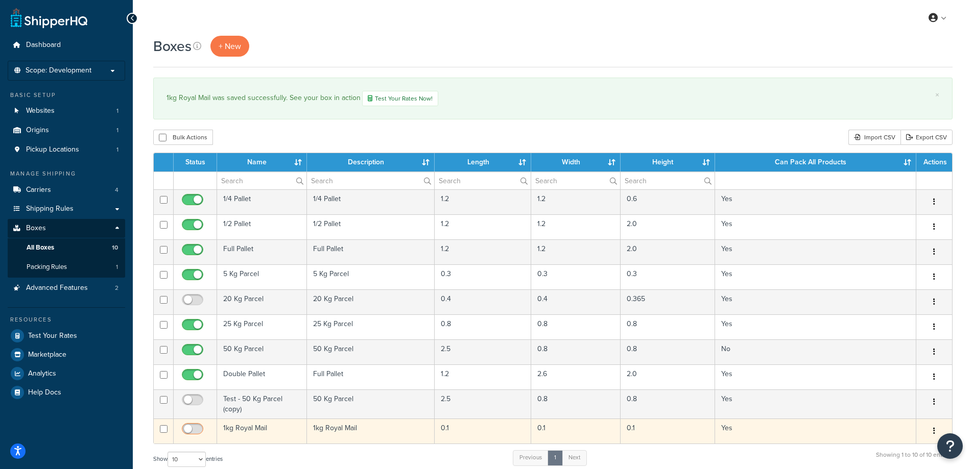
click at [190, 431] on input "checkbox" at bounding box center [194, 432] width 28 height 13
checkbox input "true"
click at [726, 431] on td "Yes" at bounding box center [815, 431] width 201 height 25
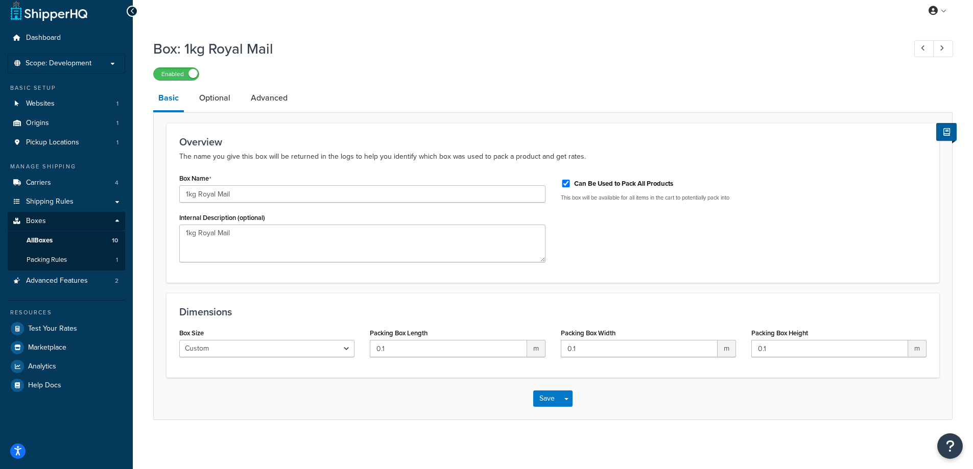
scroll to position [9, 0]
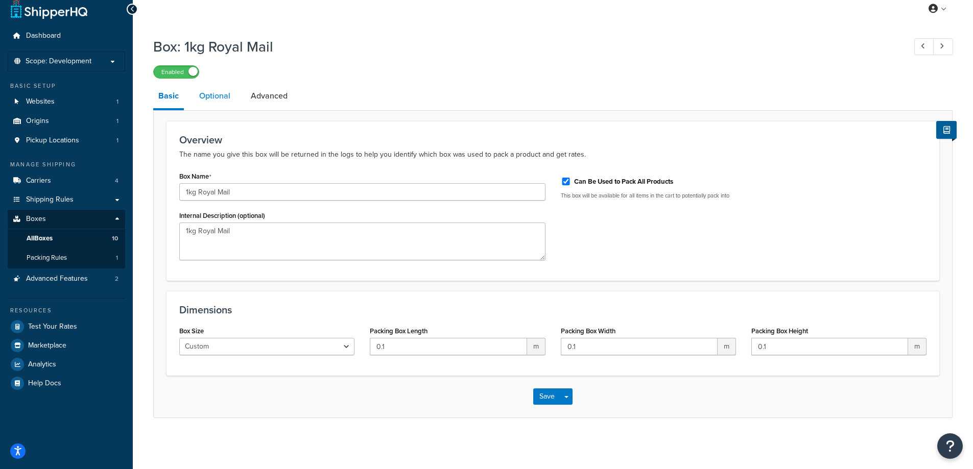
click at [195, 96] on link "Optional" at bounding box center [214, 96] width 41 height 25
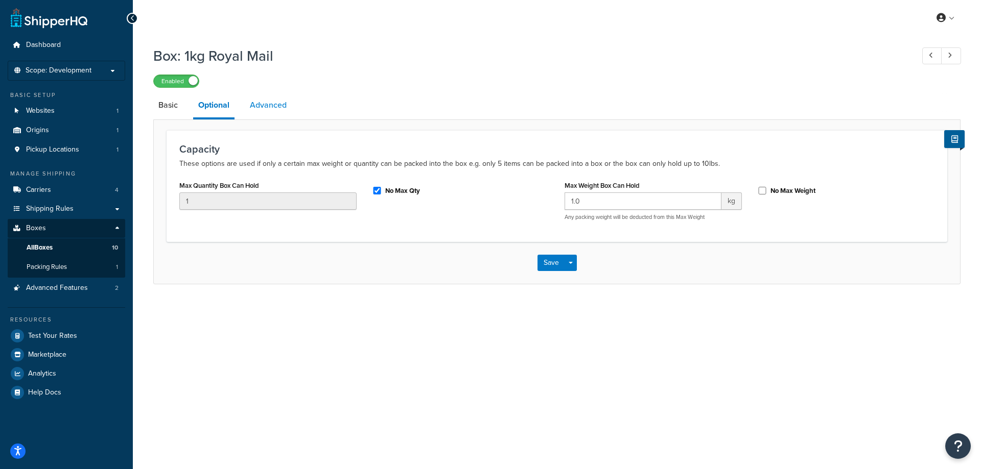
click at [279, 108] on link "Advanced" at bounding box center [268, 105] width 47 height 25
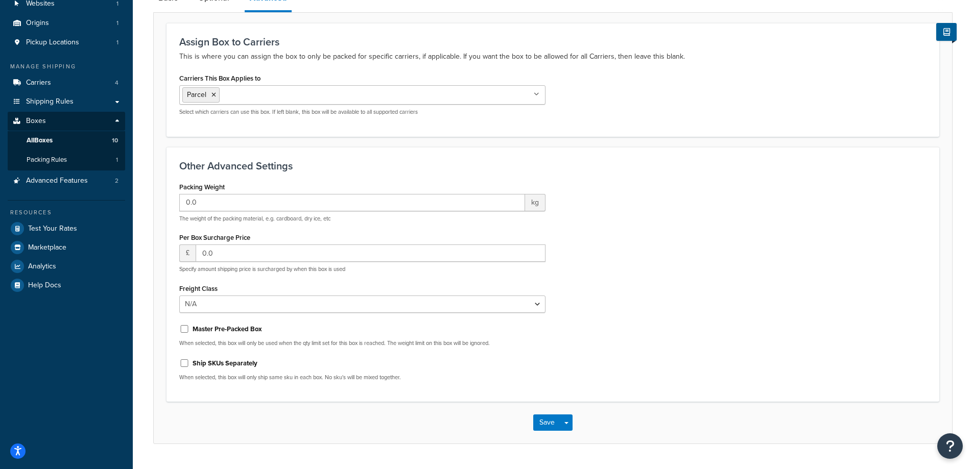
scroll to position [82, 0]
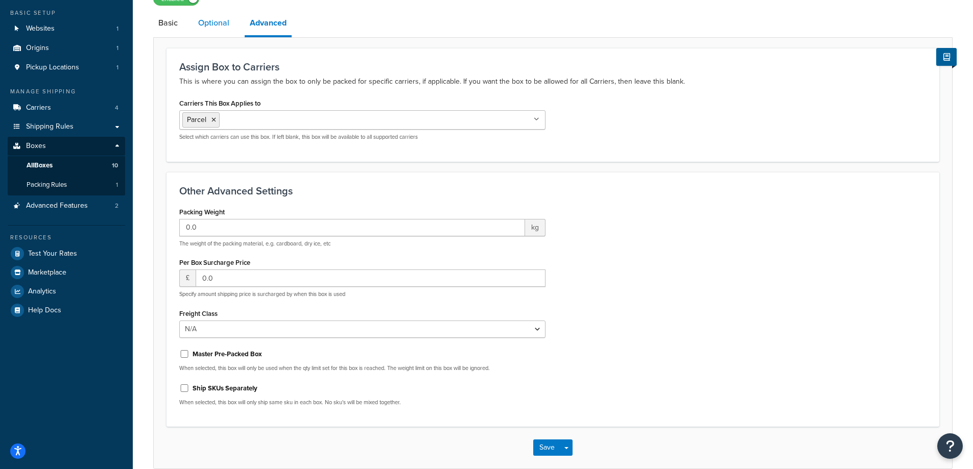
click at [214, 19] on link "Optional" at bounding box center [213, 23] width 41 height 25
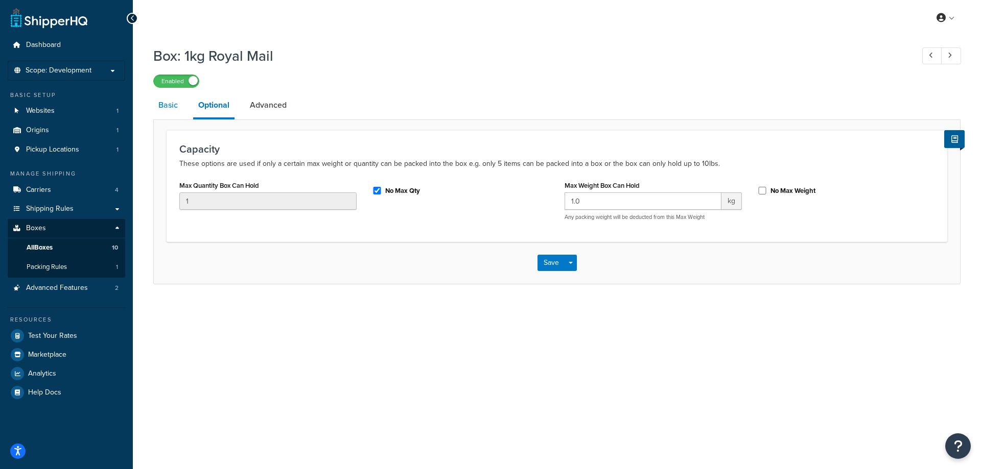
click at [179, 108] on link "Basic" at bounding box center [168, 105] width 30 height 25
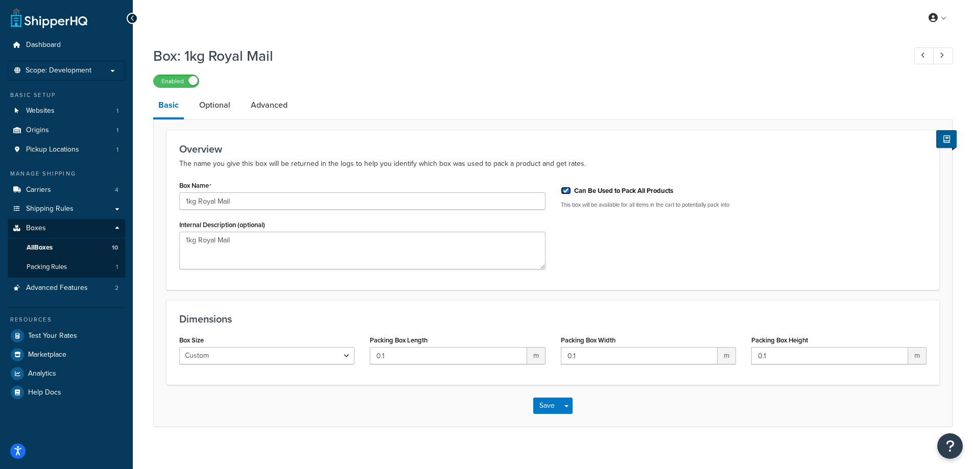
click at [568, 192] on input "Can Be Used to Pack All Products" at bounding box center [566, 191] width 10 height 8
checkbox input "false"
click at [536, 406] on button "Save" at bounding box center [547, 406] width 28 height 16
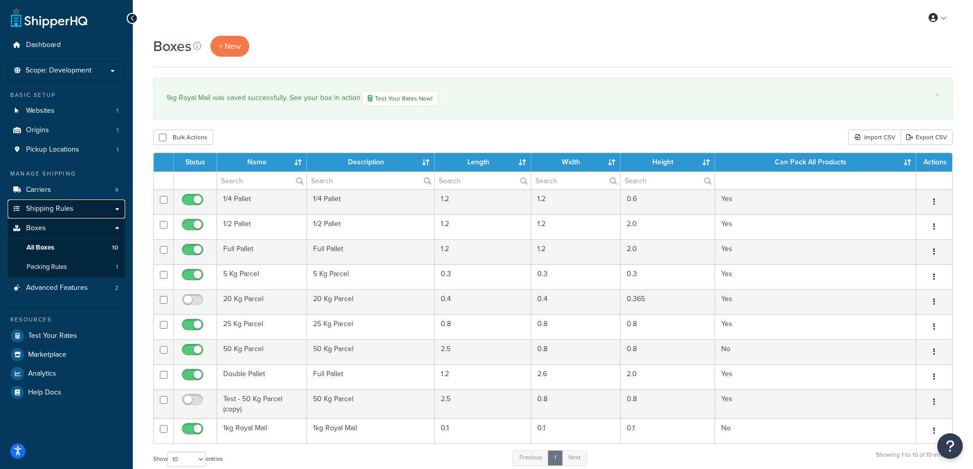
click at [45, 207] on span "Shipping Rules" at bounding box center [50, 209] width 48 height 9
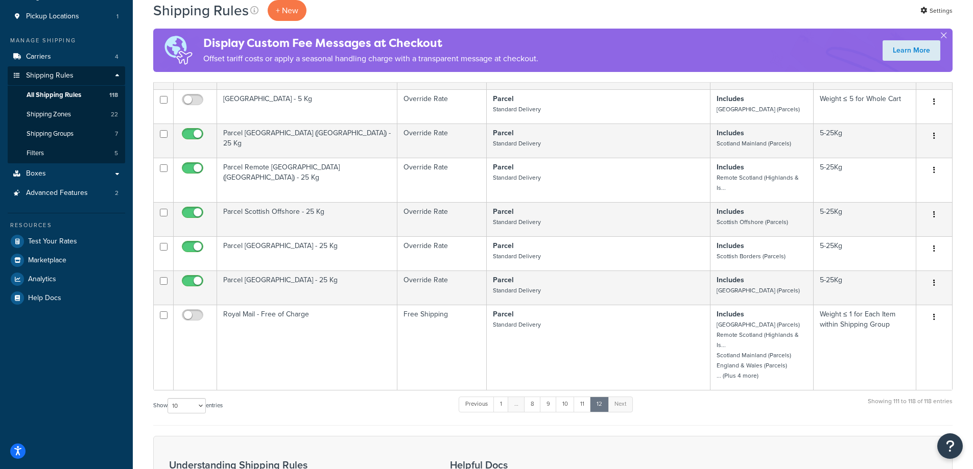
scroll to position [204, 0]
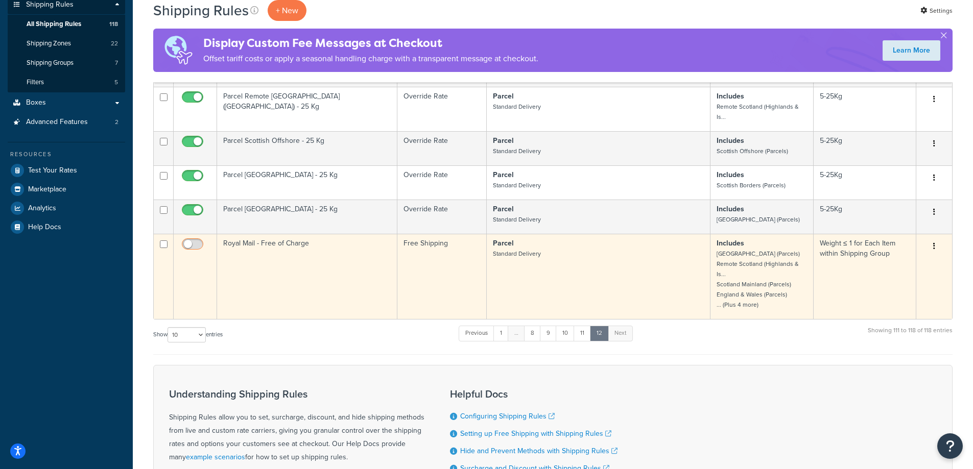
click at [198, 246] on input "checkbox" at bounding box center [194, 247] width 28 height 13
checkbox input "true"
click at [936, 245] on button "button" at bounding box center [934, 247] width 14 height 16
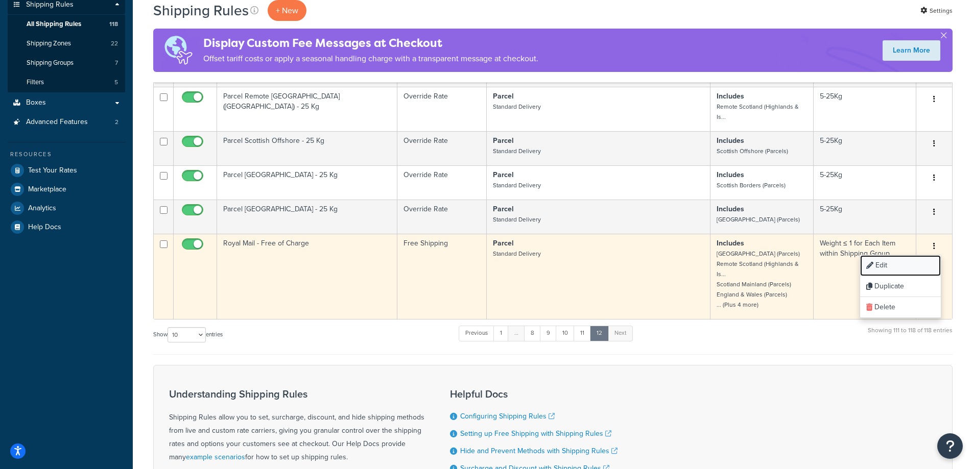
click at [908, 263] on link "Edit" at bounding box center [900, 265] width 81 height 21
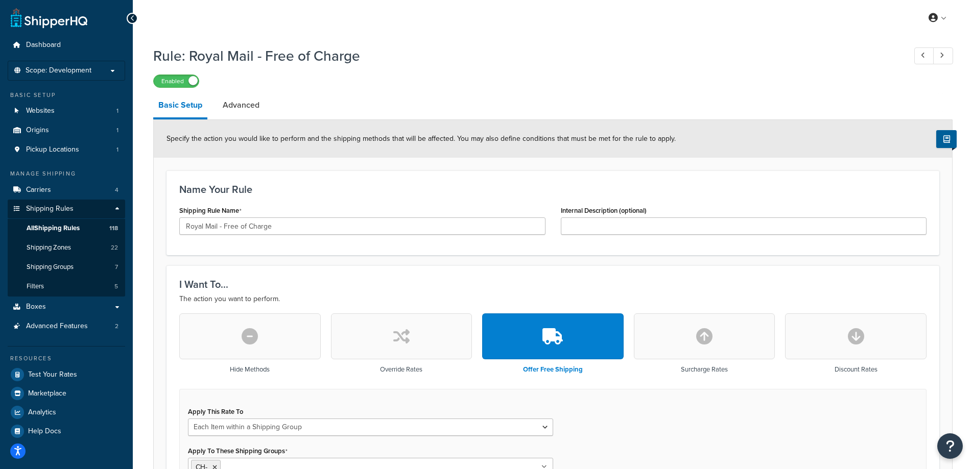
select select "ITEM"
click at [243, 108] on link "Advanced" at bounding box center [241, 105] width 47 height 25
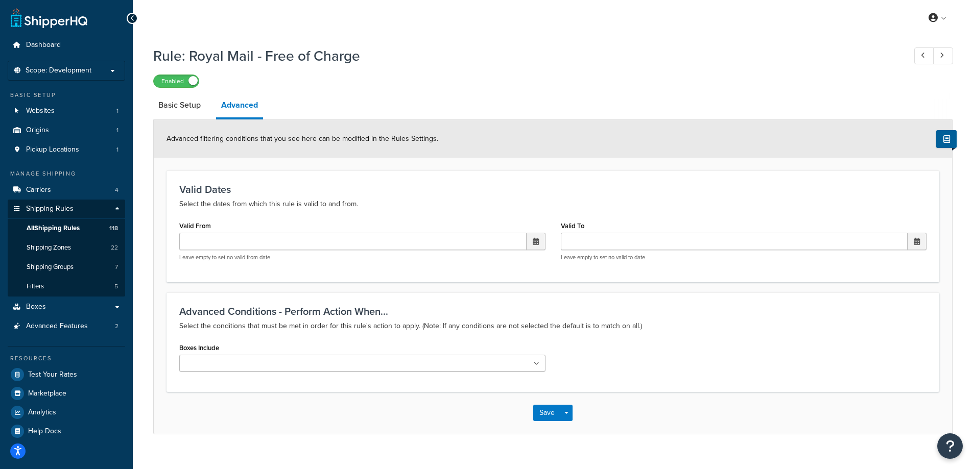
click at [534, 363] on icon at bounding box center [537, 364] width 6 height 6
click at [701, 409] on div "Save Save Dropdown Save and Edit Save and Duplicate Save and Create New" at bounding box center [553, 416] width 798 height 42
click at [551, 418] on button "Save" at bounding box center [547, 416] width 28 height 16
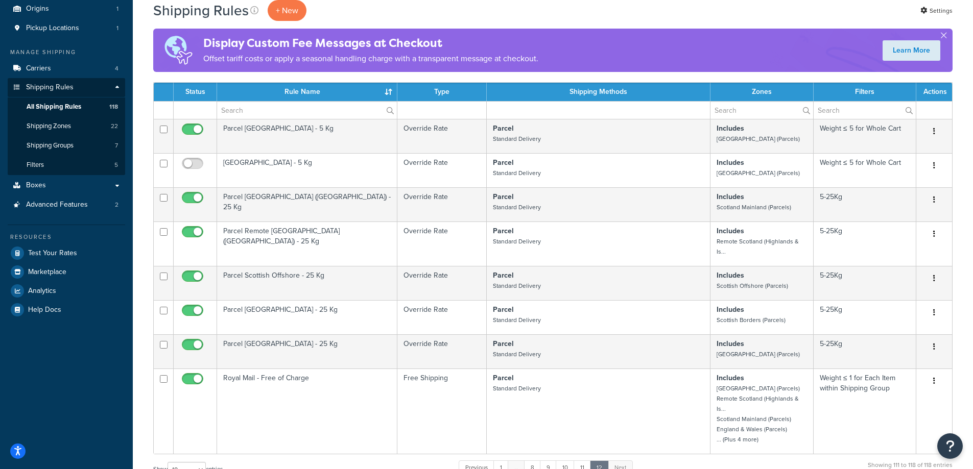
scroll to position [153, 0]
